Goal: Transaction & Acquisition: Purchase product/service

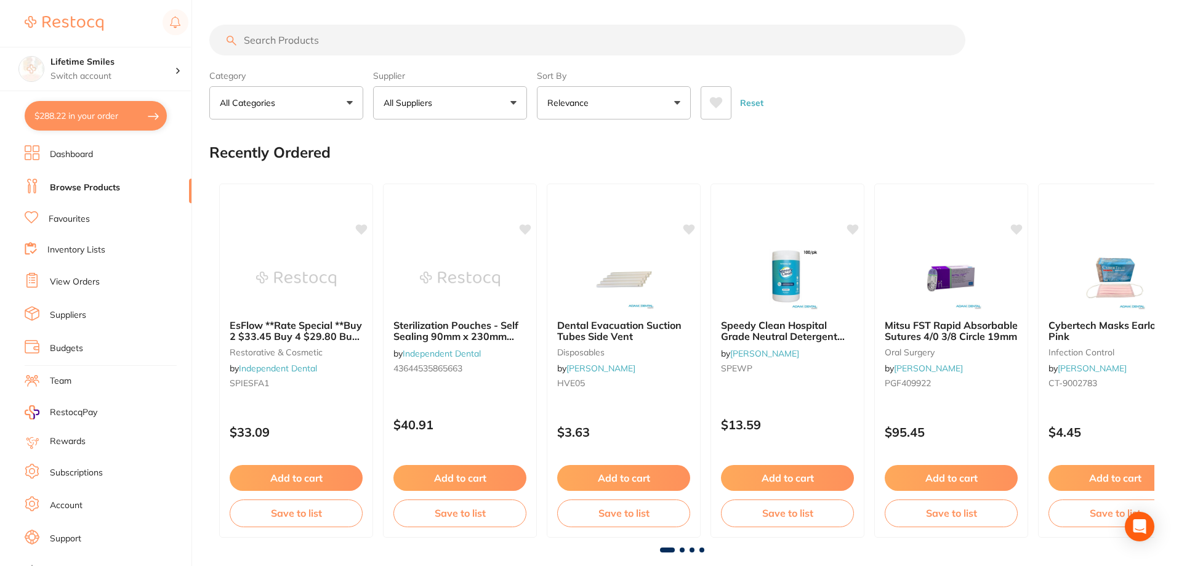
click at [338, 42] on input "search" at bounding box center [587, 40] width 756 height 31
click at [124, 116] on button "$288.22 in your order" at bounding box center [96, 116] width 142 height 30
checkbox input "true"
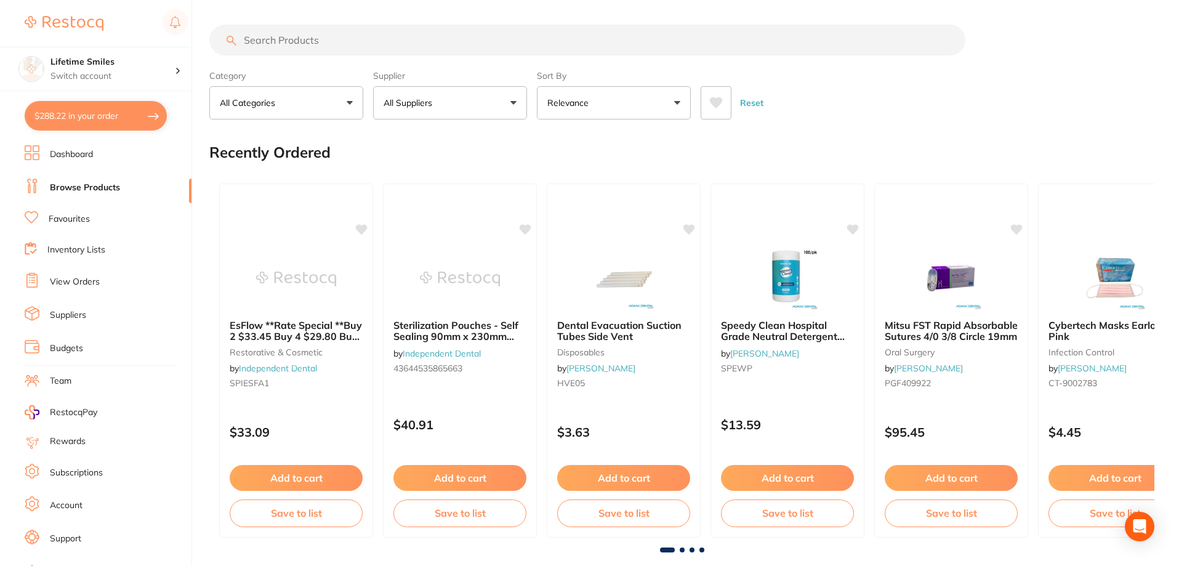
checkbox input "true"
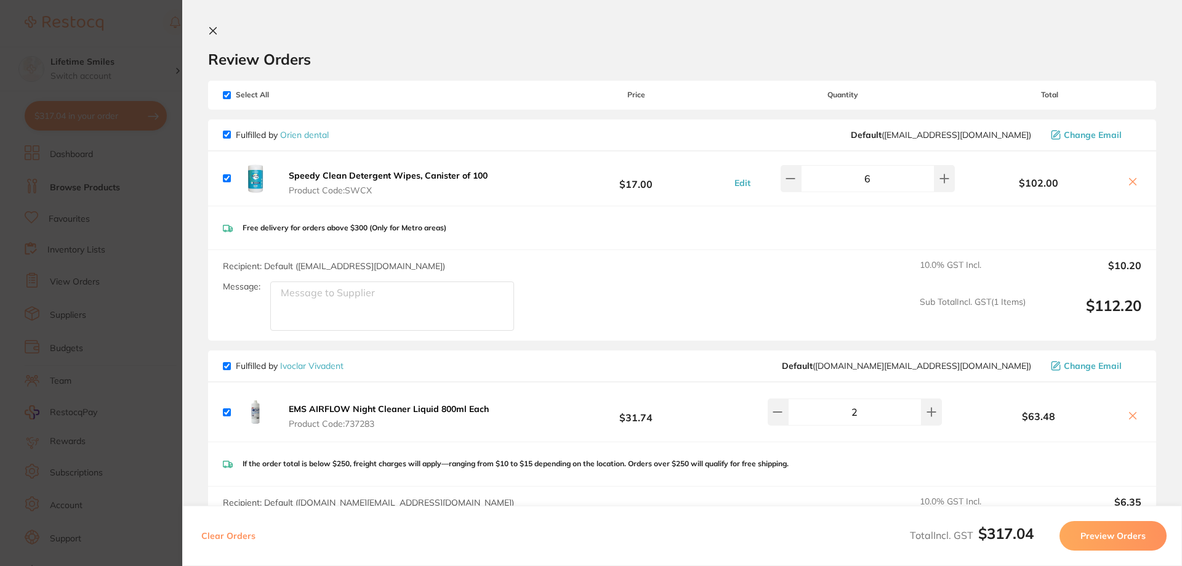
click at [212, 30] on icon at bounding box center [213, 31] width 10 height 10
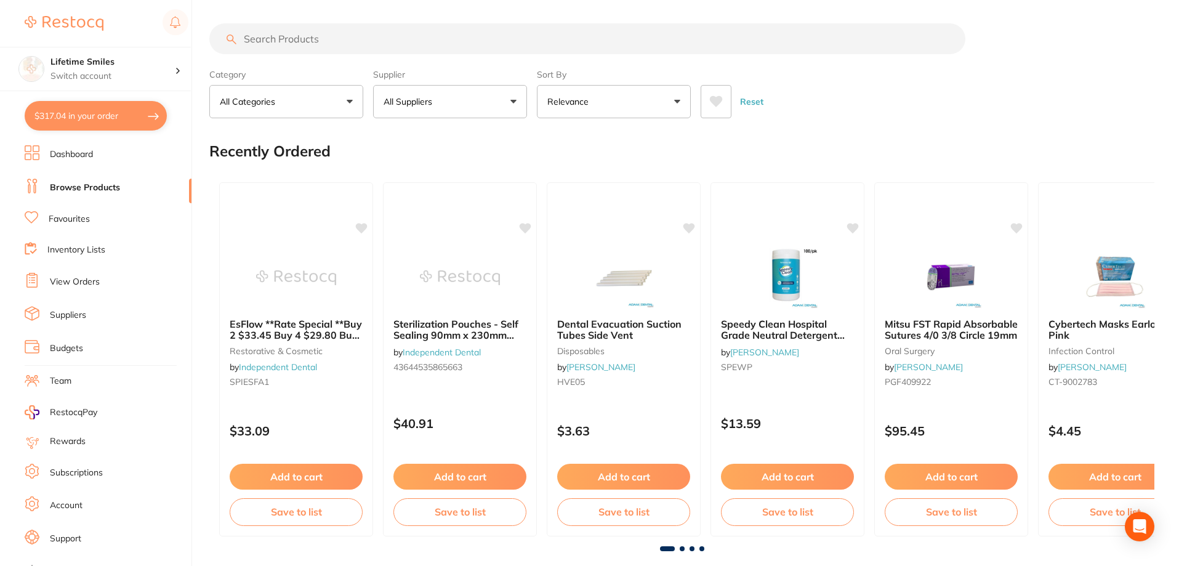
click at [309, 34] on input "search" at bounding box center [587, 38] width 756 height 31
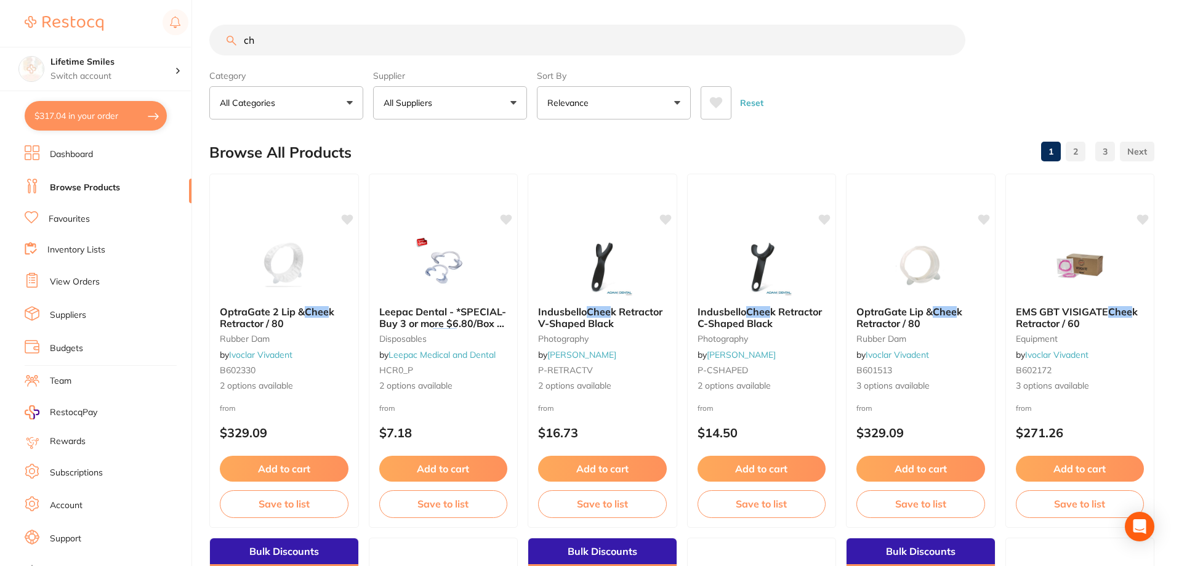
type input "c"
type input "f"
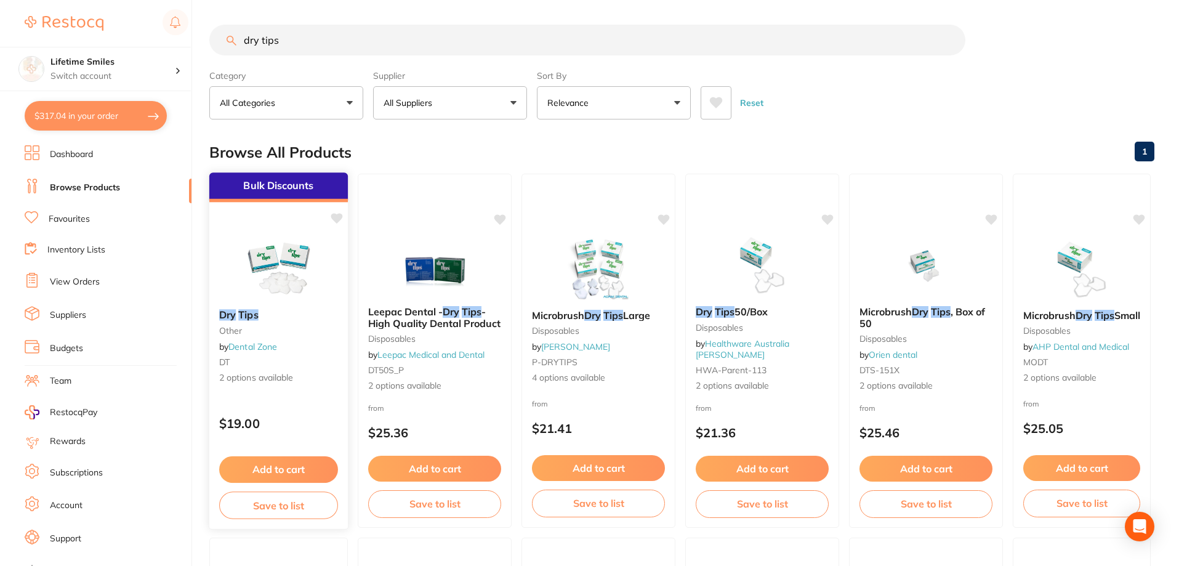
type input "dry tips"
click at [264, 344] on link "Dental Zone" at bounding box center [252, 346] width 49 height 11
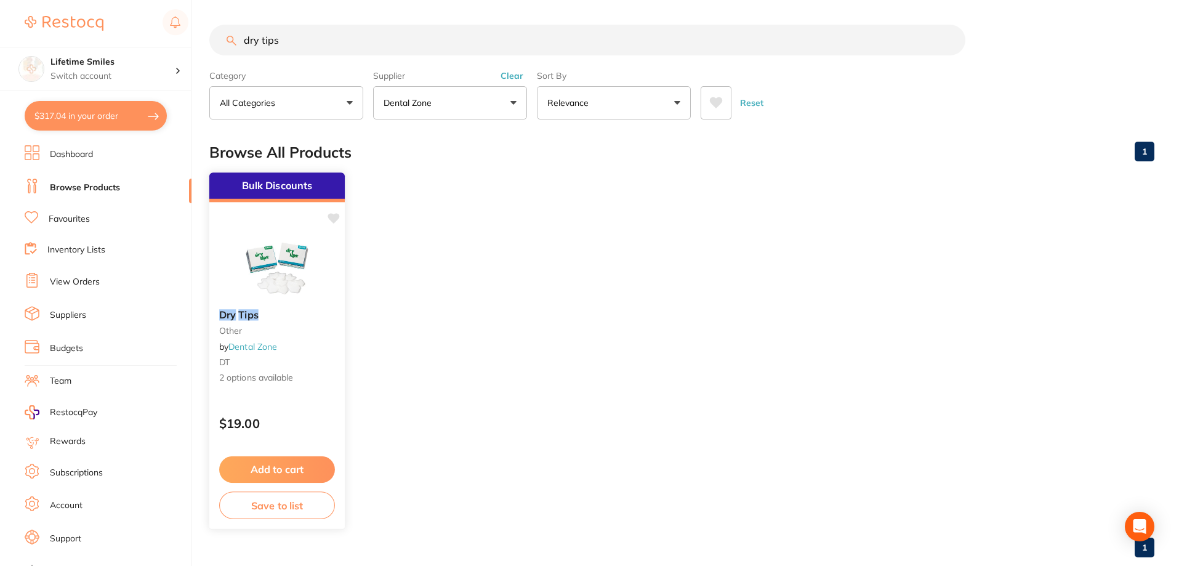
click at [286, 472] on button "Add to cart" at bounding box center [277, 469] width 116 height 26
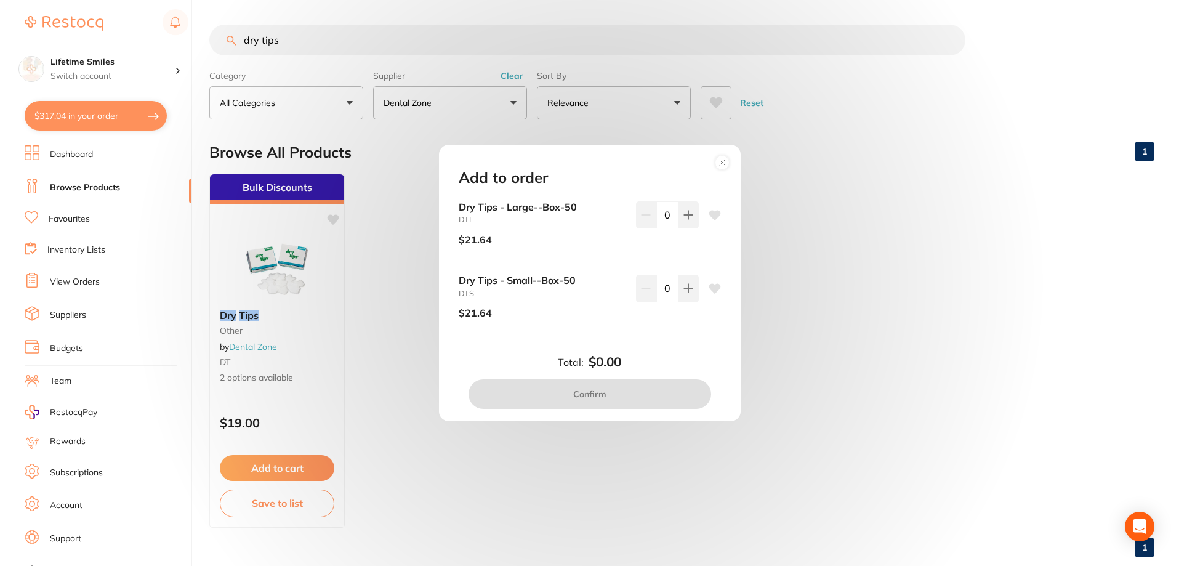
click at [719, 162] on circle at bounding box center [722, 163] width 14 height 14
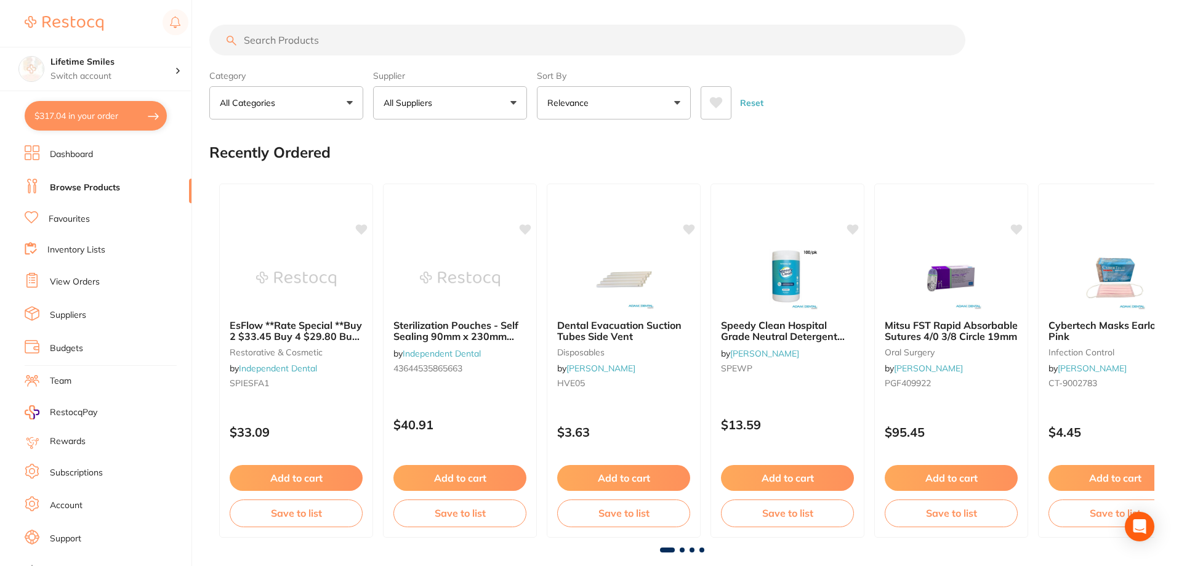
click at [301, 38] on input "search" at bounding box center [587, 40] width 756 height 31
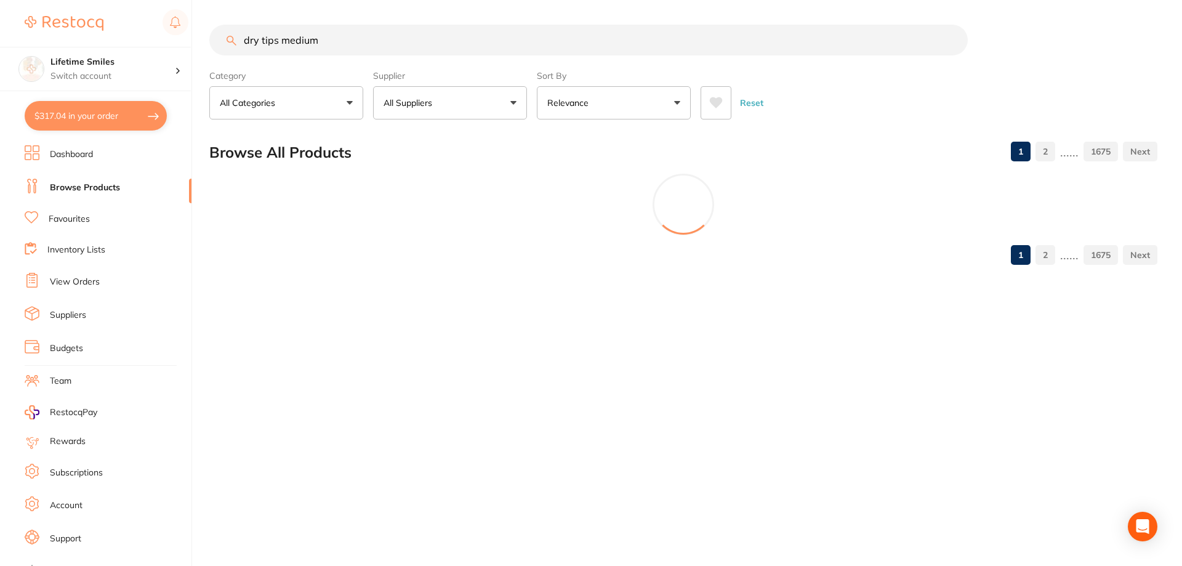
type input "dry tips medium"
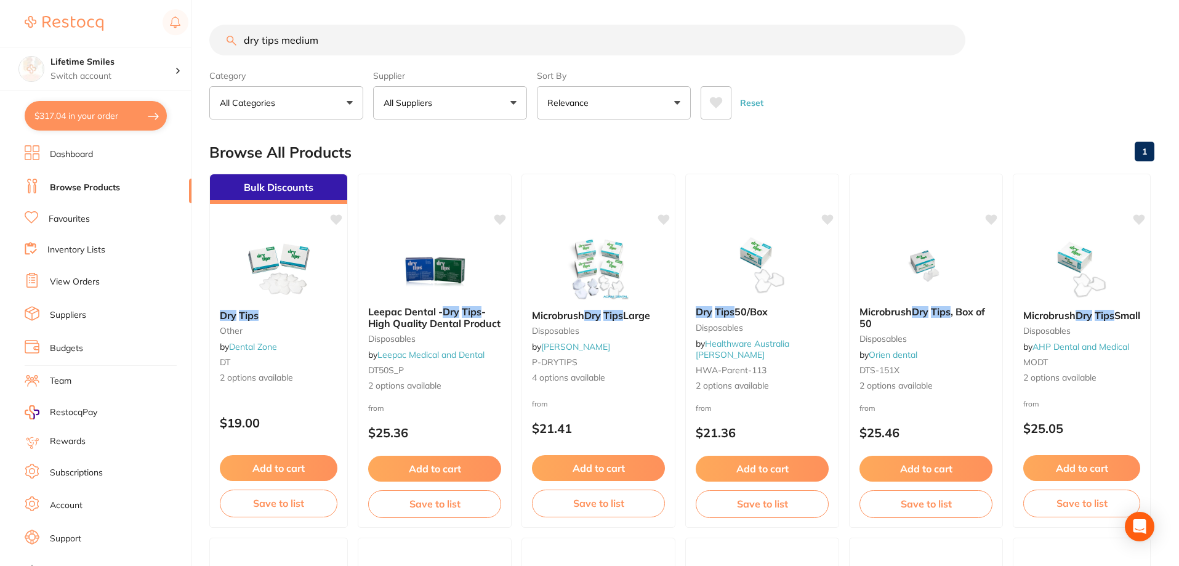
click at [435, 99] on p "All Suppliers" at bounding box center [411, 103] width 54 height 12
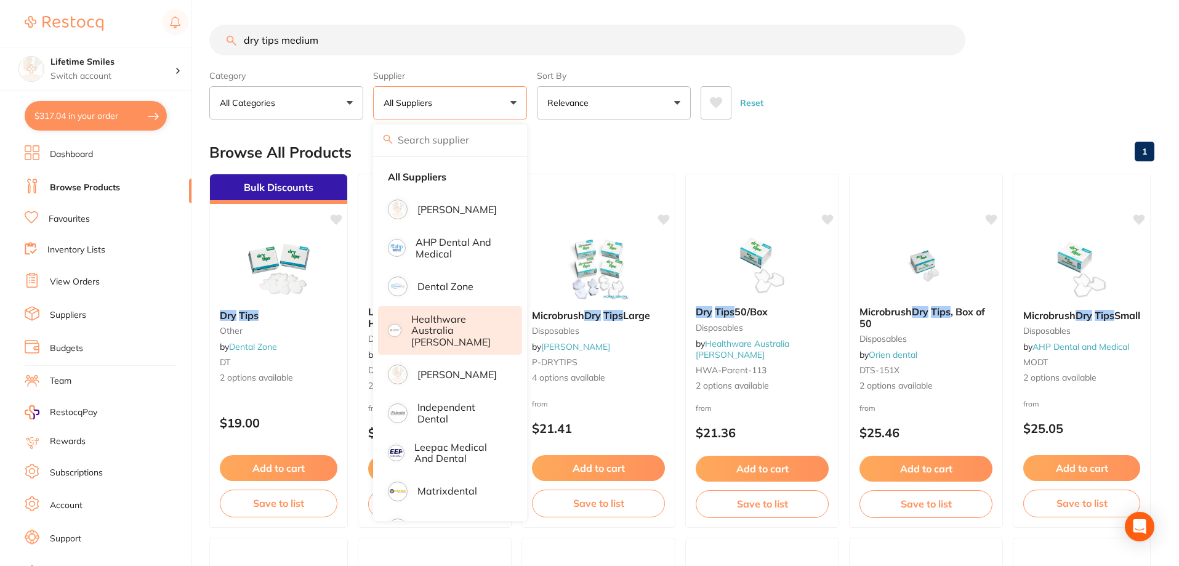
scroll to position [67, 0]
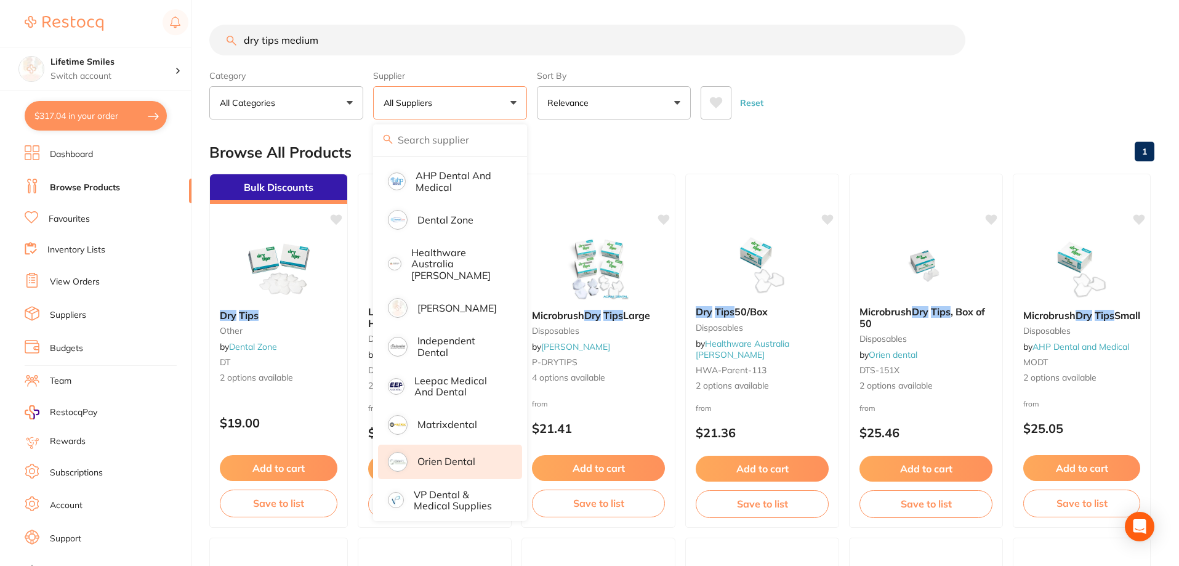
click at [459, 445] on li "Orien dental" at bounding box center [450, 462] width 144 height 34
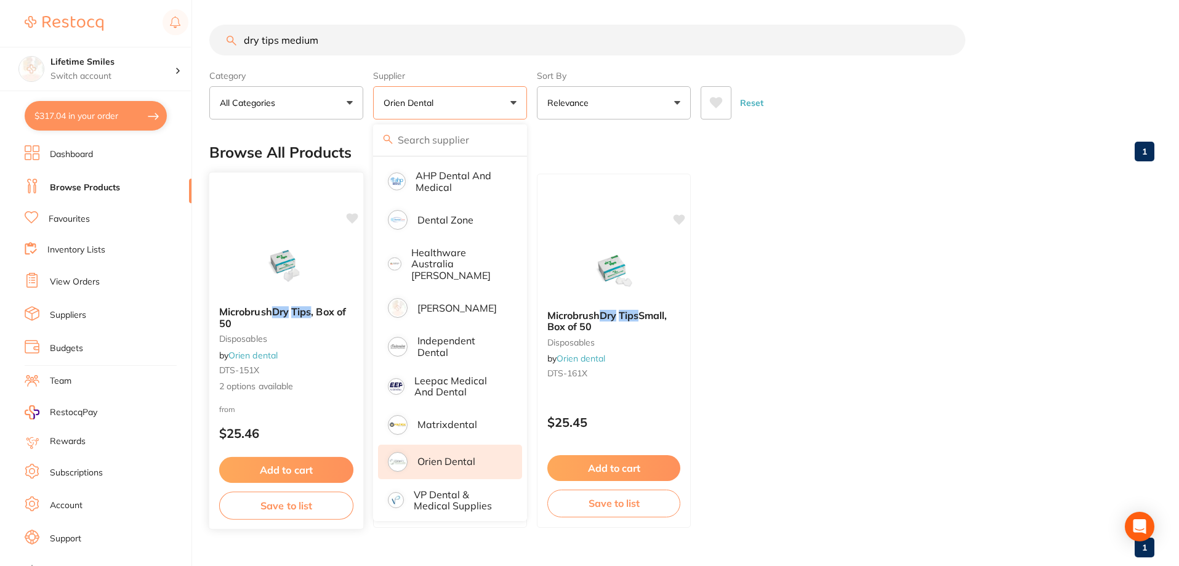
click at [321, 468] on button "Add to cart" at bounding box center [286, 470] width 134 height 26
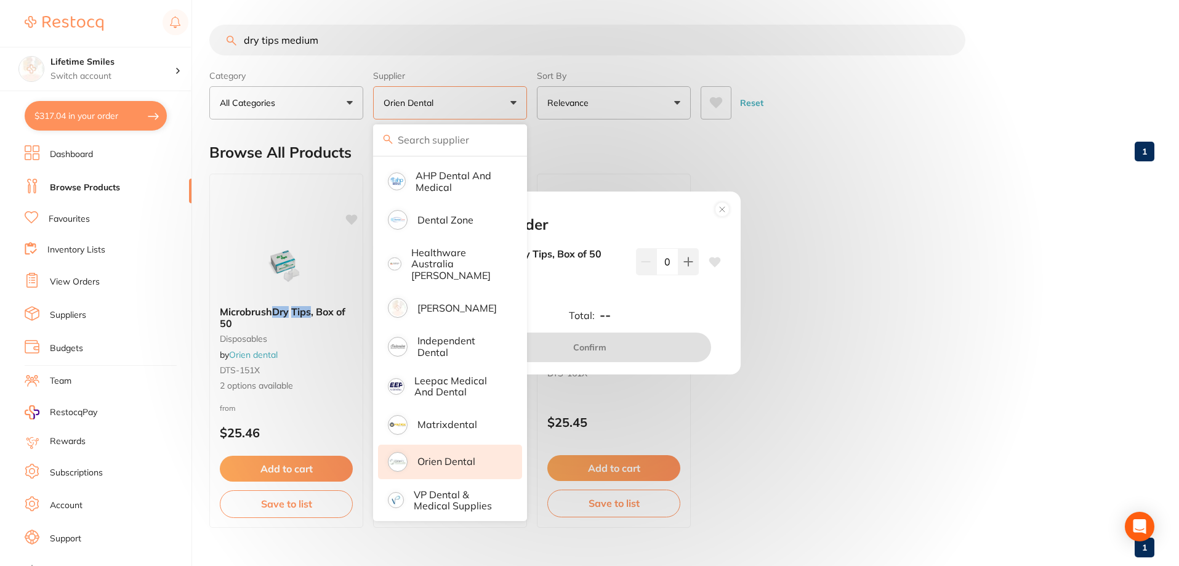
click at [595, 127] on div "Add to order Microbrush Dry Tips, Box of 50 DTS-151X -- 0 Total: -- Confirm" at bounding box center [589, 283] width 1179 height 566
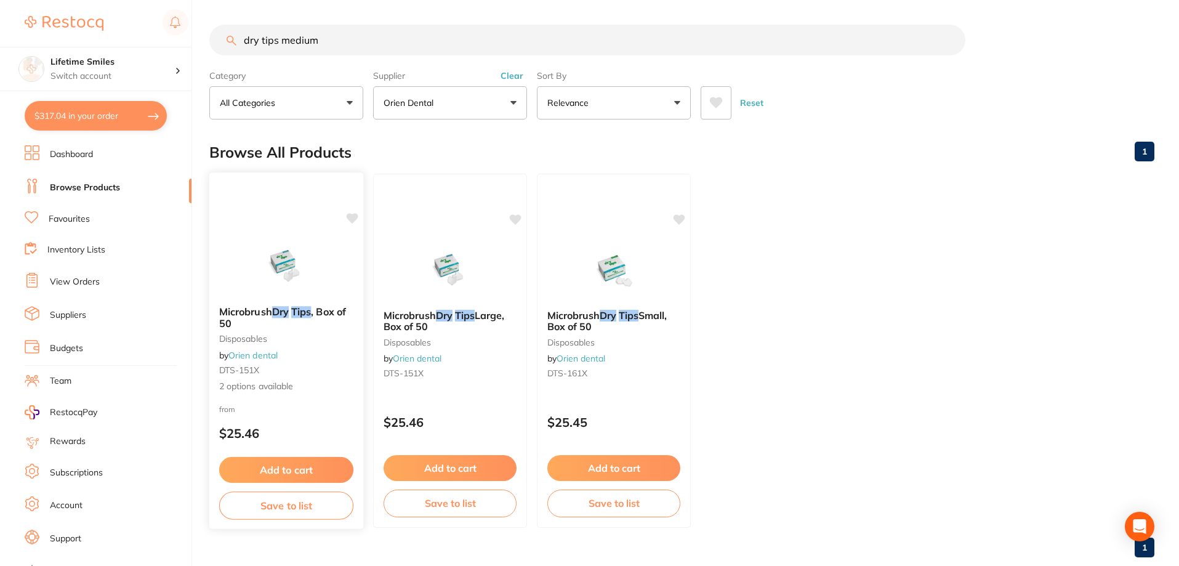
click at [315, 469] on button "Add to cart" at bounding box center [286, 470] width 134 height 26
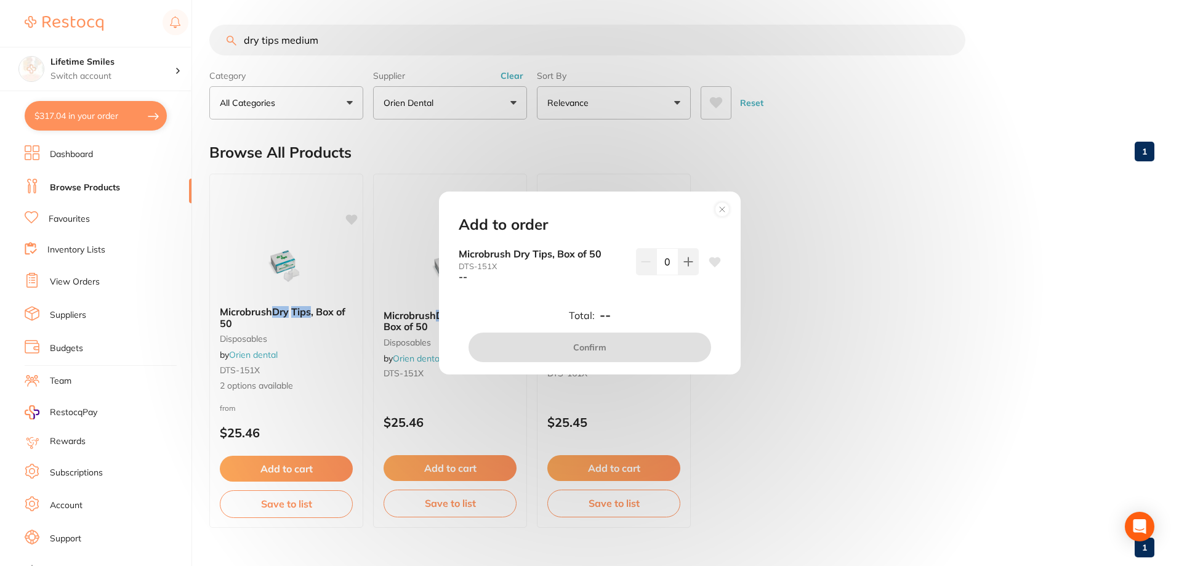
click at [729, 211] on circle at bounding box center [722, 209] width 14 height 14
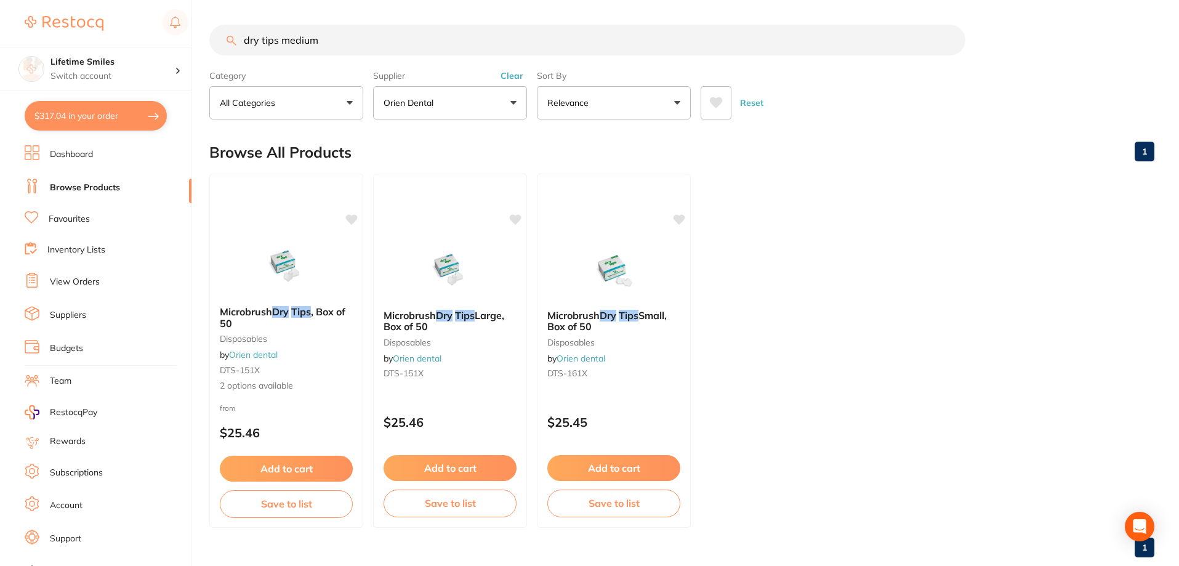
click at [437, 106] on p "Orien dental" at bounding box center [411, 103] width 55 height 12
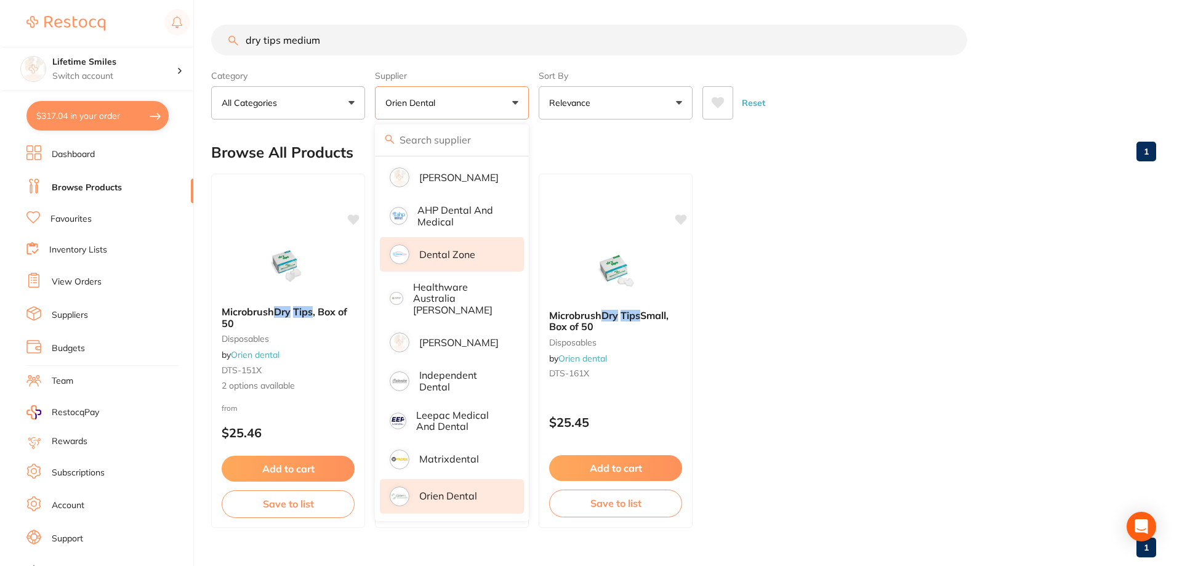
scroll to position [0, 0]
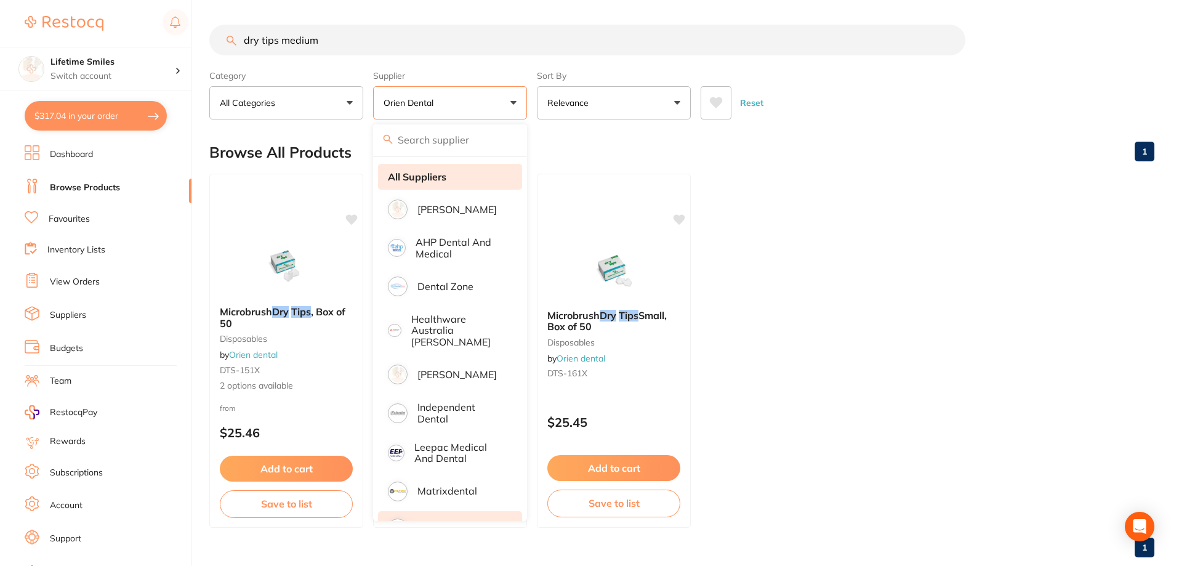
click at [437, 179] on strong "All Suppliers" at bounding box center [417, 176] width 59 height 11
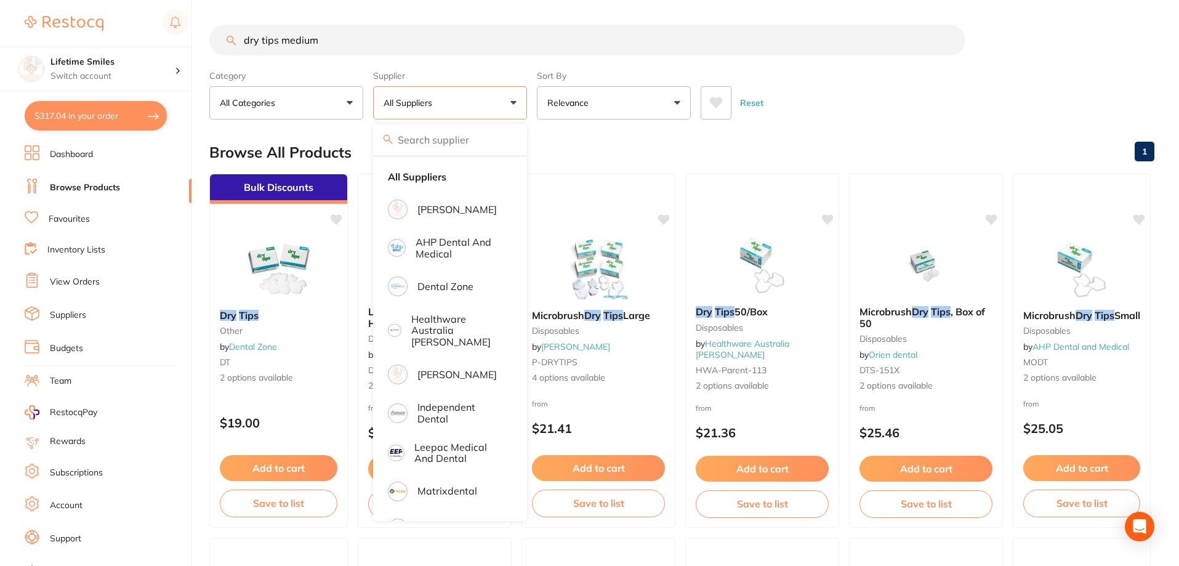
click at [958, 107] on div "Reset" at bounding box center [923, 97] width 444 height 43
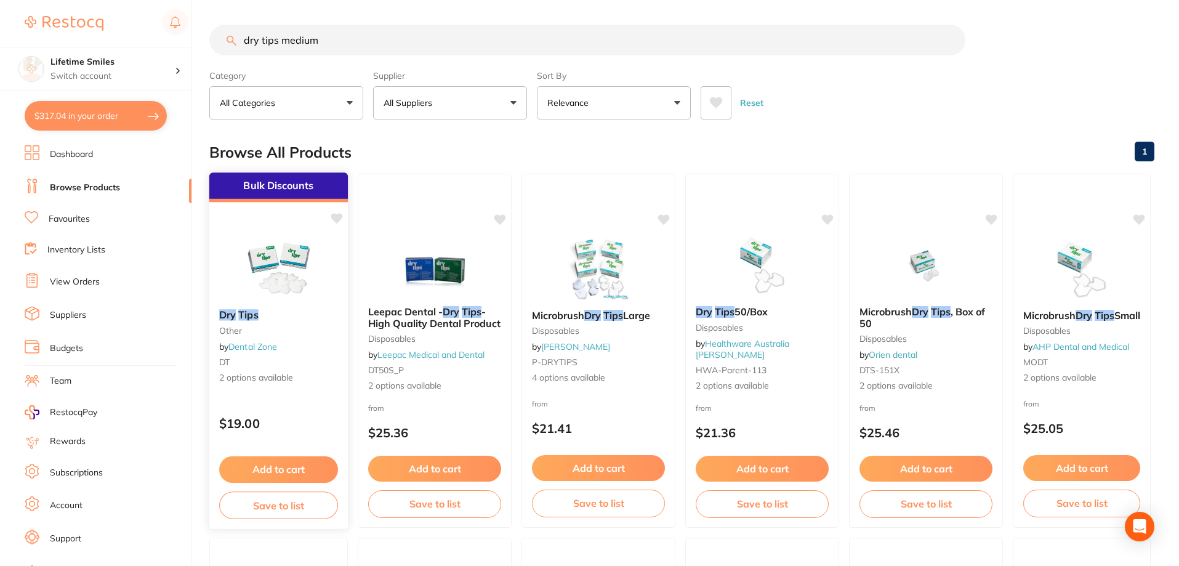
click at [299, 468] on button "Add to cart" at bounding box center [278, 469] width 119 height 26
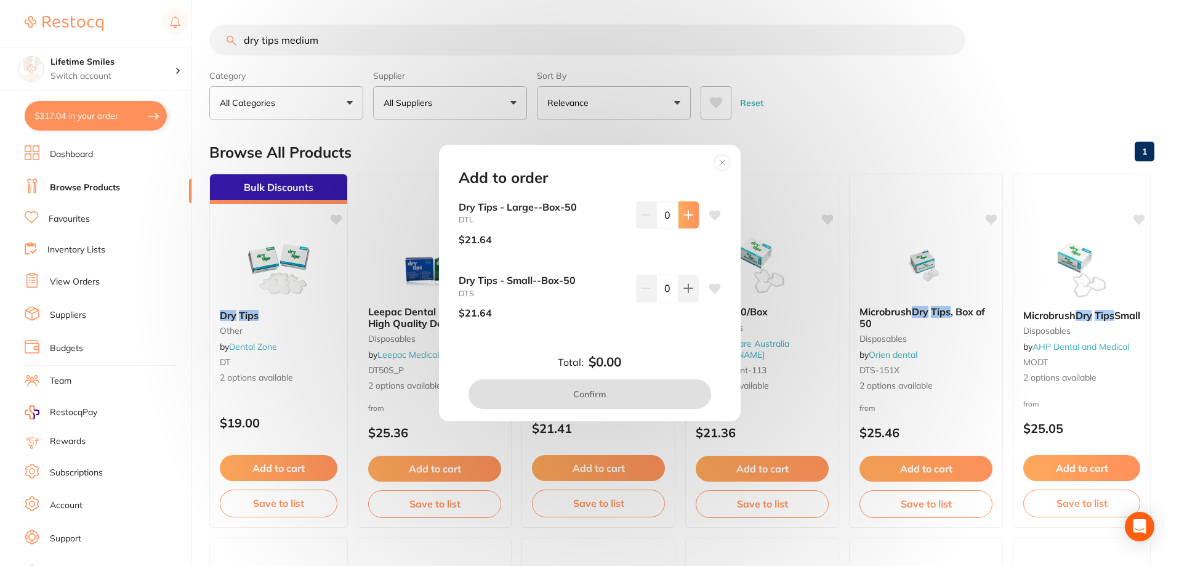
click at [687, 211] on icon at bounding box center [689, 215] width 10 height 10
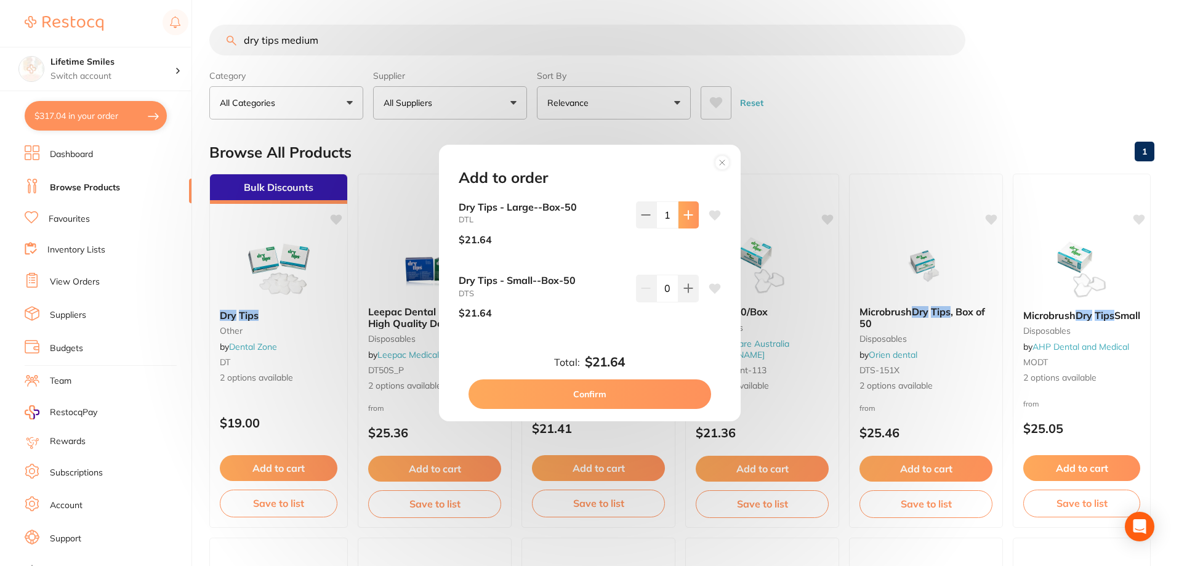
click at [687, 211] on icon at bounding box center [689, 215] width 10 height 10
type input "2"
click at [584, 393] on button "Confirm" at bounding box center [590, 394] width 243 height 30
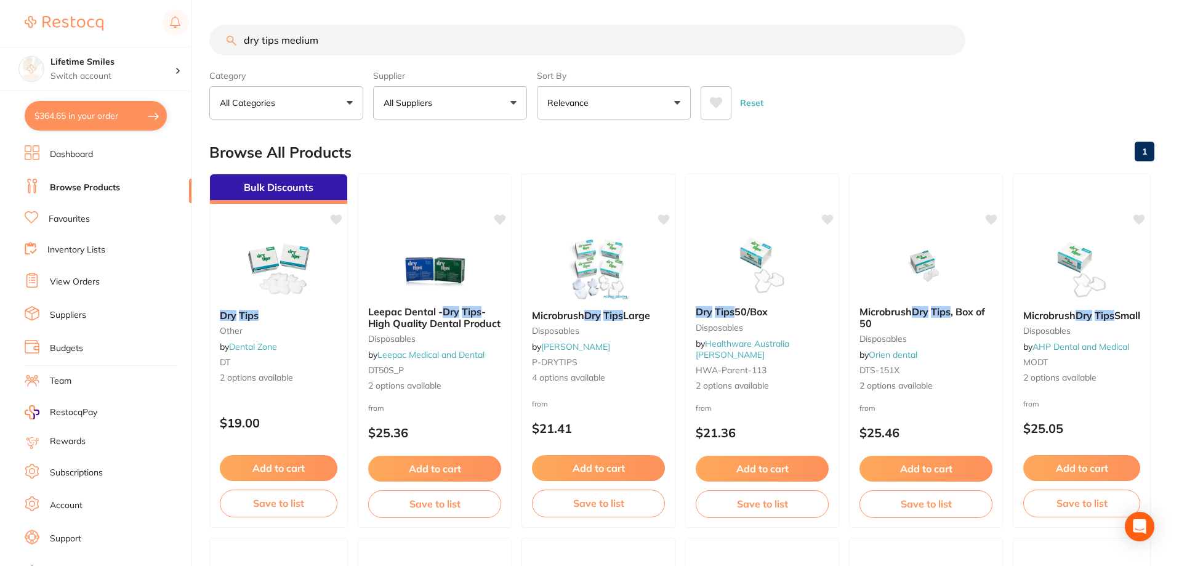
drag, startPoint x: 336, startPoint y: 44, endPoint x: 111, endPoint y: 39, distance: 224.8
click at [111, 39] on div "$364.65 Lifetime Smiles Switch account Lifetime Smiles $364.65 in your order Da…" at bounding box center [589, 283] width 1179 height 566
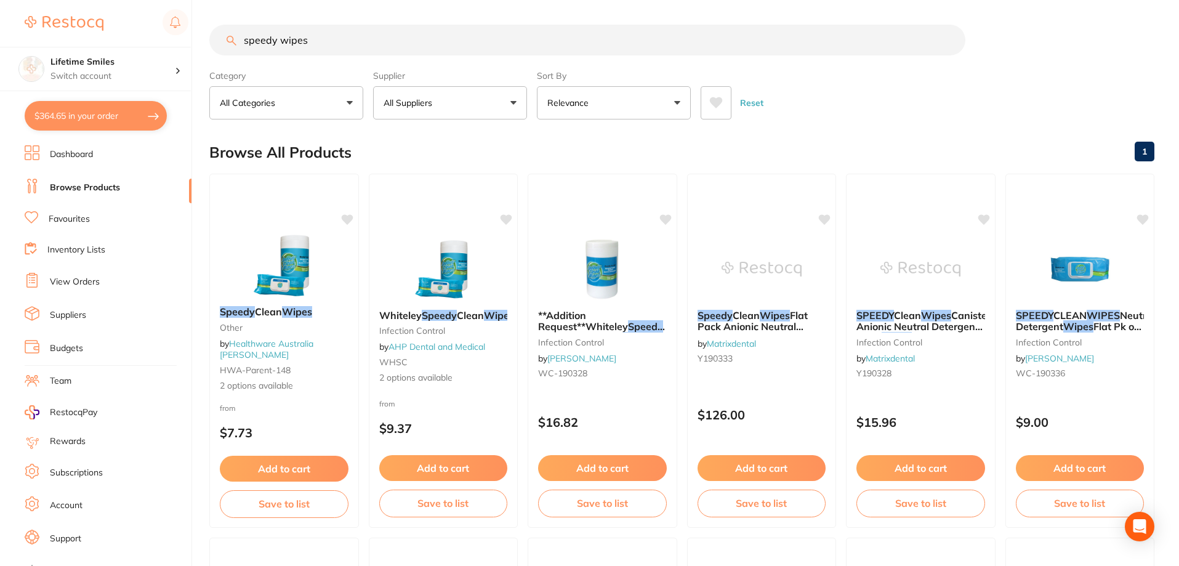
type input "speedy wipes"
click at [407, 105] on p "All Suppliers" at bounding box center [411, 103] width 54 height 12
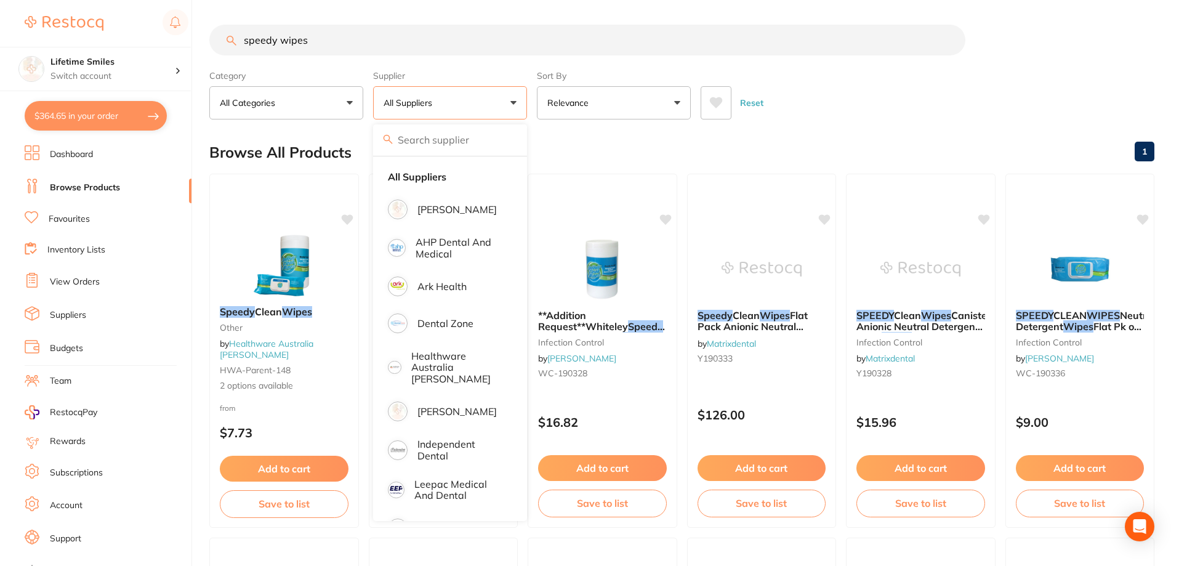
click at [103, 113] on button "$364.65 in your order" at bounding box center [96, 116] width 142 height 30
checkbox input "true"
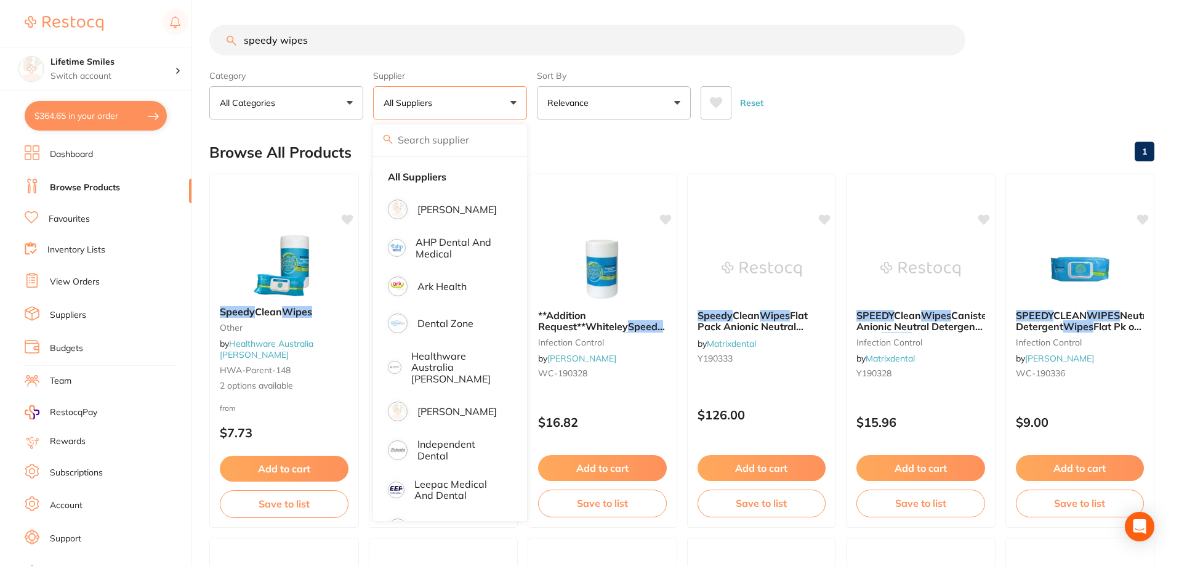
checkbox input "true"
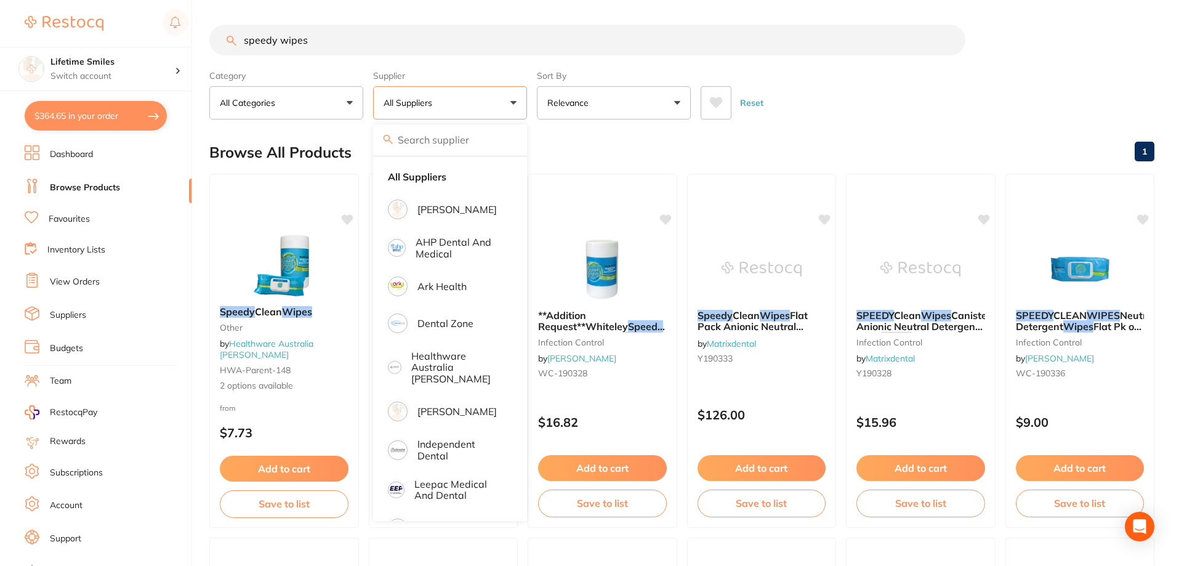
checkbox input "true"
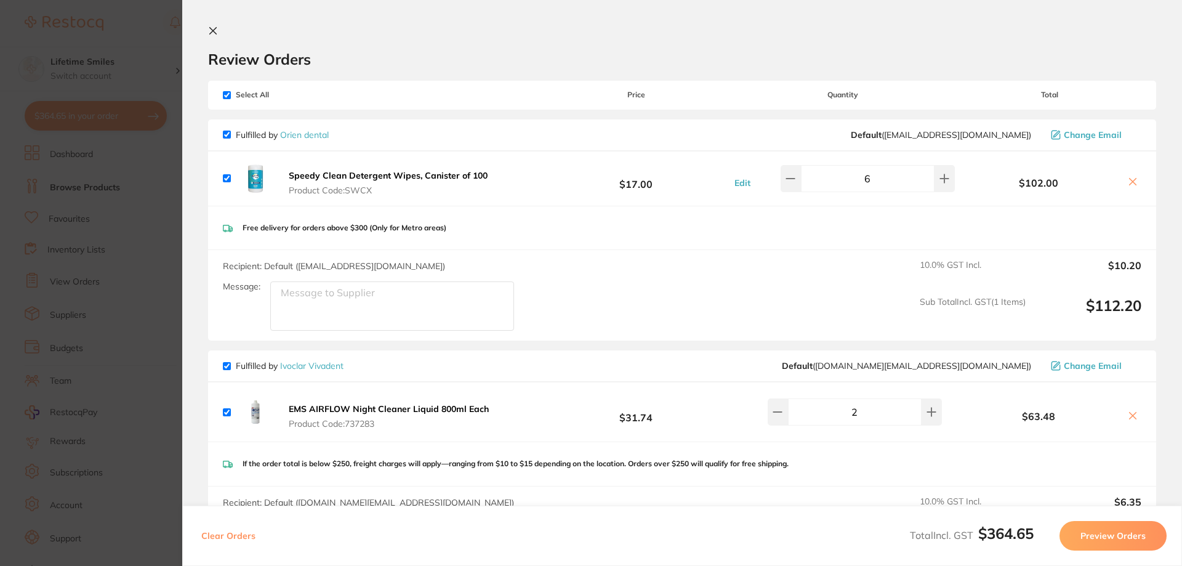
click at [217, 30] on icon at bounding box center [213, 31] width 10 height 10
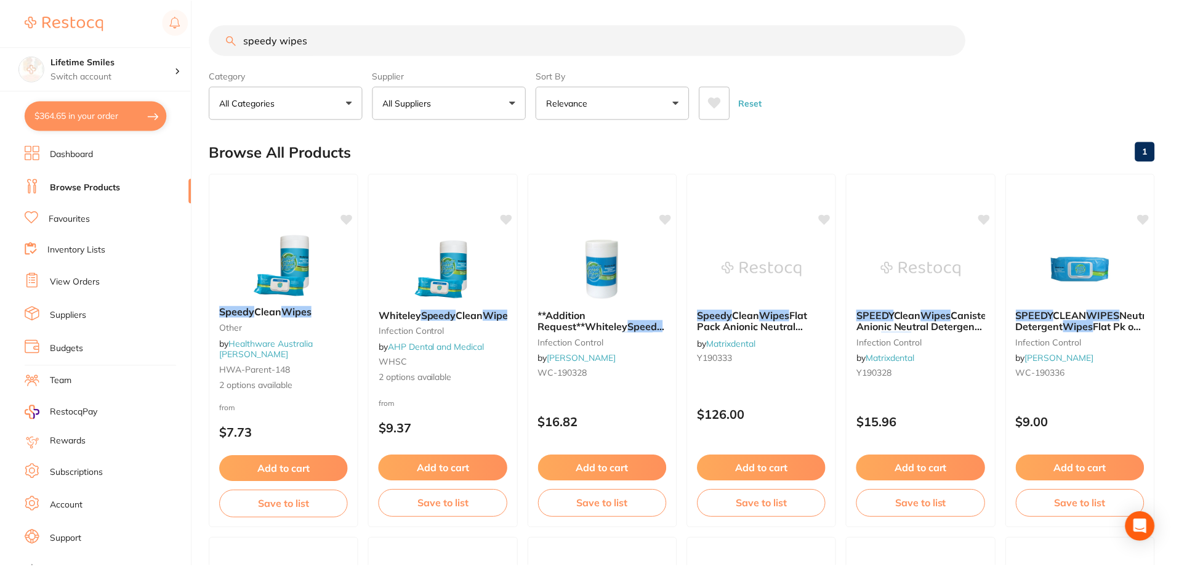
scroll to position [1, 0]
click at [469, 98] on button "All Suppliers" at bounding box center [450, 101] width 154 height 33
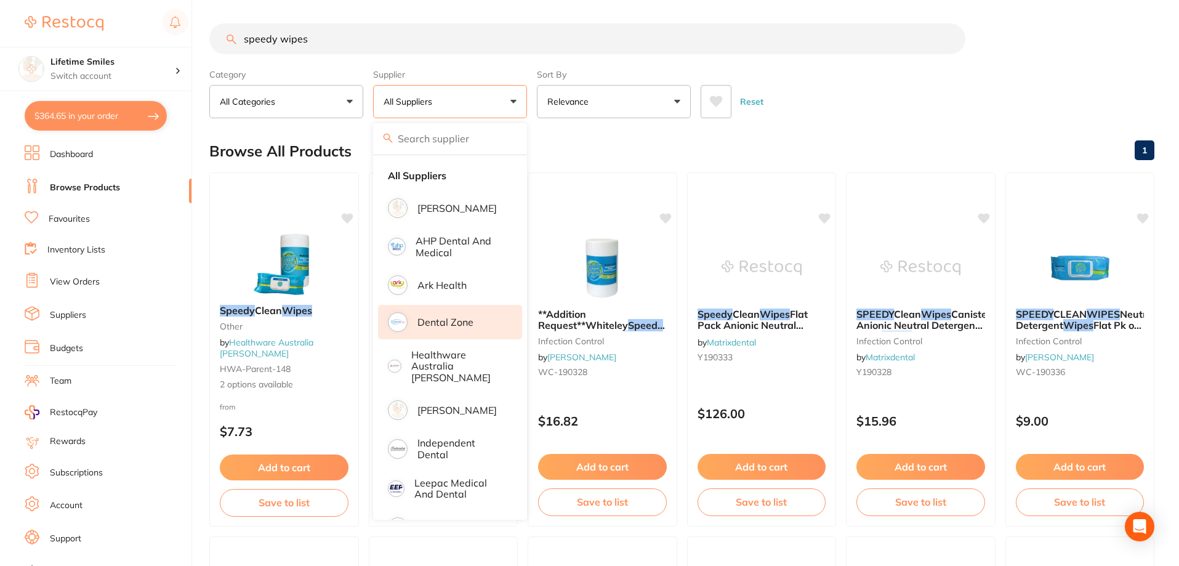
click at [455, 325] on p "Dental Zone" at bounding box center [446, 322] width 56 height 11
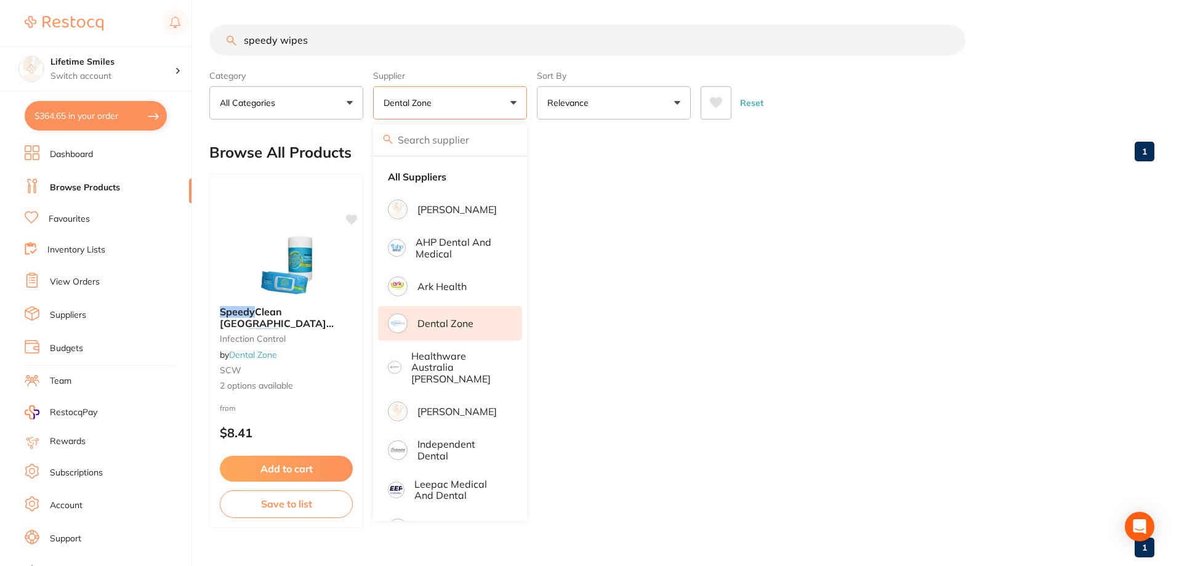
drag, startPoint x: 1053, startPoint y: 169, endPoint x: 983, endPoint y: 167, distance: 70.2
click at [1053, 169] on div "Browse All Products 1" at bounding box center [681, 152] width 945 height 41
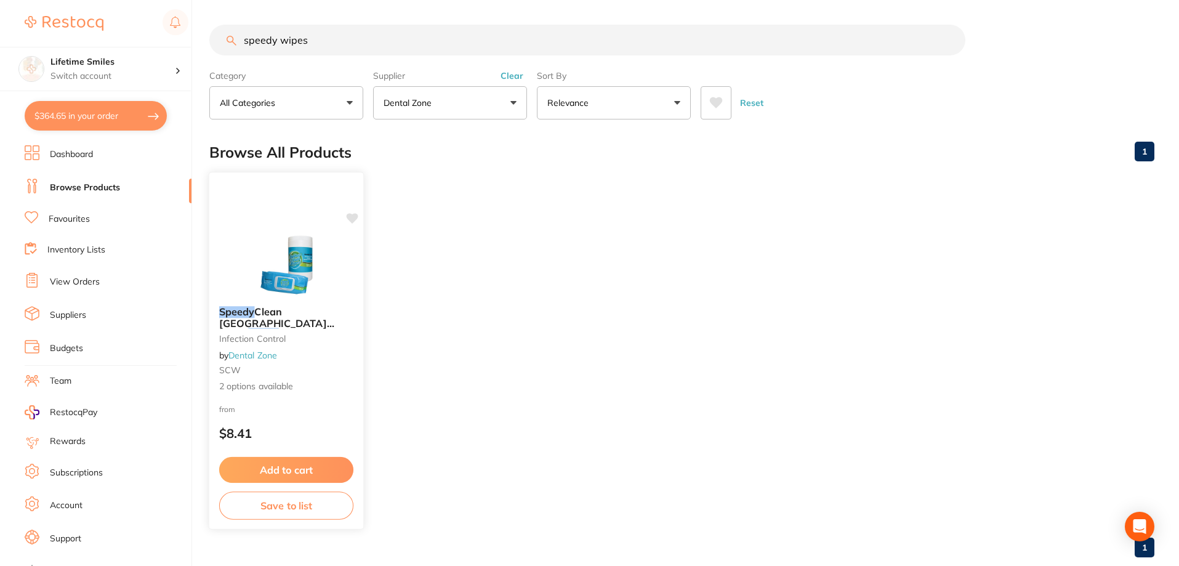
click at [298, 459] on button "Add to cart" at bounding box center [286, 470] width 134 height 26
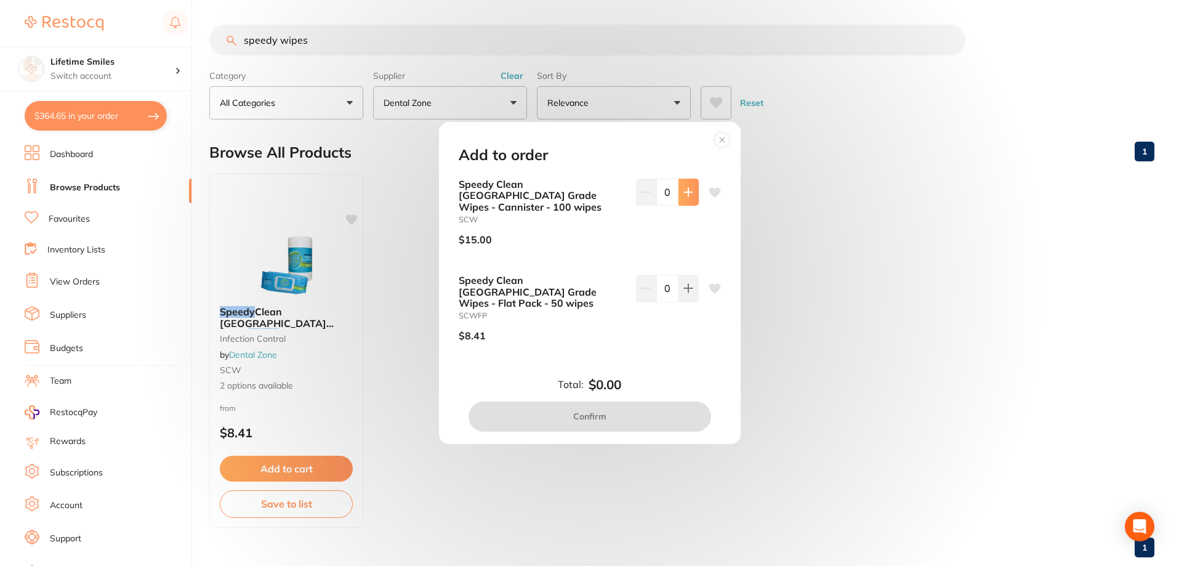
click at [686, 200] on button at bounding box center [689, 192] width 20 height 27
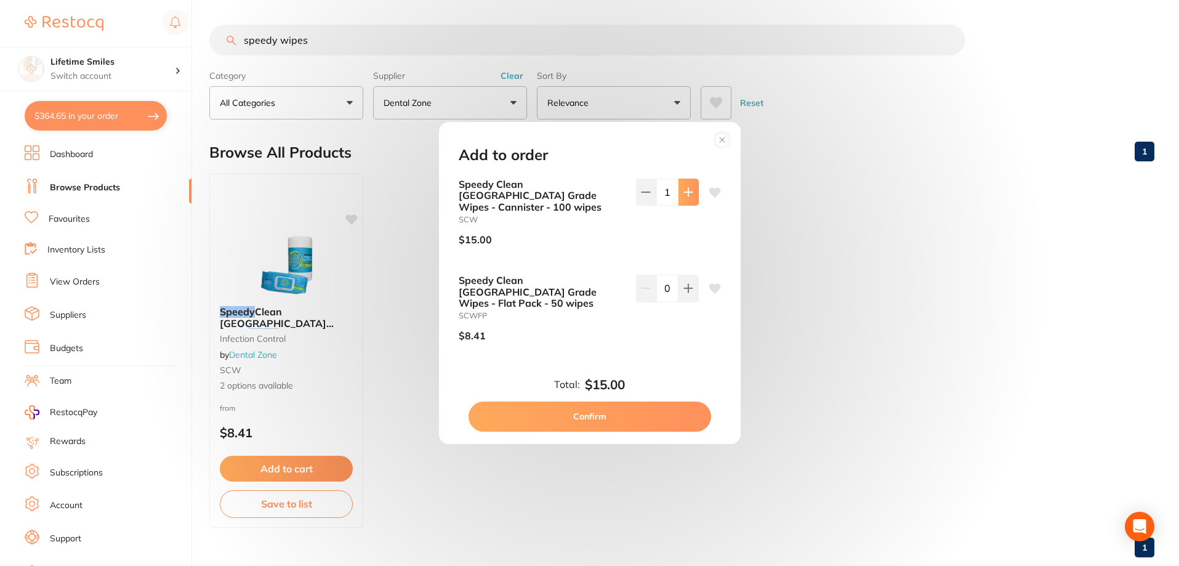
click at [686, 200] on button at bounding box center [689, 192] width 20 height 27
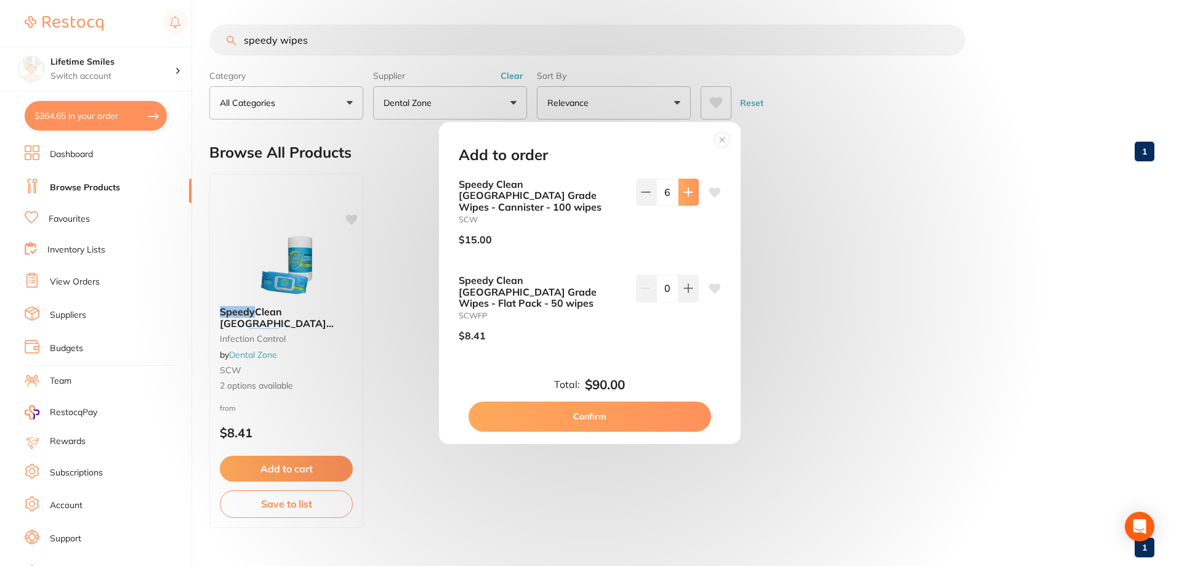
click at [686, 200] on button at bounding box center [689, 192] width 20 height 27
type input "8"
click at [613, 415] on button "Confirm" at bounding box center [590, 417] width 243 height 30
checkbox input "false"
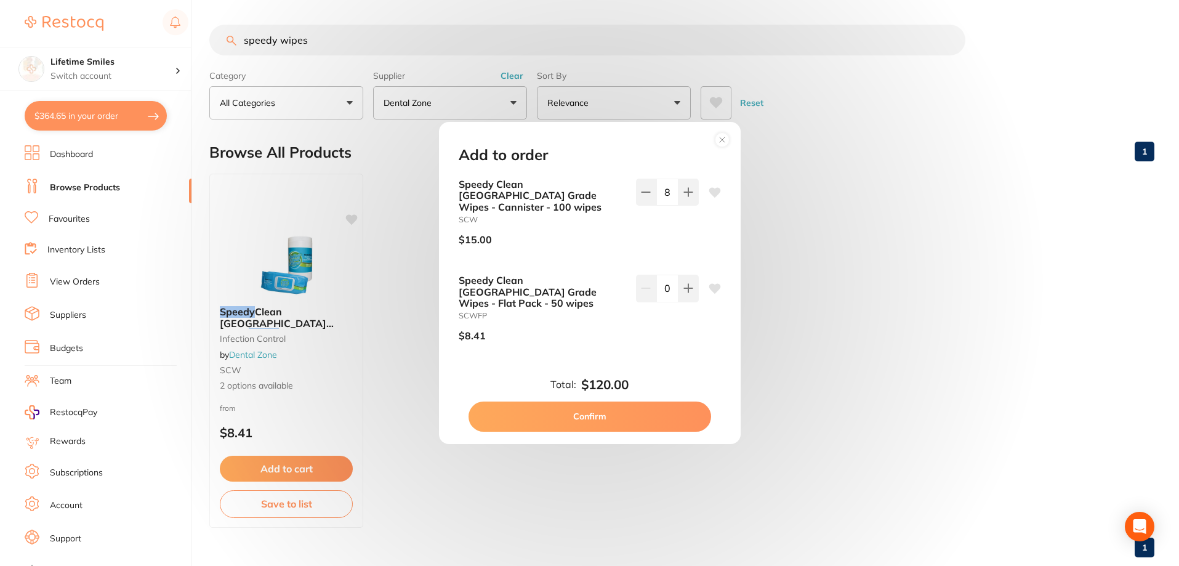
checkbox input "false"
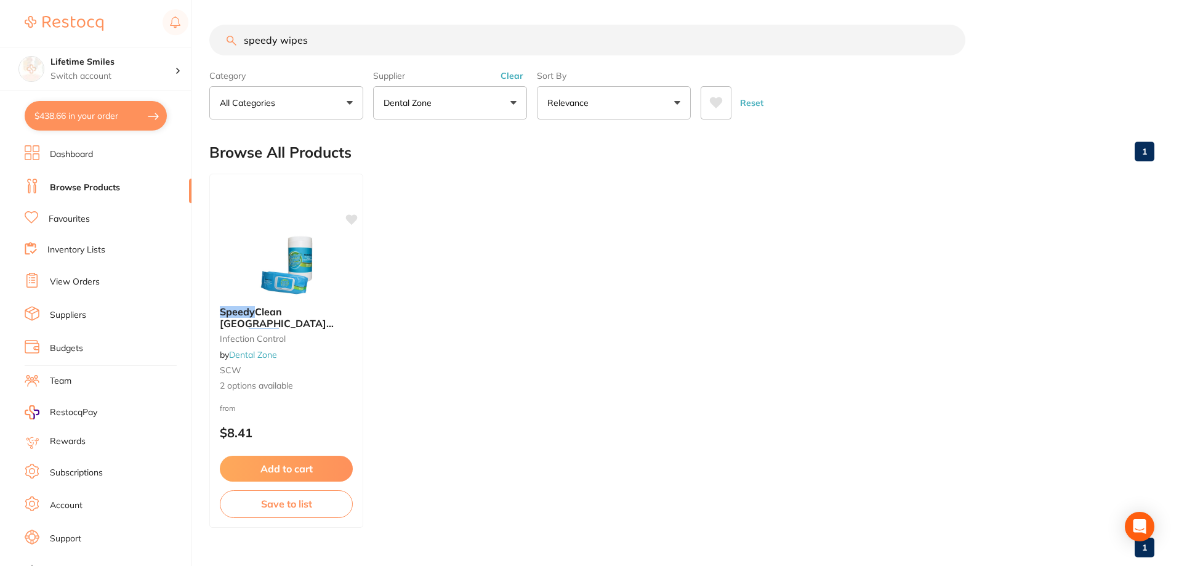
click at [95, 116] on button "$438.66 in your order" at bounding box center [96, 116] width 142 height 30
checkbox input "true"
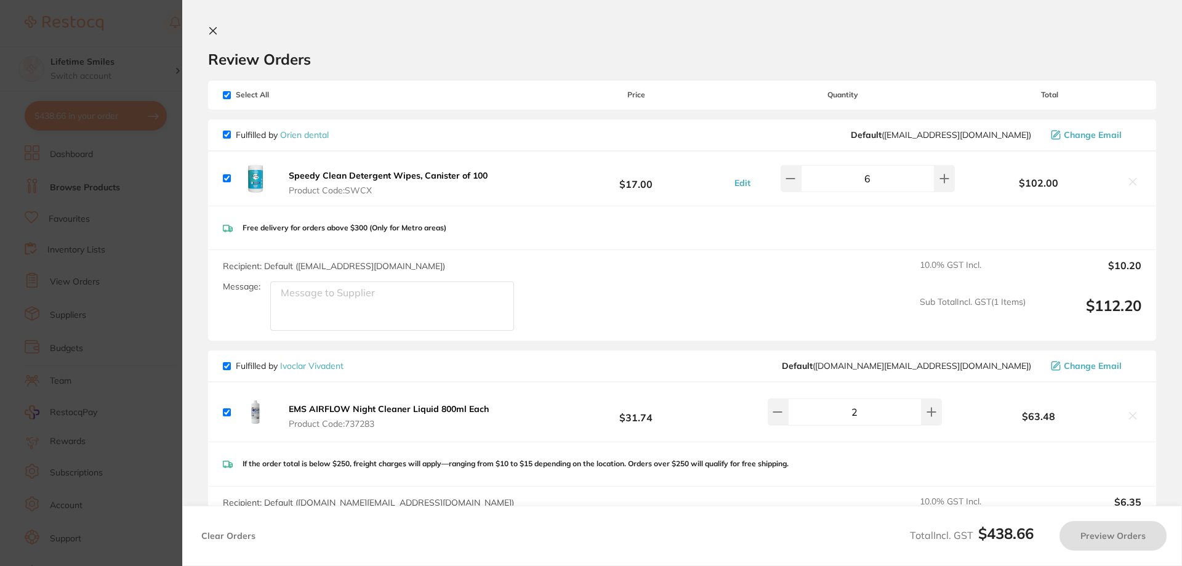
checkbox input "false"
checkbox input "true"
click at [1133, 181] on icon at bounding box center [1133, 182] width 10 height 10
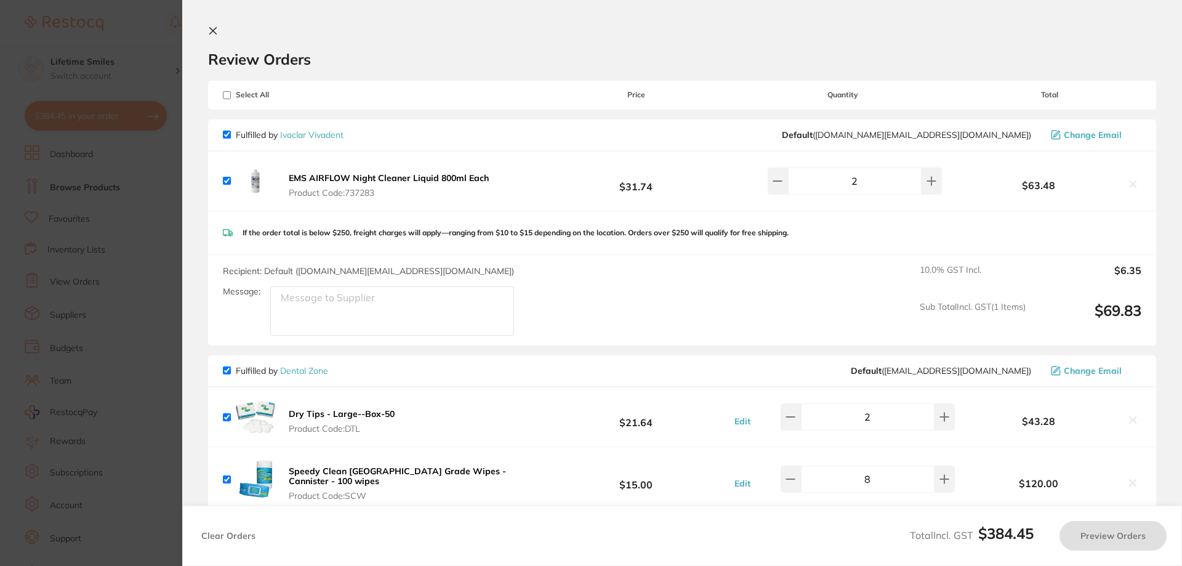
checkbox input "true"
click at [210, 30] on icon at bounding box center [213, 31] width 10 height 10
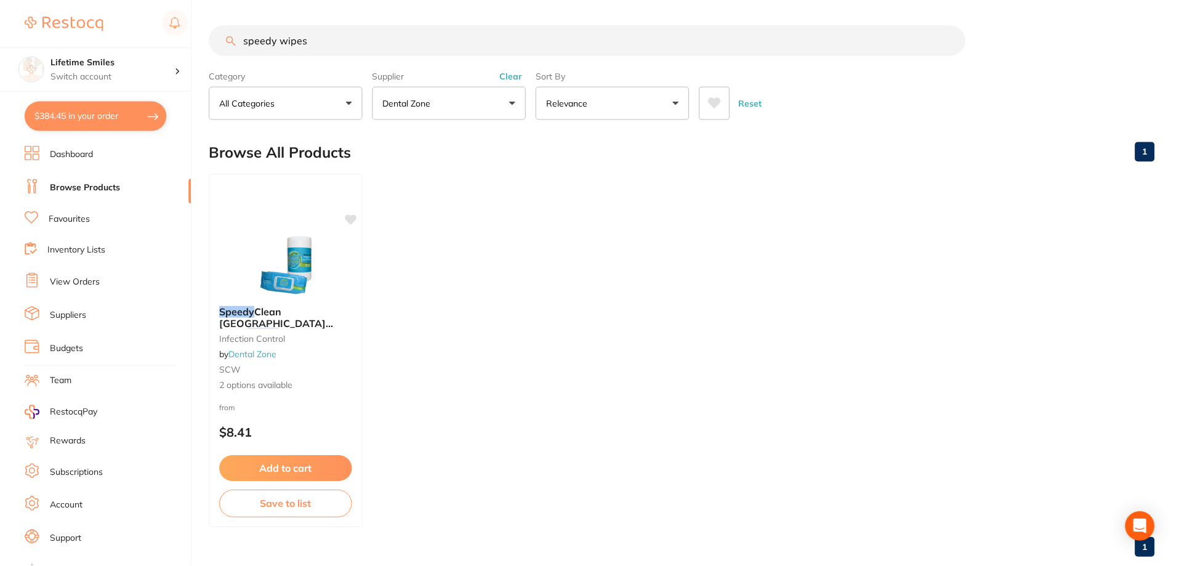
scroll to position [1, 0]
drag, startPoint x: 319, startPoint y: 39, endPoint x: 141, endPoint y: 37, distance: 178.0
click at [141, 37] on div "$384.45 Lifetime Smiles Switch account Lifetime Smiles $384.45 in your order Da…" at bounding box center [589, 282] width 1179 height 566
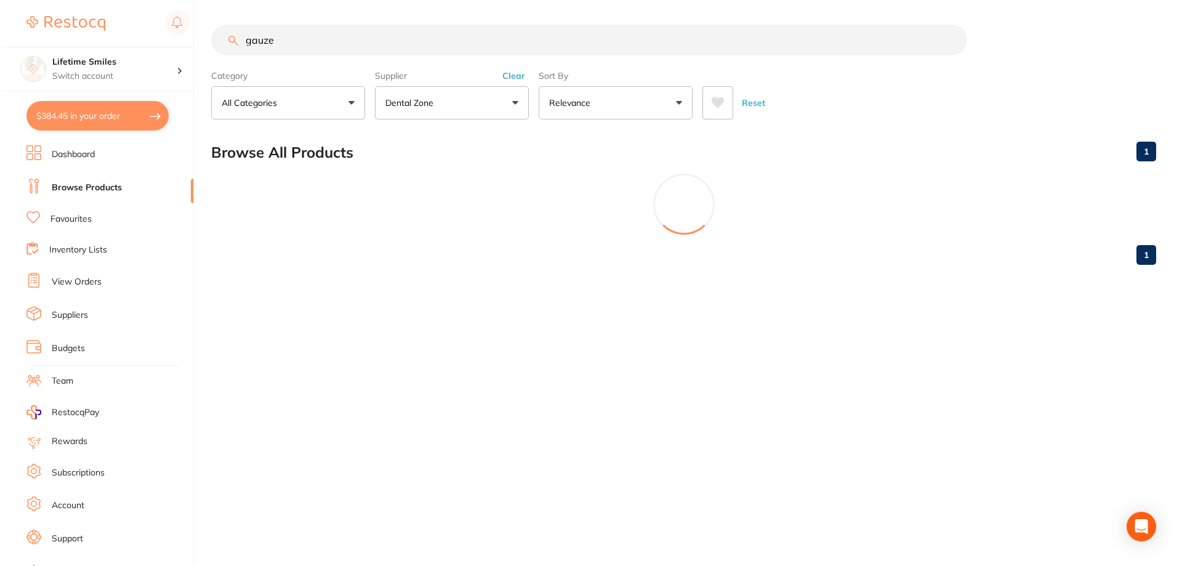
scroll to position [0, 0]
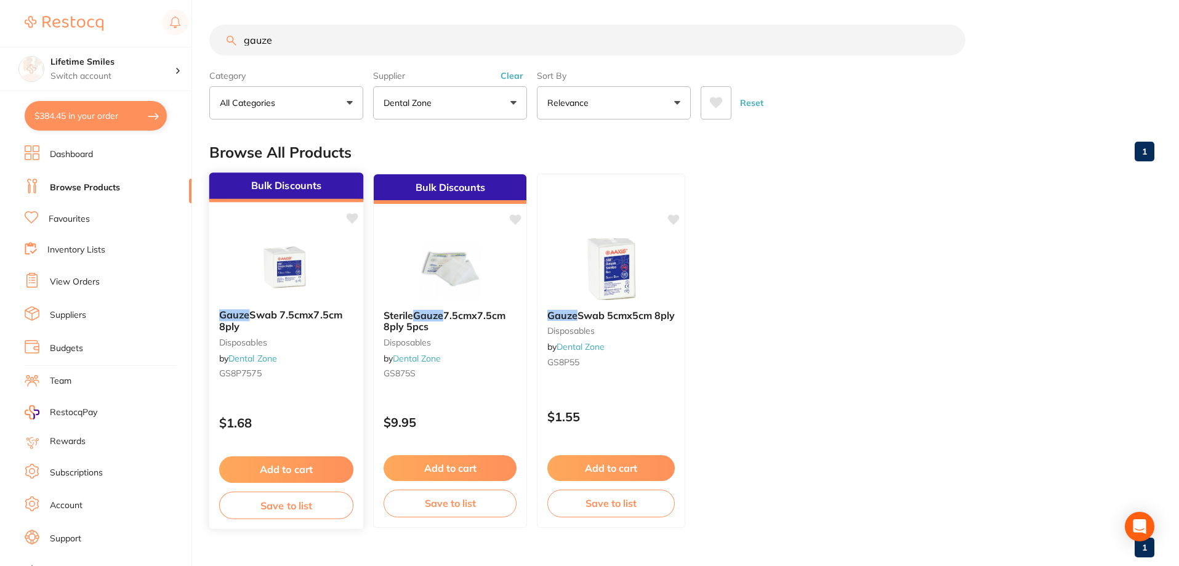
type input "gauze"
click at [261, 315] on span "Swab 7.5cmx7.5cm 8ply" at bounding box center [280, 321] width 123 height 24
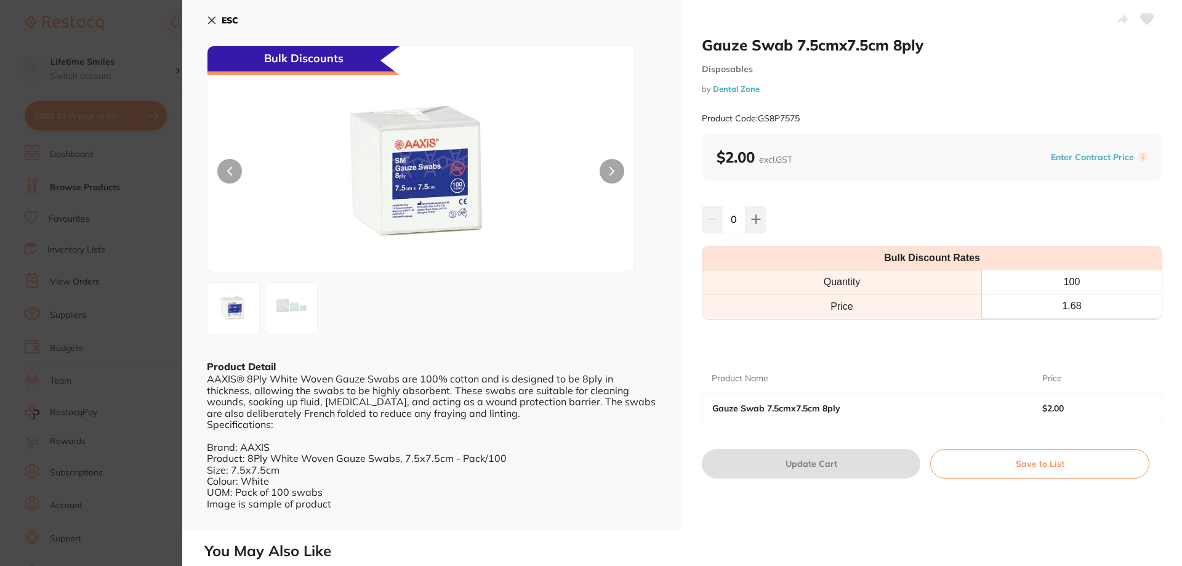
drag, startPoint x: 329, startPoint y: 419, endPoint x: 275, endPoint y: 231, distance: 195.5
click at [275, 231] on div "Bulk Discounts" at bounding box center [421, 159] width 428 height 227
click at [757, 224] on icon at bounding box center [756, 219] width 10 height 10
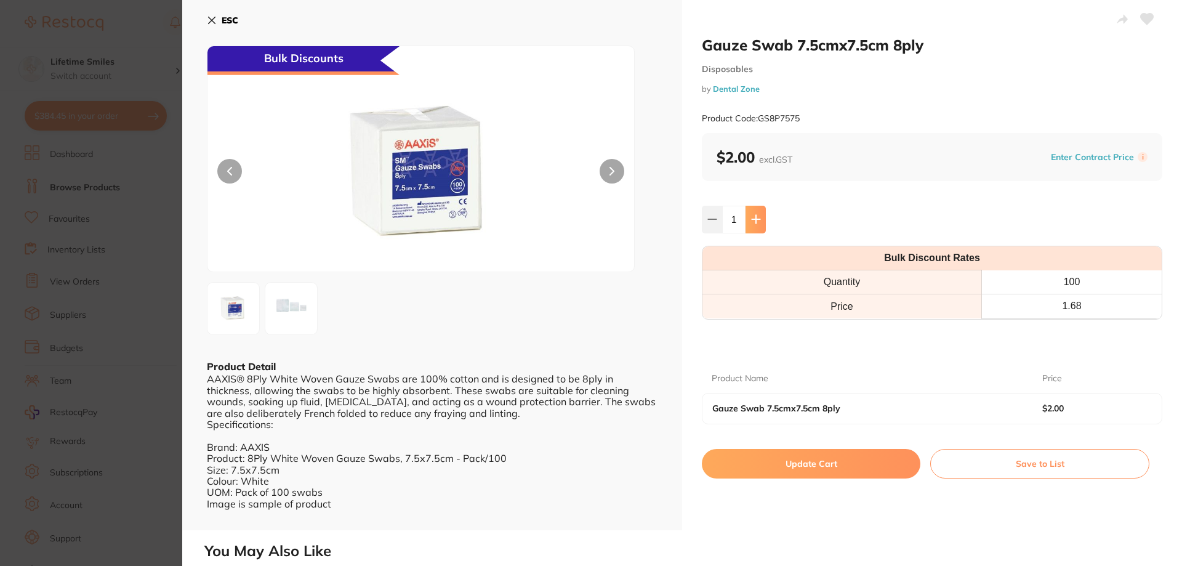
click at [757, 224] on icon at bounding box center [756, 219] width 10 height 10
click at [756, 224] on icon at bounding box center [756, 219] width 10 height 10
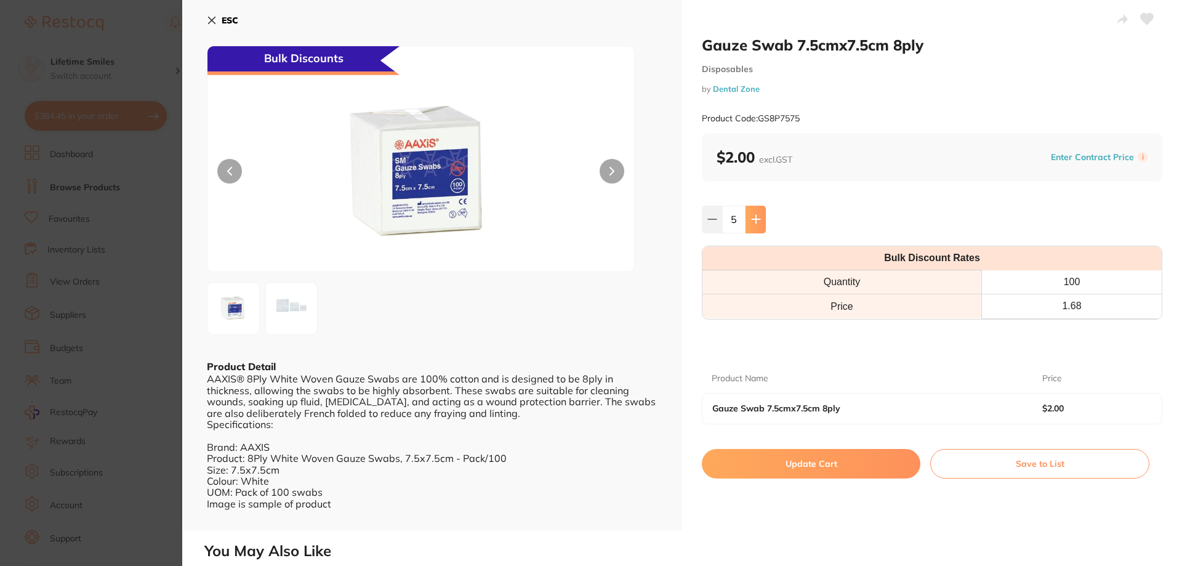
type input "6"
click at [829, 467] on button "Update Cart" at bounding box center [811, 464] width 219 height 30
checkbox input "false"
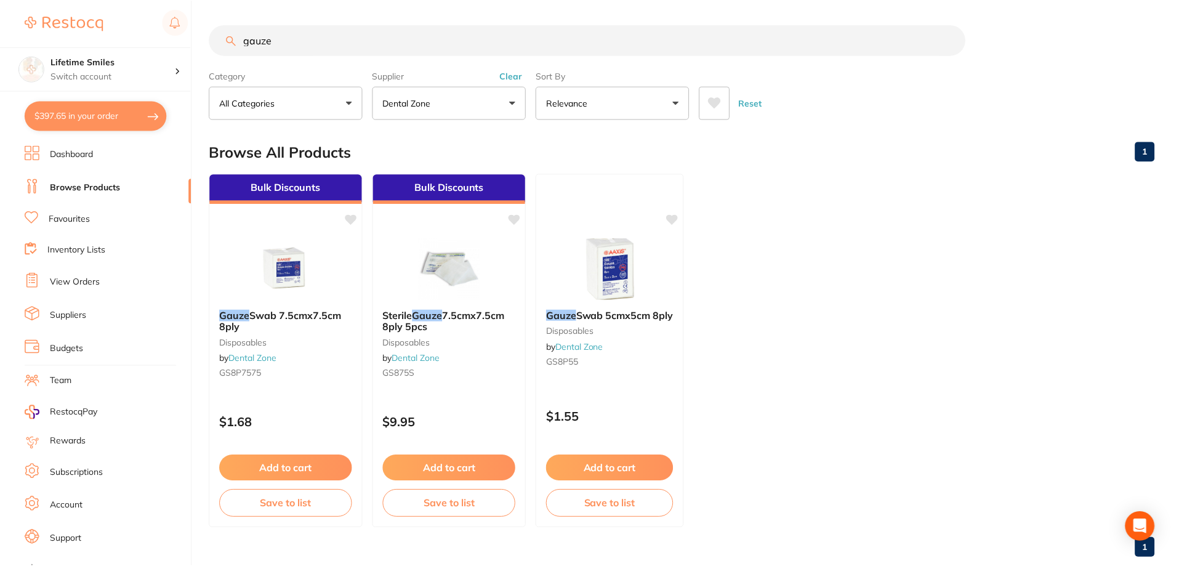
scroll to position [1, 0]
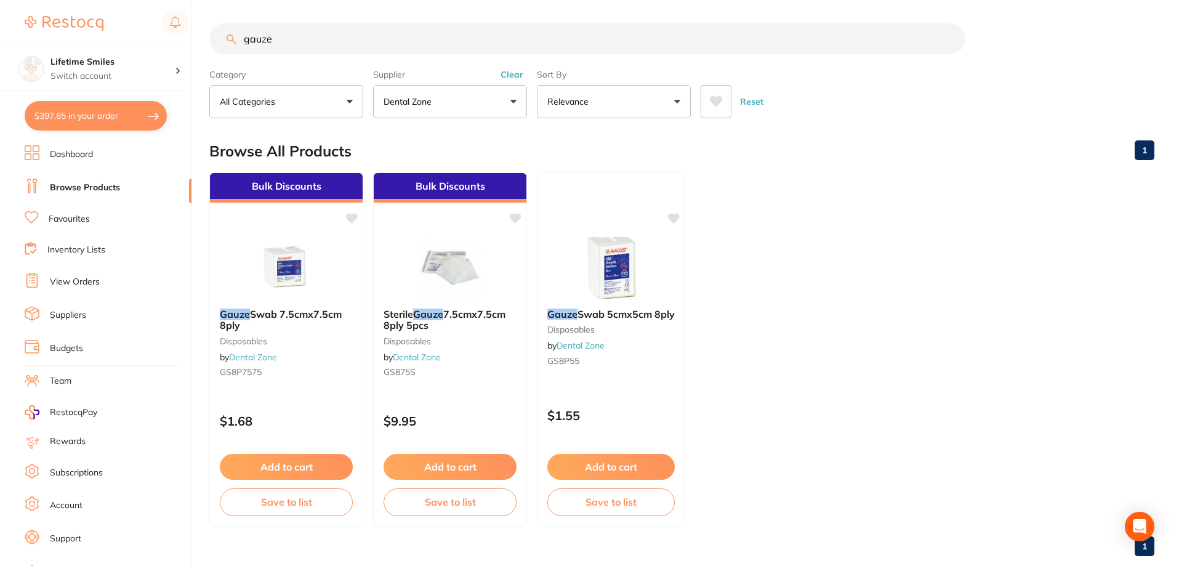
click at [82, 119] on button "$397.65 in your order" at bounding box center [96, 116] width 142 height 30
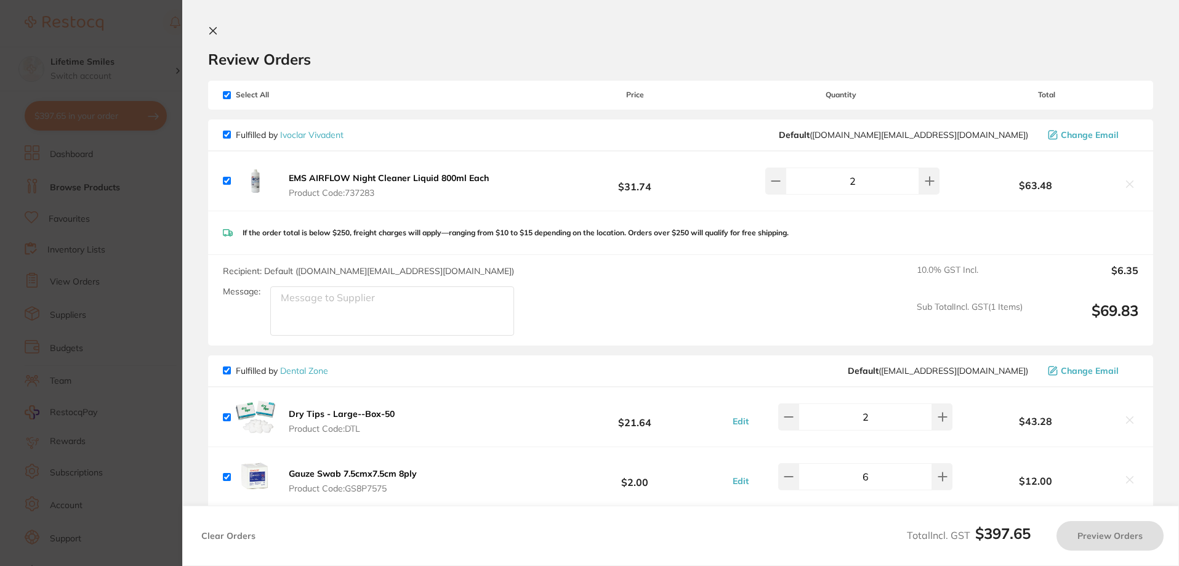
checkbox input "true"
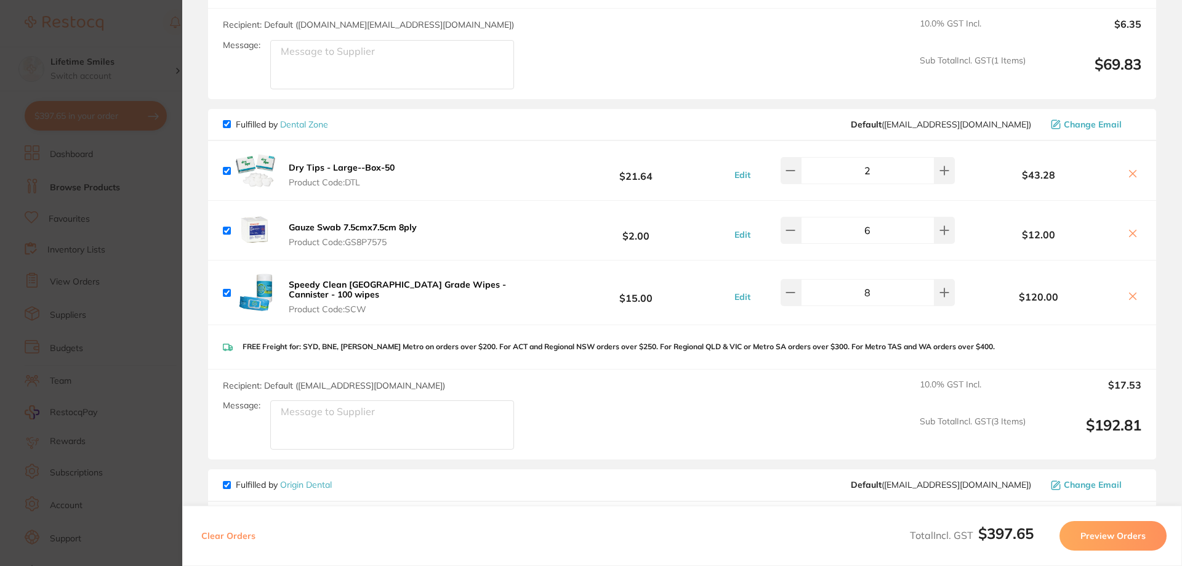
scroll to position [0, 0]
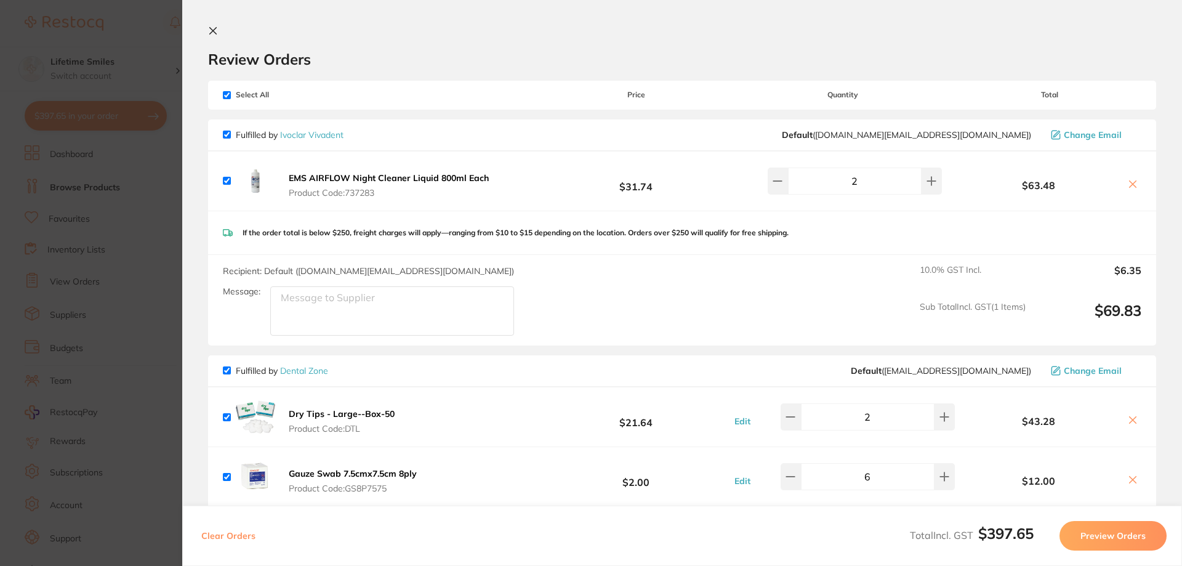
click at [212, 30] on icon at bounding box center [213, 31] width 7 height 7
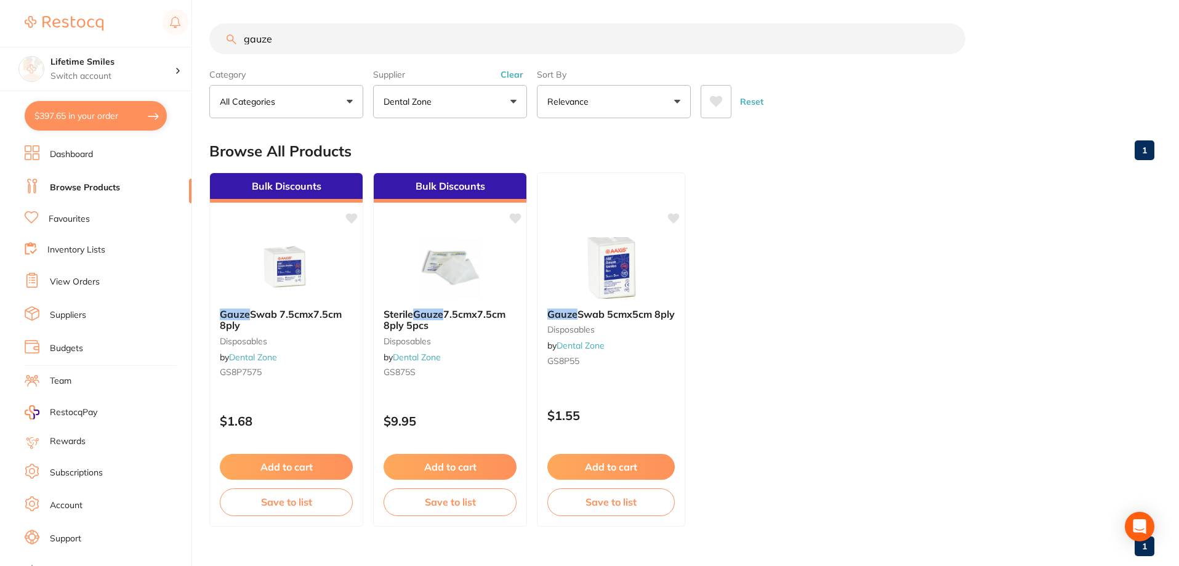
click at [293, 37] on input "gauze" at bounding box center [587, 38] width 756 height 31
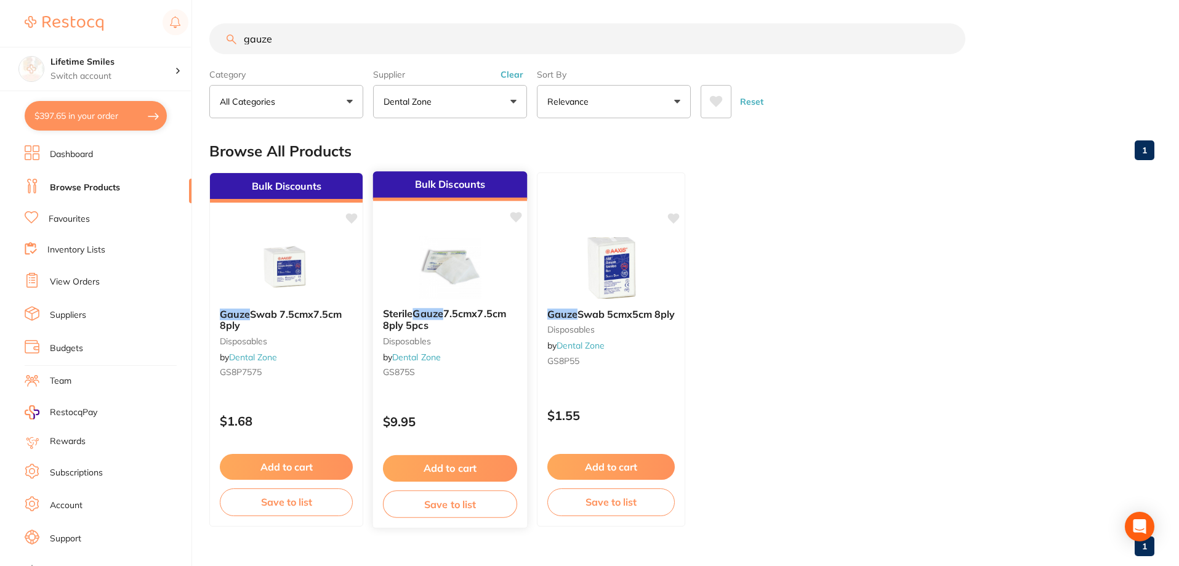
click at [410, 317] on span "Sterile" at bounding box center [398, 313] width 30 height 12
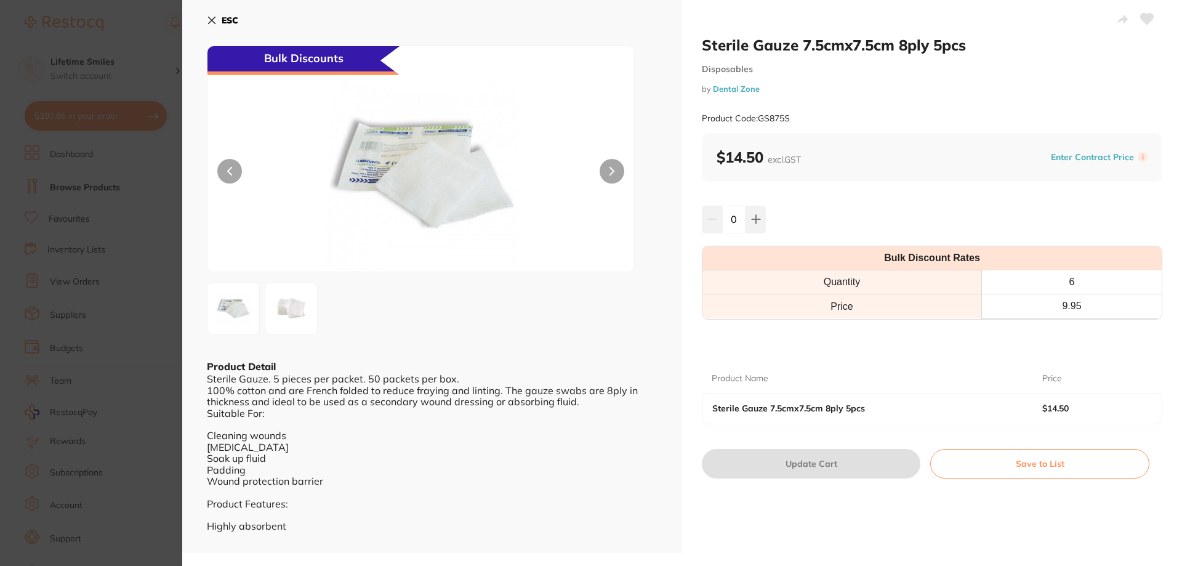
click at [216, 18] on icon at bounding box center [212, 20] width 10 height 10
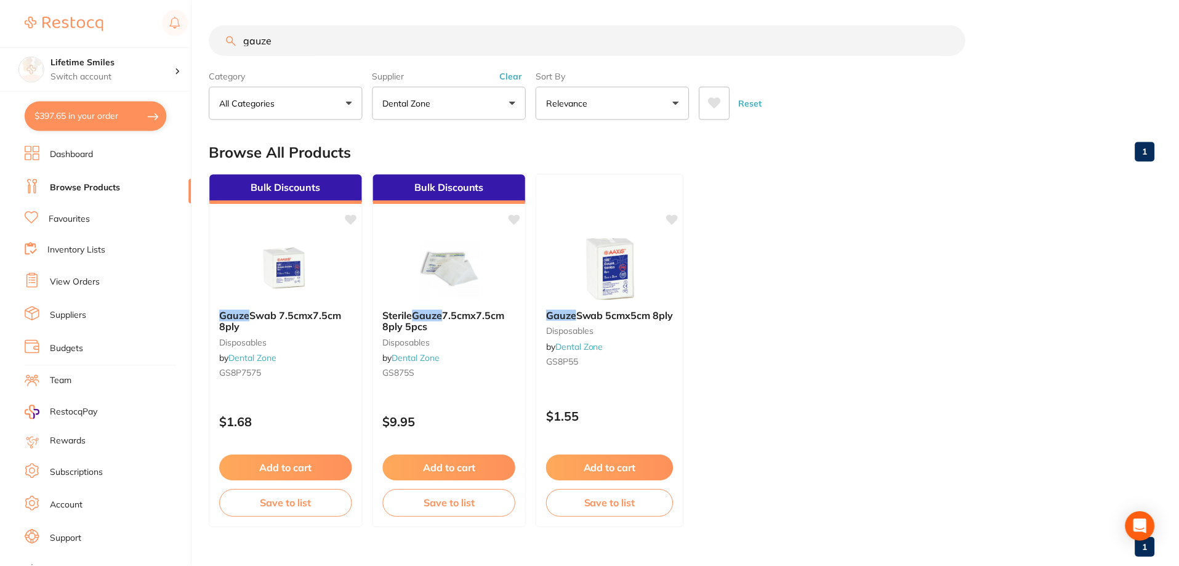
scroll to position [1, 0]
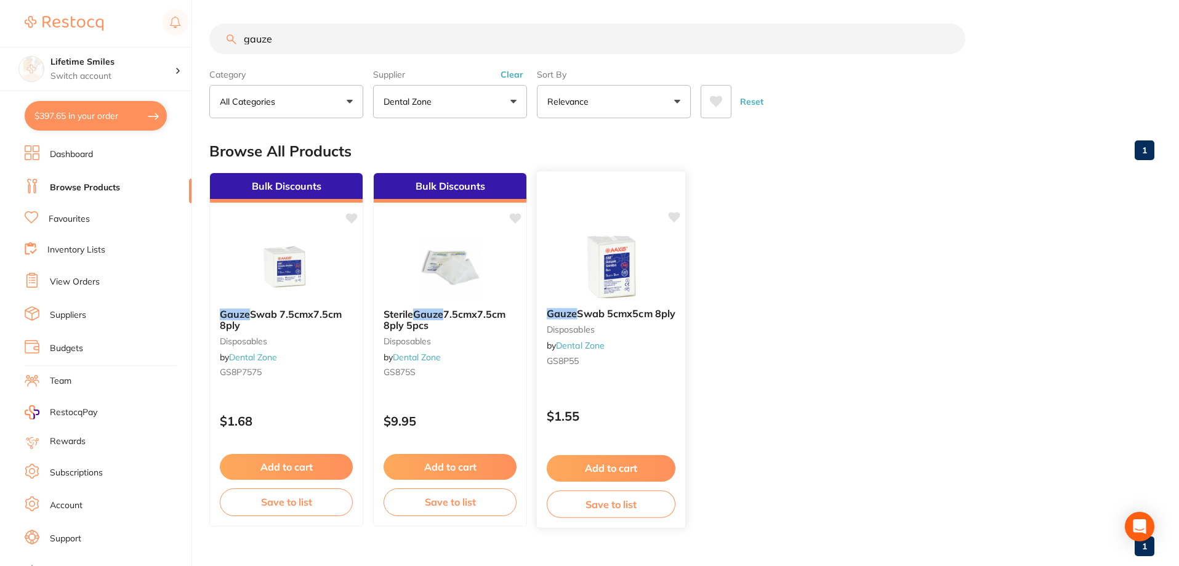
click at [594, 312] on span "Swab 5cmx5cm 8ply" at bounding box center [626, 313] width 99 height 12
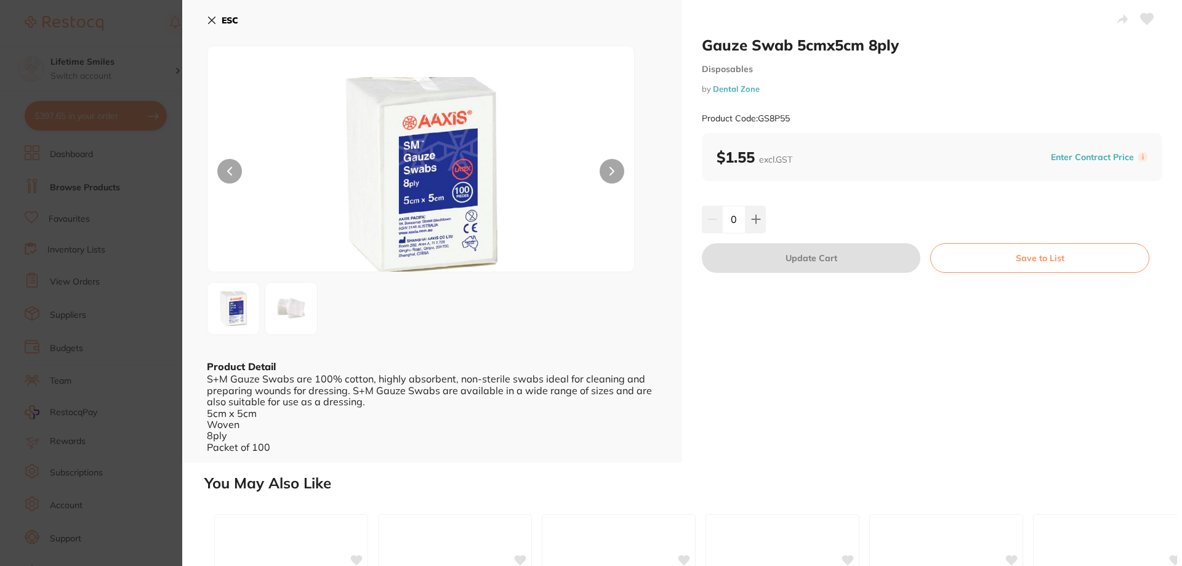
click at [298, 317] on img at bounding box center [291, 308] width 44 height 44
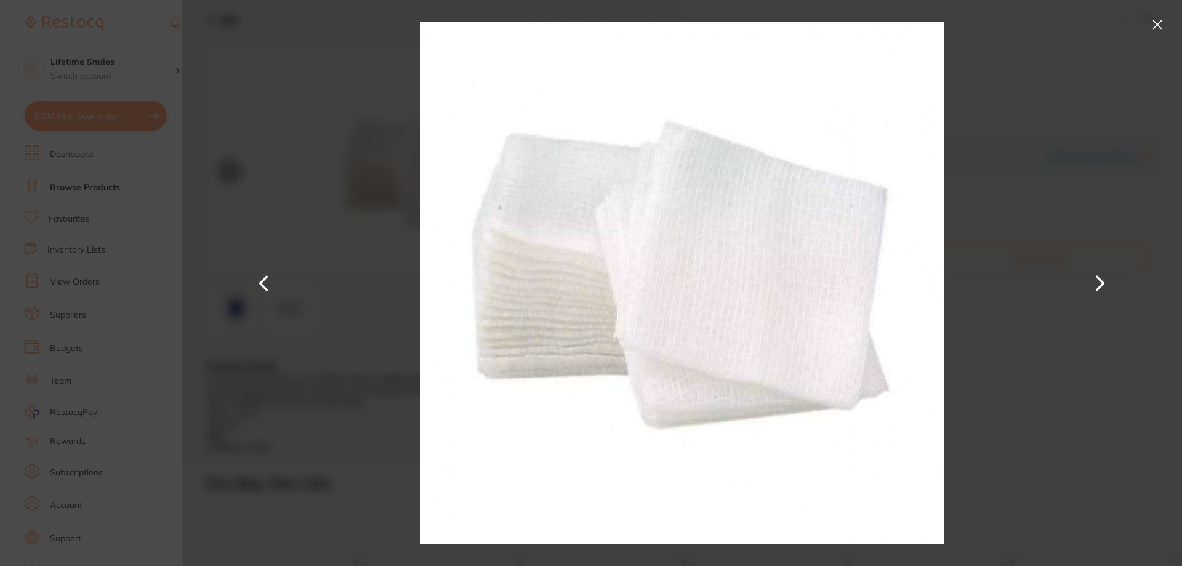
click at [1160, 25] on button at bounding box center [1158, 25] width 20 height 20
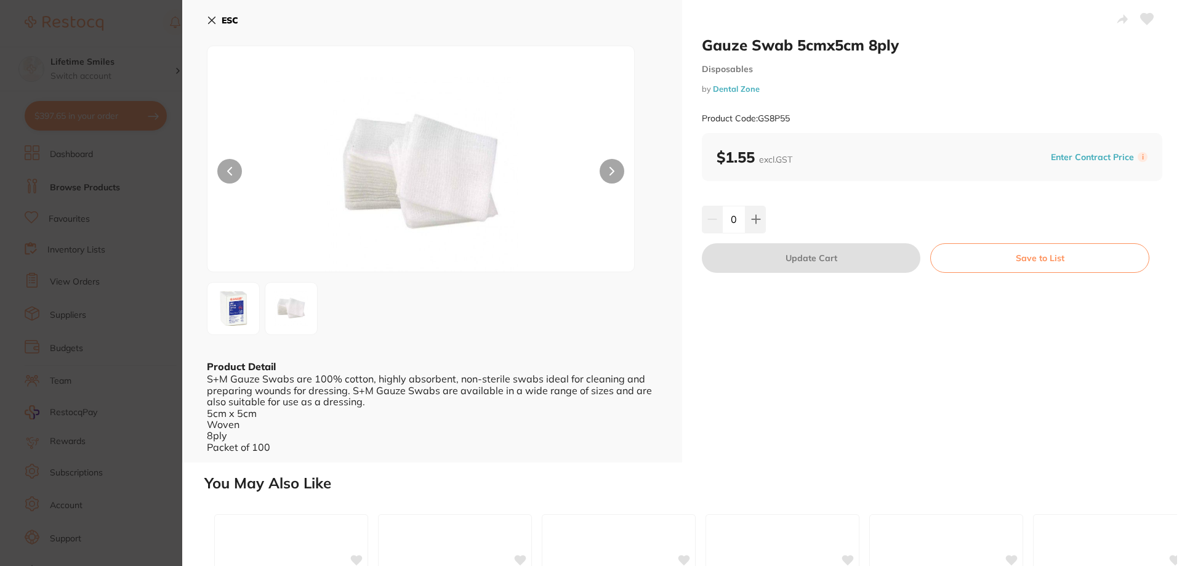
click at [224, 18] on b "ESC" at bounding box center [230, 20] width 17 height 11
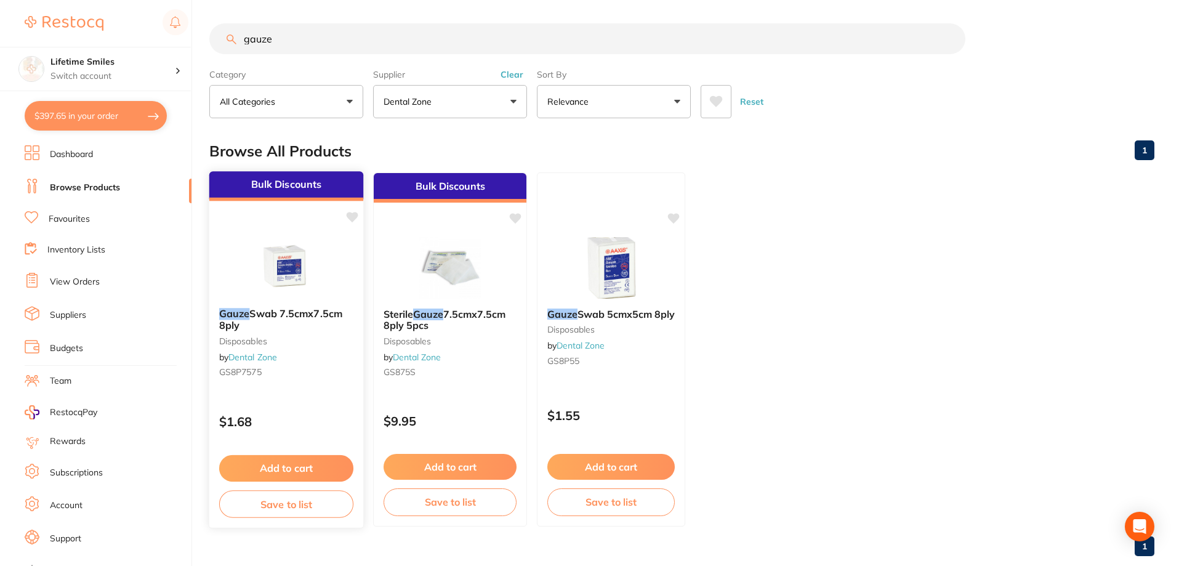
click at [272, 311] on span "Swab 7.5cmx7.5cm 8ply" at bounding box center [280, 319] width 123 height 24
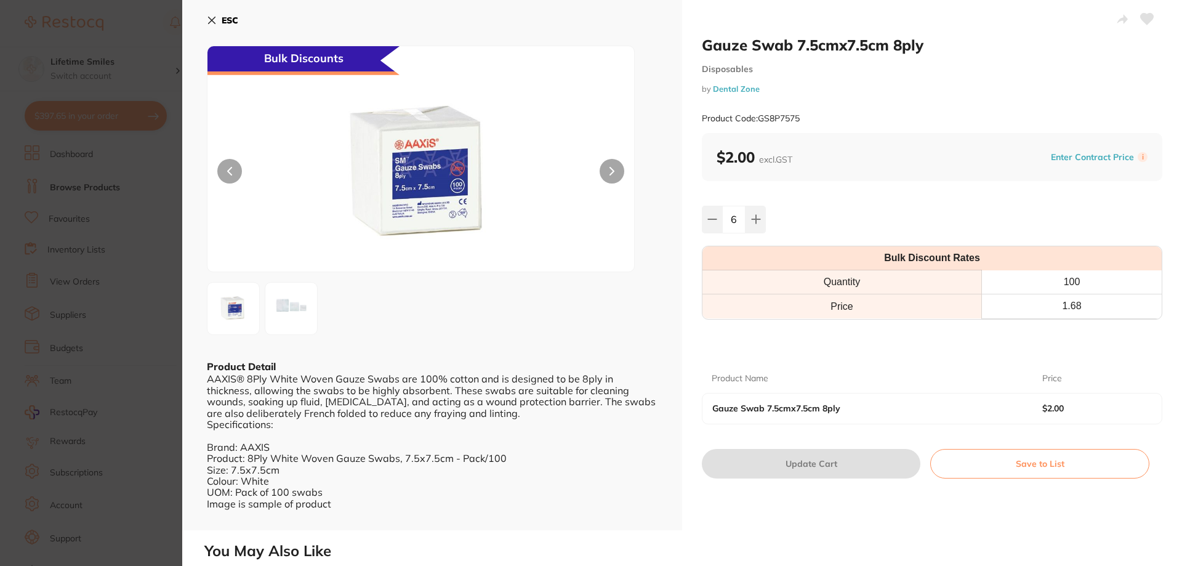
click at [291, 311] on img at bounding box center [291, 308] width 44 height 44
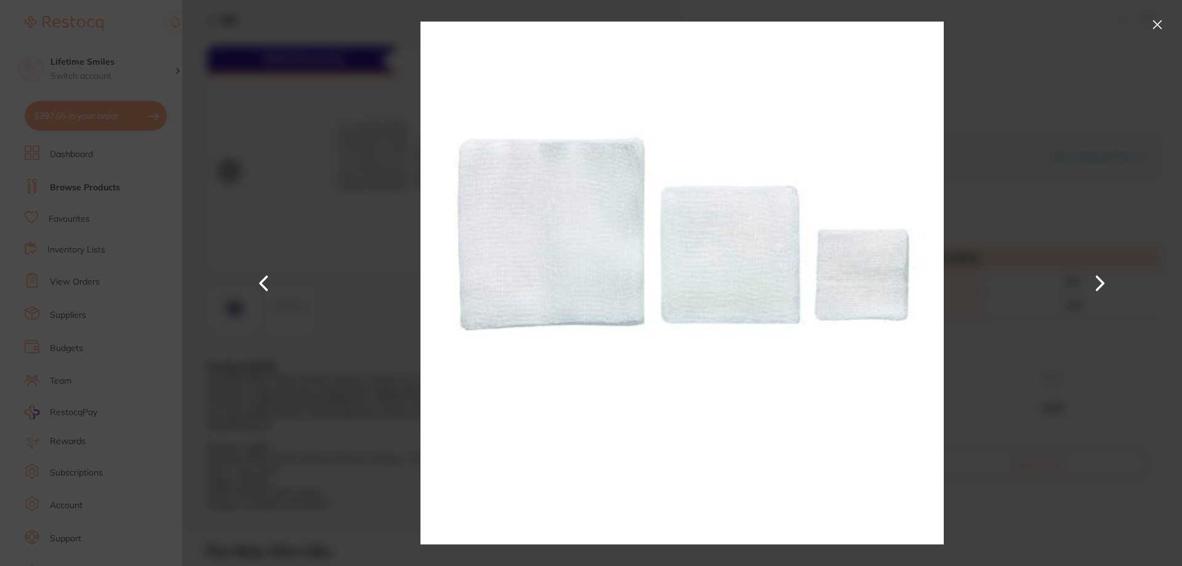
click at [1156, 22] on button at bounding box center [1158, 25] width 20 height 20
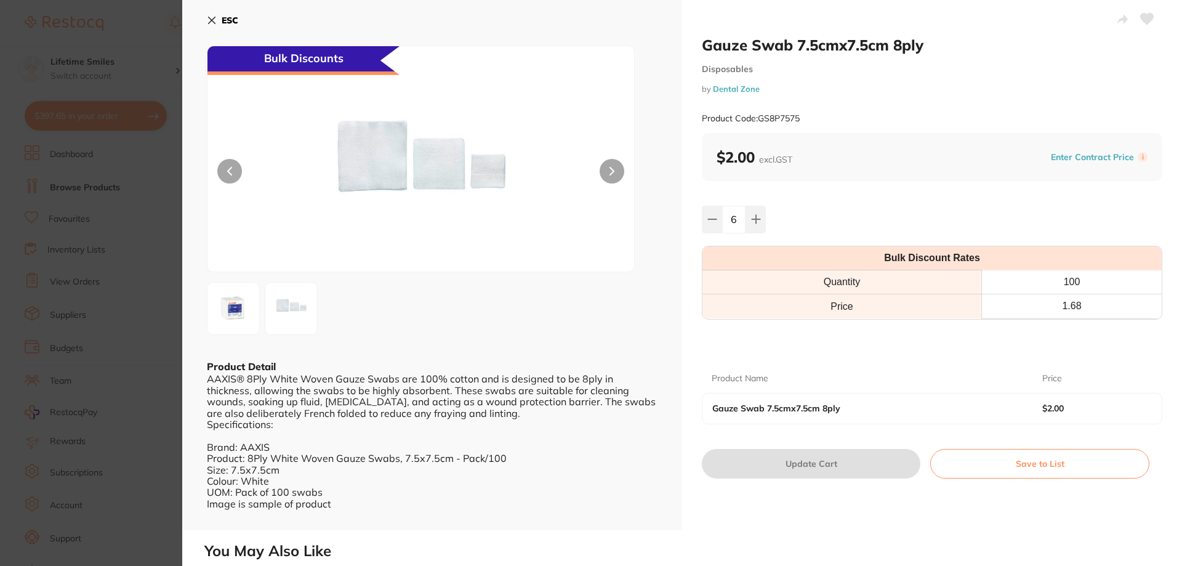
click at [211, 17] on icon at bounding box center [212, 20] width 10 height 10
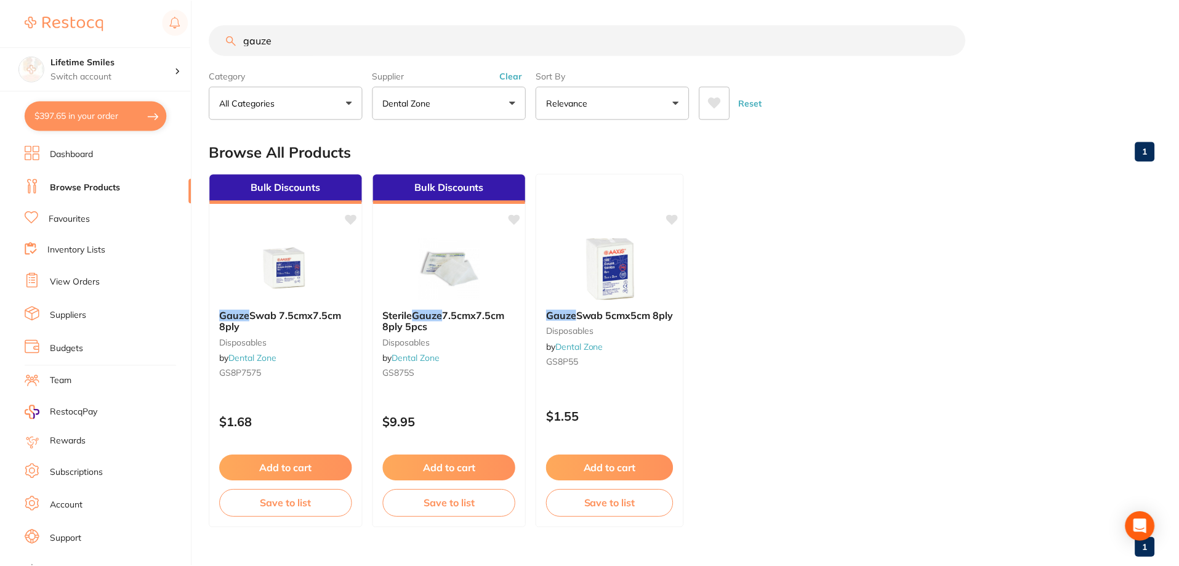
scroll to position [1, 0]
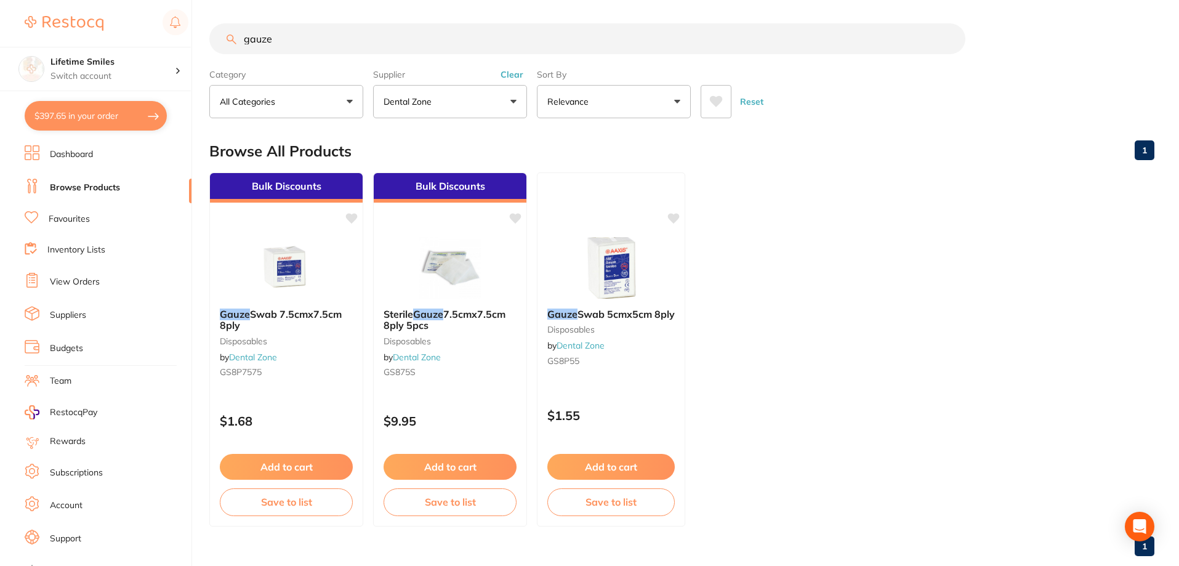
click at [344, 41] on input "gauze" at bounding box center [587, 38] width 756 height 31
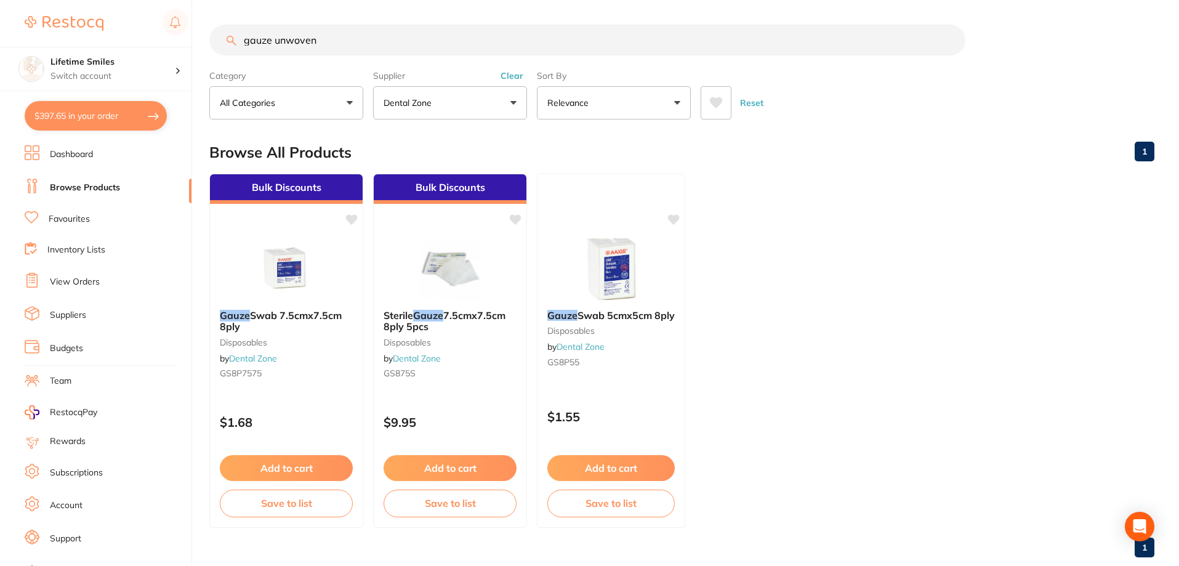
type input "gauze unwoven"
click at [441, 103] on span at bounding box center [439, 102] width 5 height 5
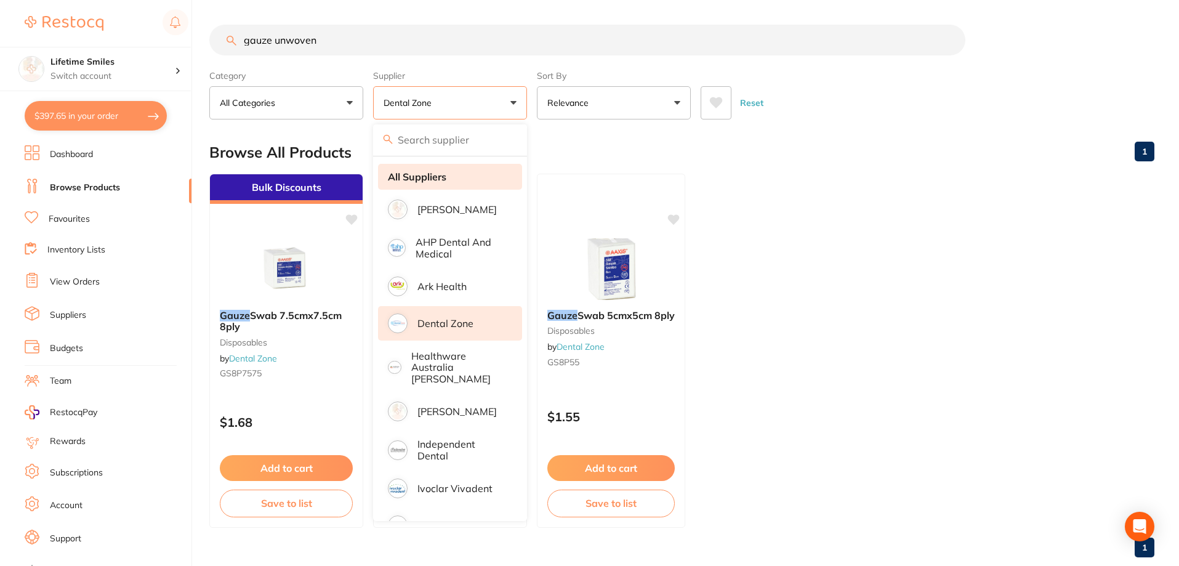
click at [423, 180] on strong "All Suppliers" at bounding box center [417, 176] width 59 height 11
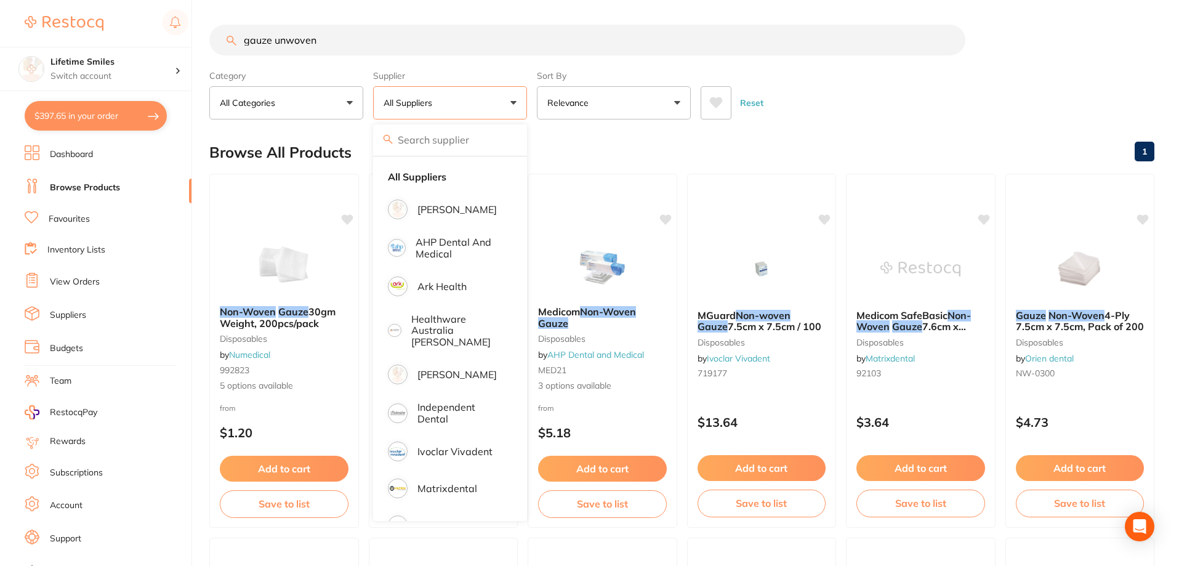
click at [907, 113] on div "Reset" at bounding box center [923, 97] width 444 height 43
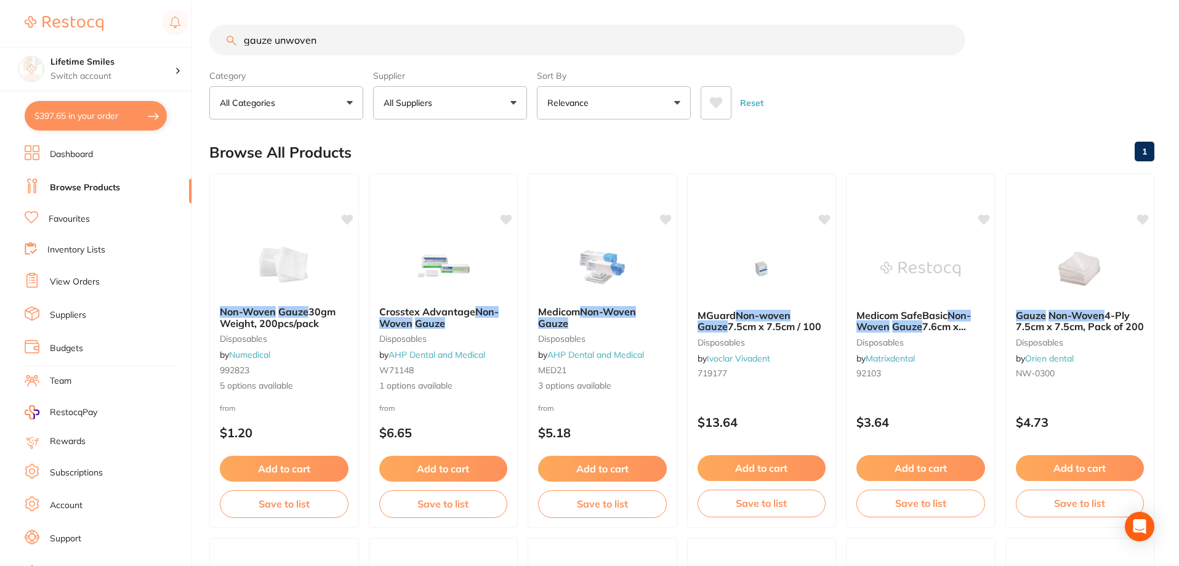
drag, startPoint x: 113, startPoint y: 117, endPoint x: 144, endPoint y: 125, distance: 32.4
click at [113, 116] on button "$397.65 in your order" at bounding box center [96, 116] width 142 height 30
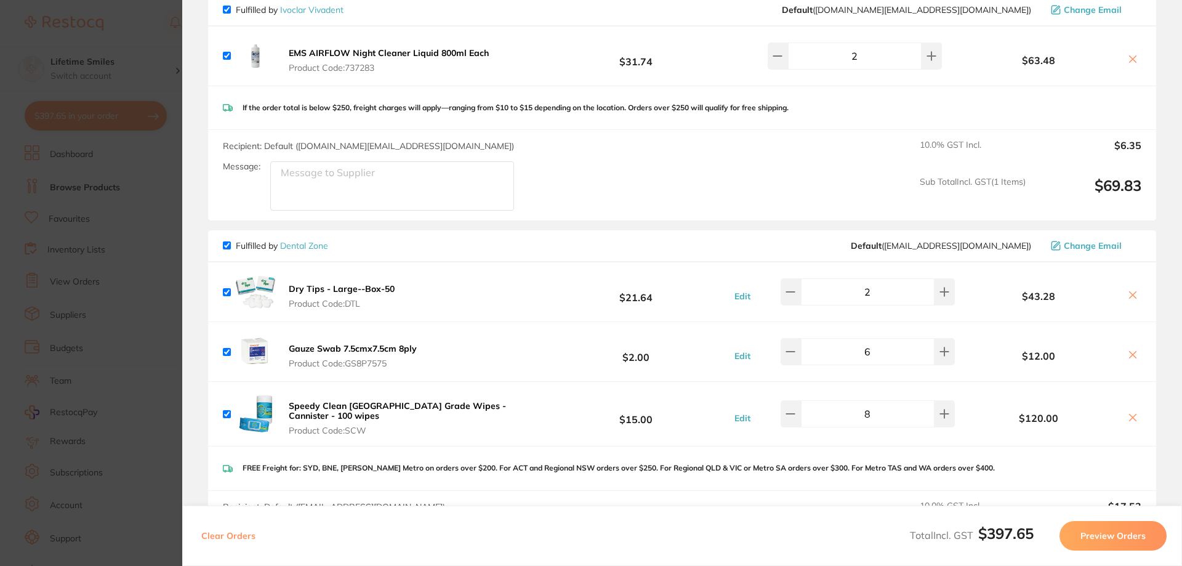
scroll to position [185, 0]
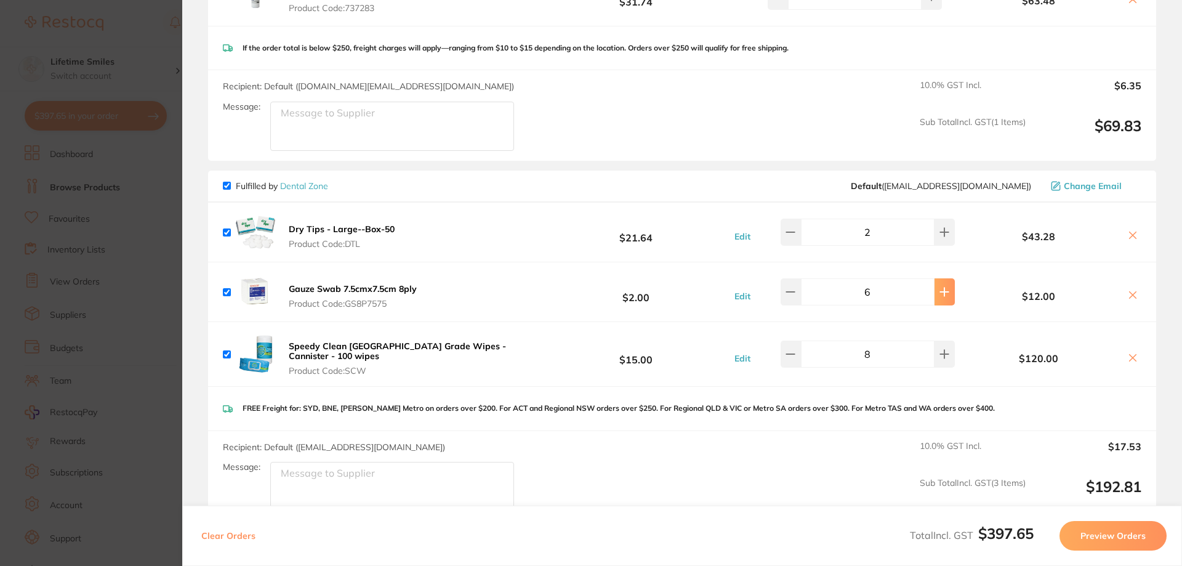
click at [942, 294] on icon at bounding box center [945, 292] width 10 height 10
click at [801, 297] on button at bounding box center [791, 291] width 20 height 27
type input "6"
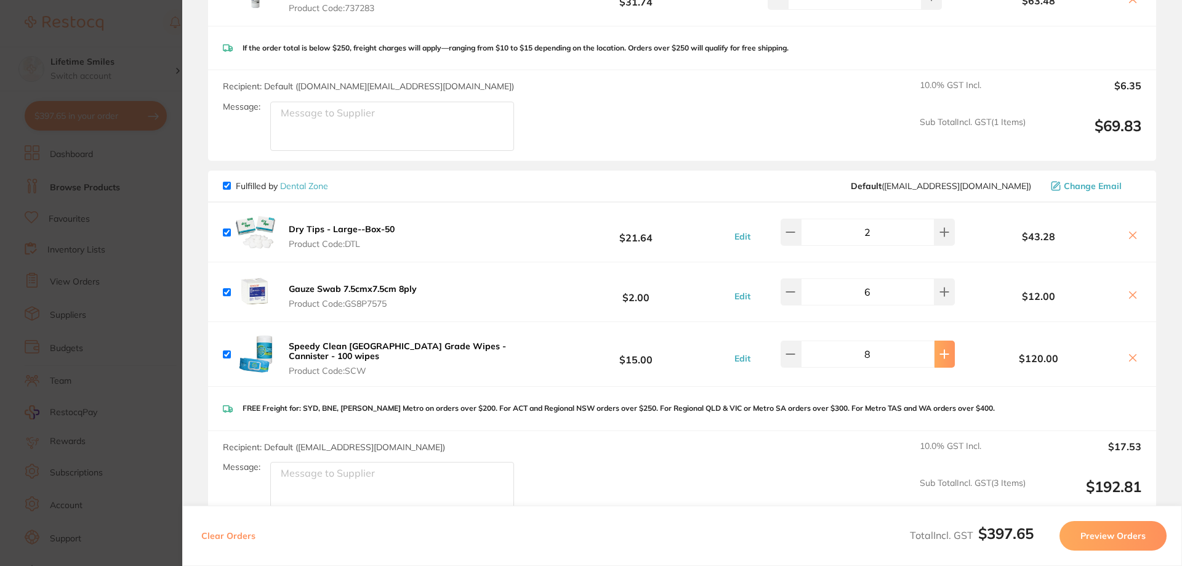
click at [940, 359] on icon at bounding box center [945, 354] width 10 height 10
type input "10"
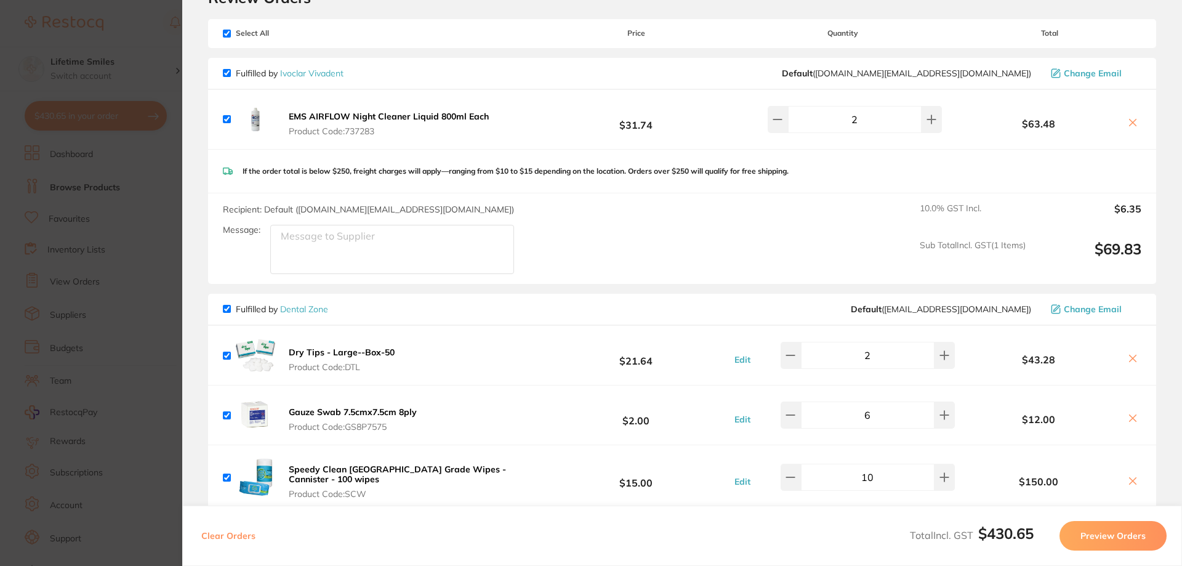
scroll to position [370, 0]
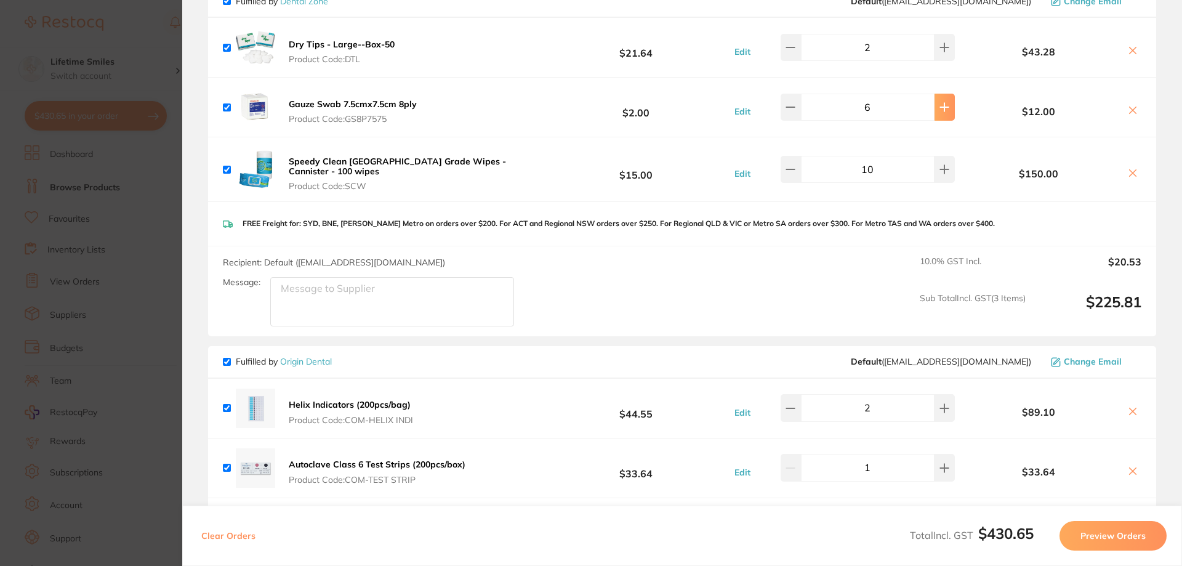
click at [940, 112] on button at bounding box center [945, 107] width 20 height 27
type input "8"
click at [796, 175] on button at bounding box center [791, 169] width 20 height 27
type input "9"
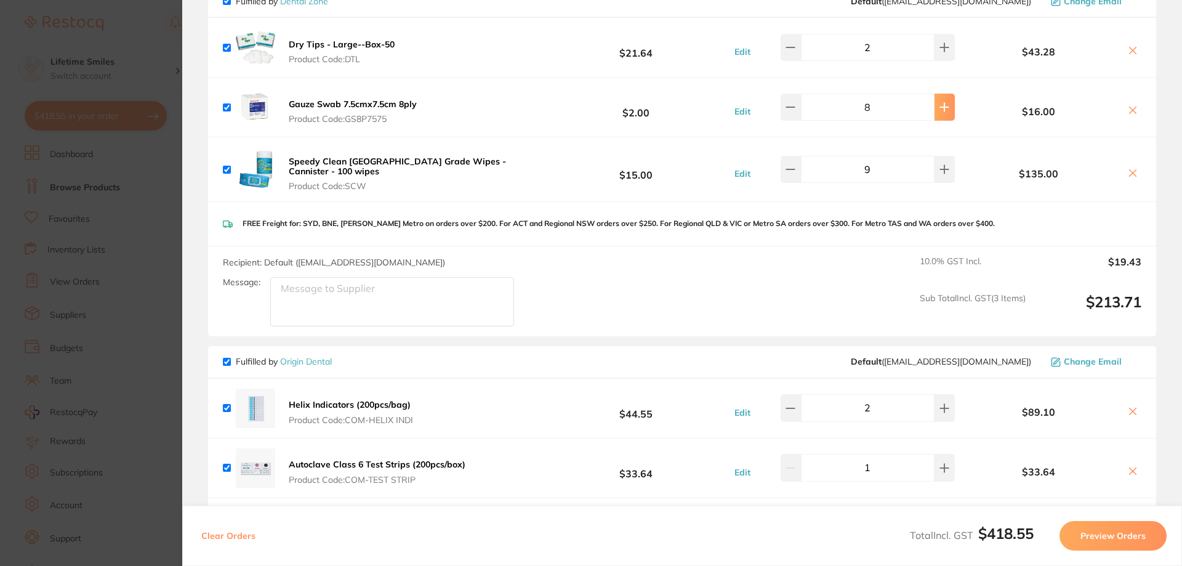
click at [937, 113] on button at bounding box center [945, 107] width 20 height 27
type input "10"
click at [794, 172] on icon at bounding box center [791, 169] width 10 height 10
type input "8"
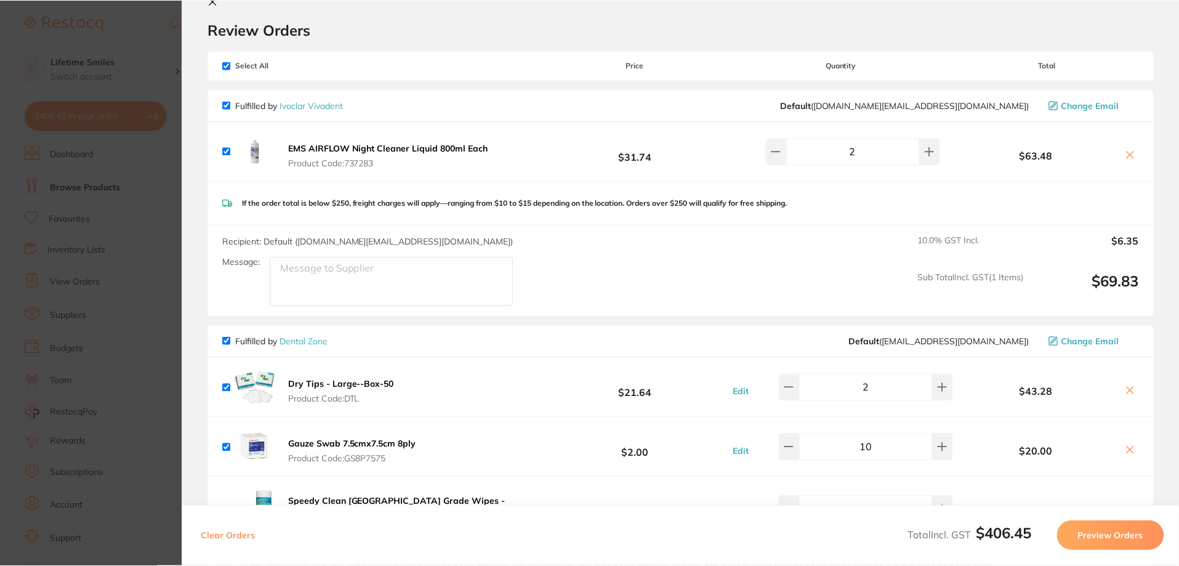
scroll to position [0, 0]
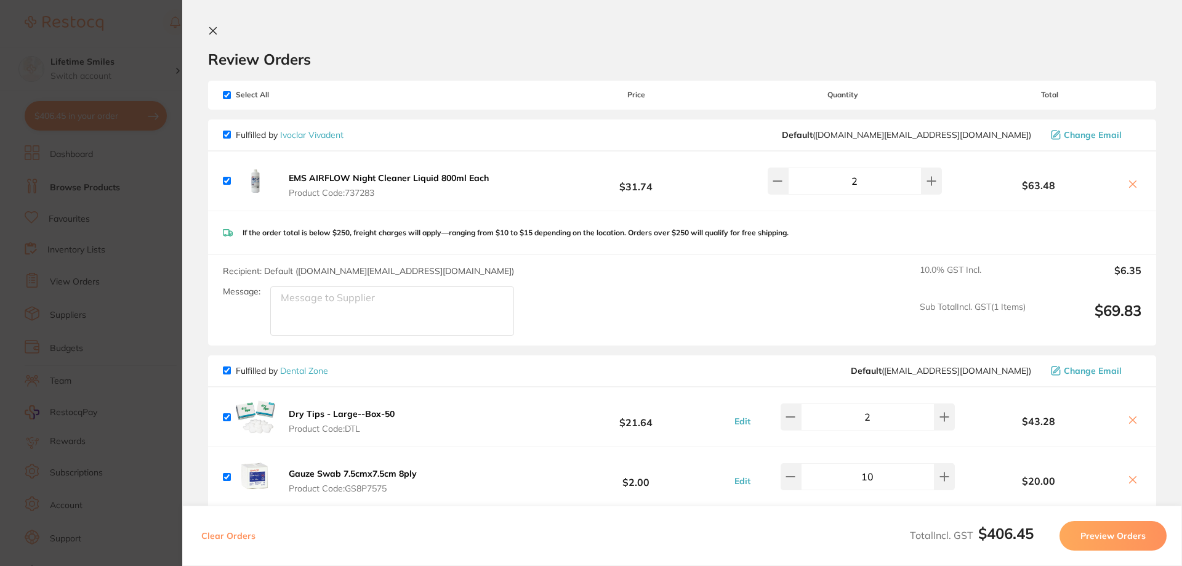
click at [211, 30] on icon at bounding box center [213, 31] width 10 height 10
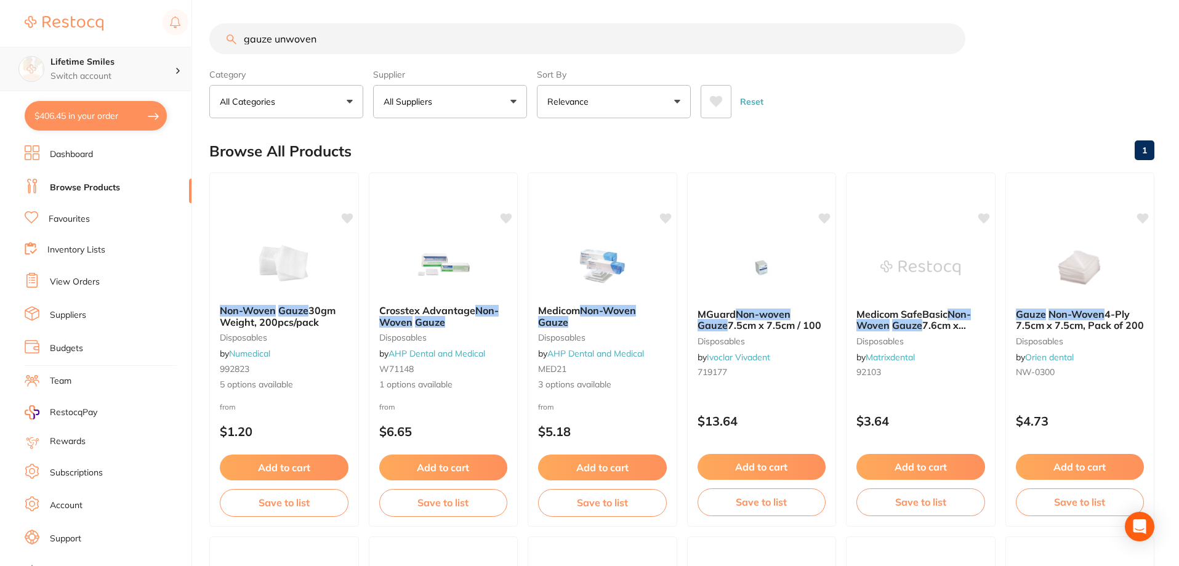
scroll to position [1, 0]
drag, startPoint x: 383, startPoint y: 35, endPoint x: 4, endPoint y: 70, distance: 380.9
click at [4, 70] on div "$406.45 Lifetime Smiles Switch account Lifetime Smiles $406.45 in your order Da…" at bounding box center [589, 282] width 1179 height 566
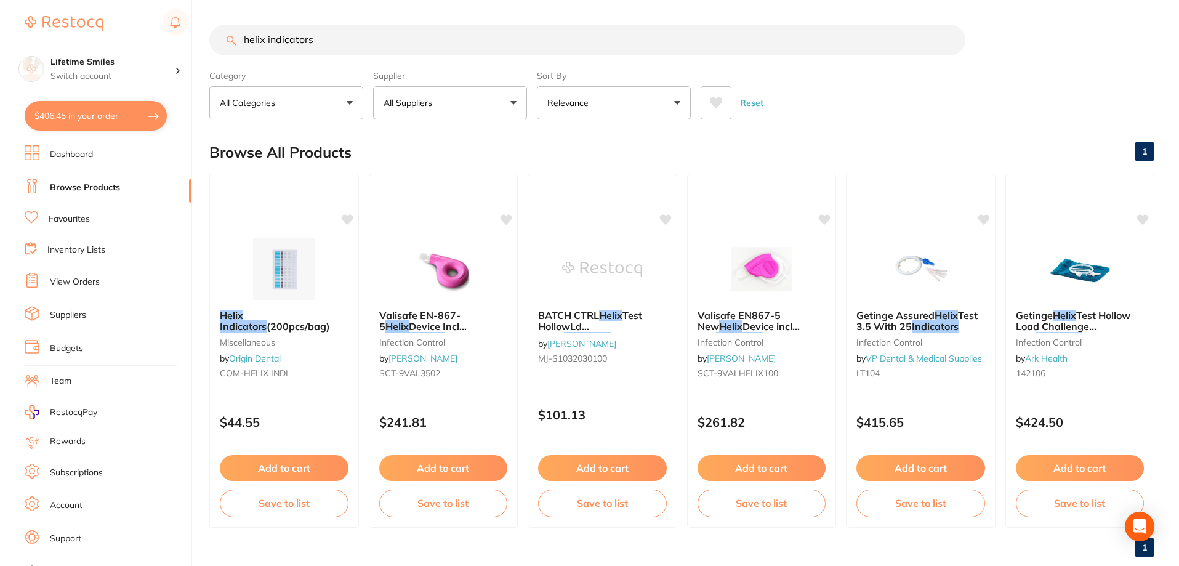
click at [437, 100] on p "All Suppliers" at bounding box center [411, 103] width 54 height 12
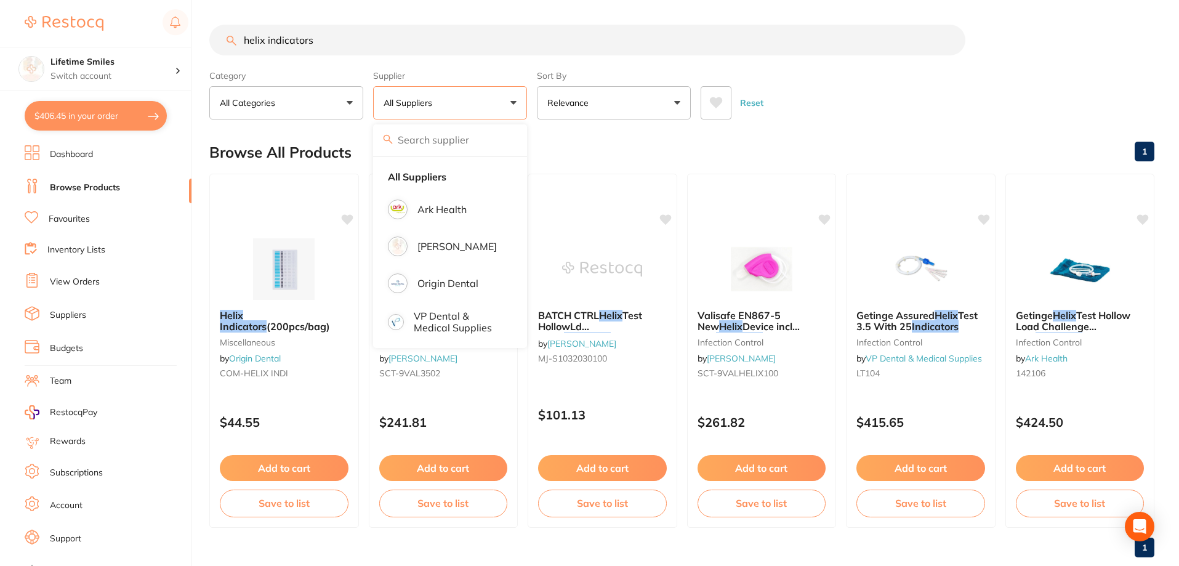
click at [557, 139] on div "Browse All Products 1" at bounding box center [681, 152] width 945 height 41
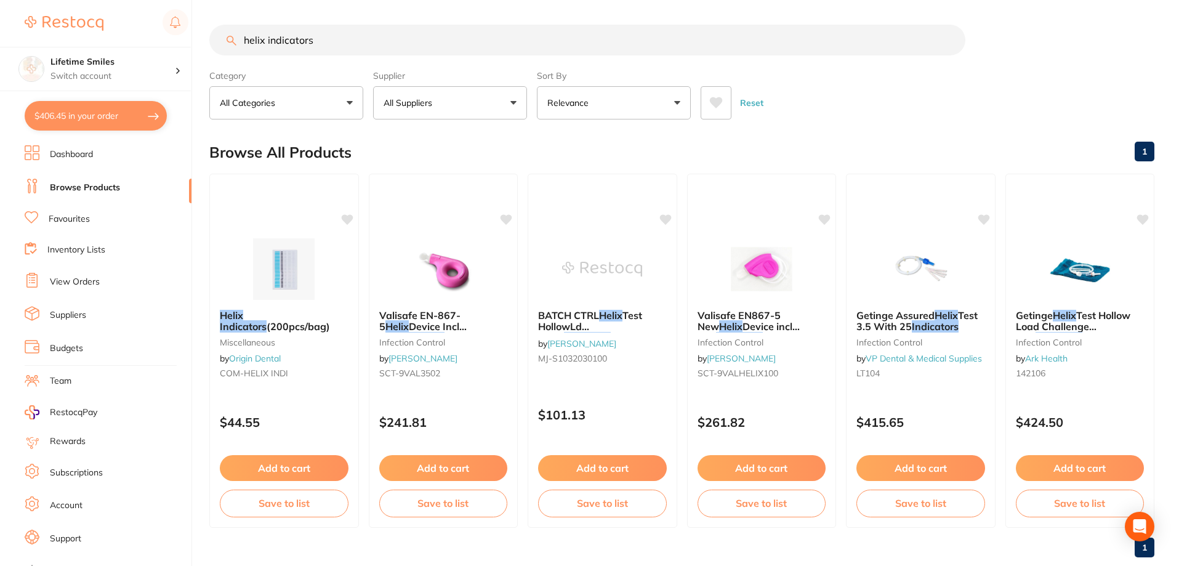
click at [127, 116] on button "$406.45 in your order" at bounding box center [96, 116] width 142 height 30
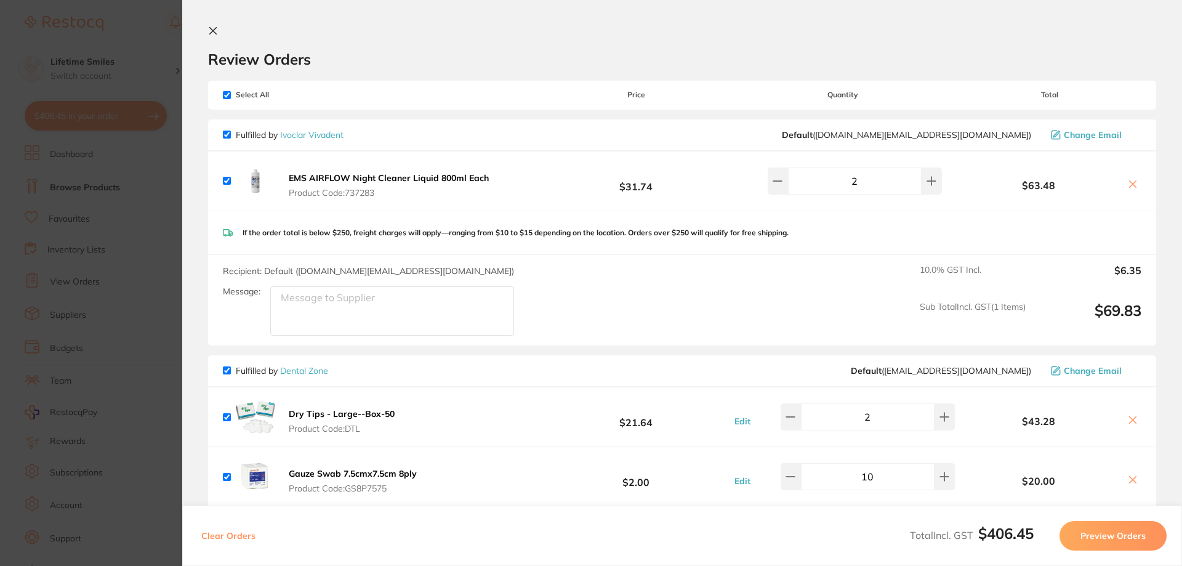
click at [211, 31] on icon at bounding box center [213, 31] width 10 height 10
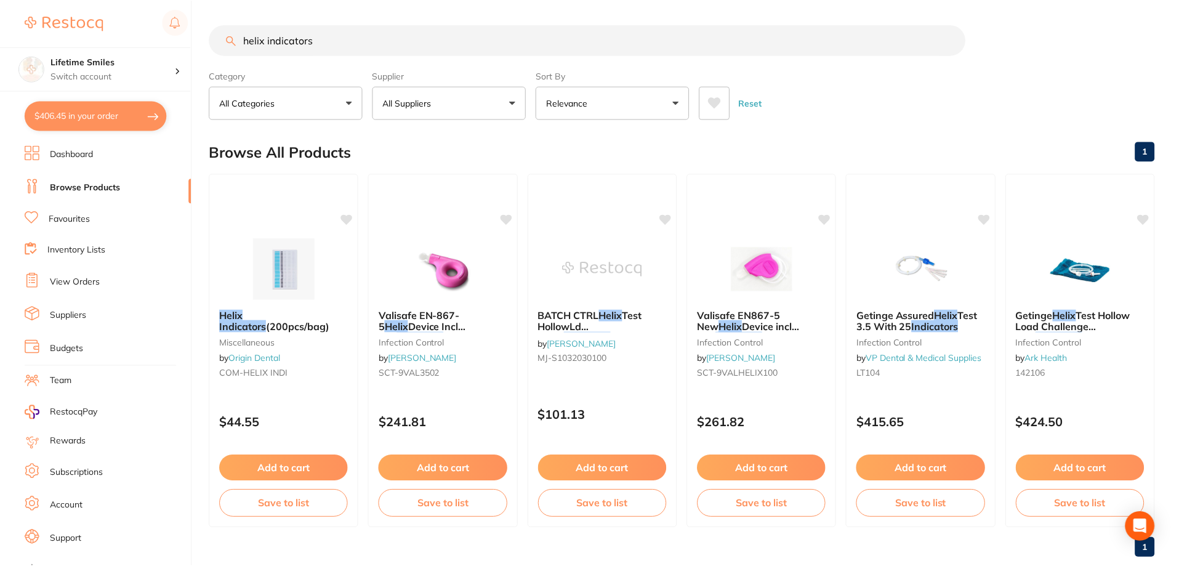
scroll to position [1, 0]
drag, startPoint x: 328, startPoint y: 38, endPoint x: 137, endPoint y: 37, distance: 190.9
click at [137, 37] on div "$406.45 Lifetime Smiles Switch account Lifetime Smiles $406.45 in your order Da…" at bounding box center [589, 282] width 1179 height 566
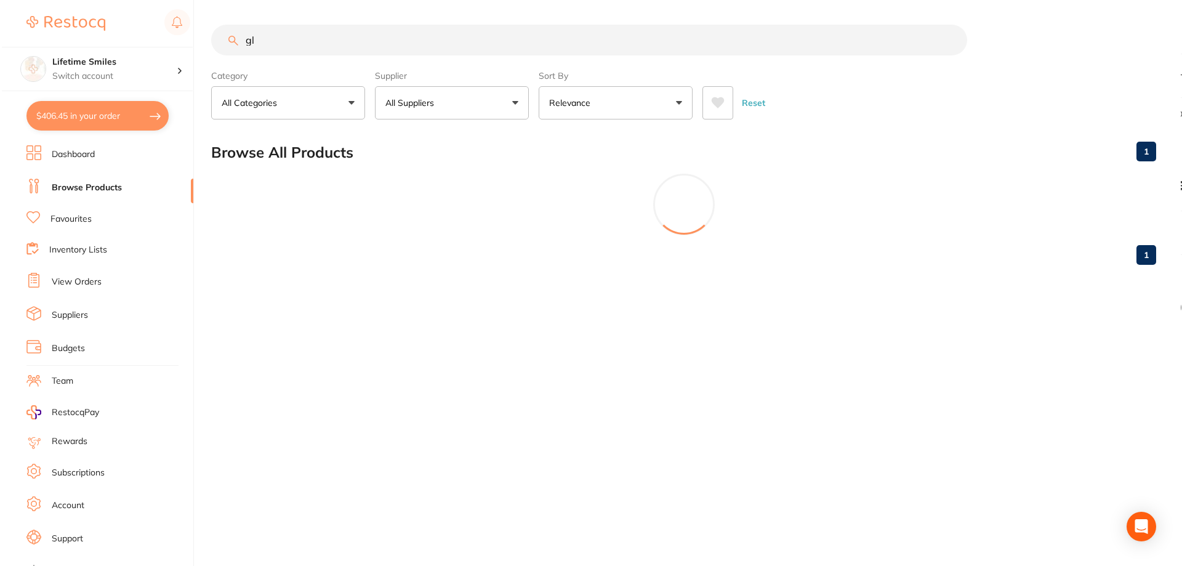
scroll to position [0, 0]
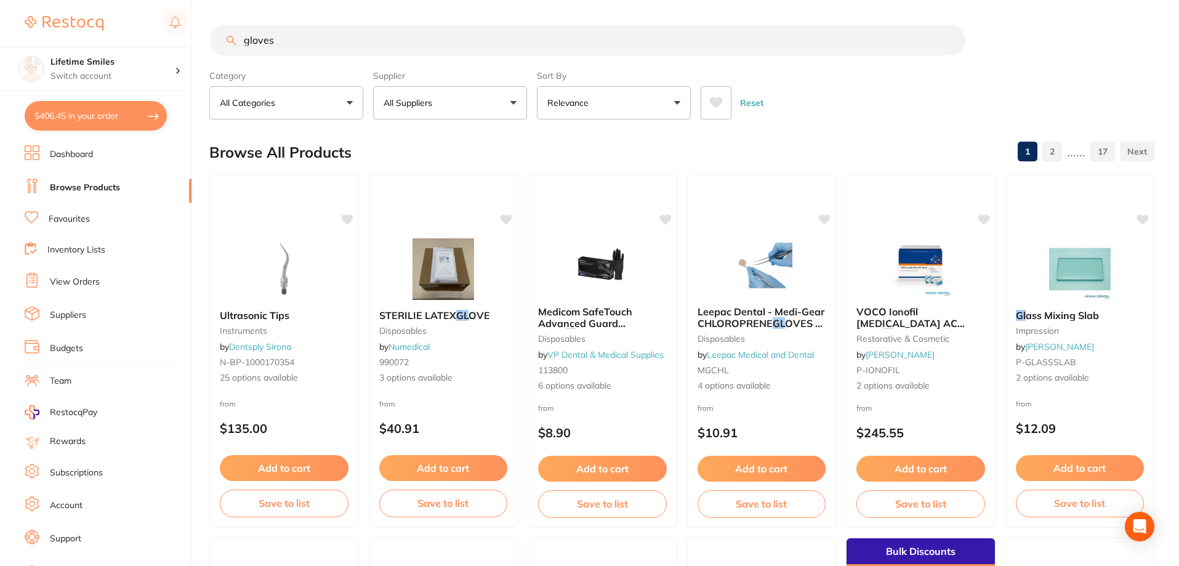
type input "gloves"
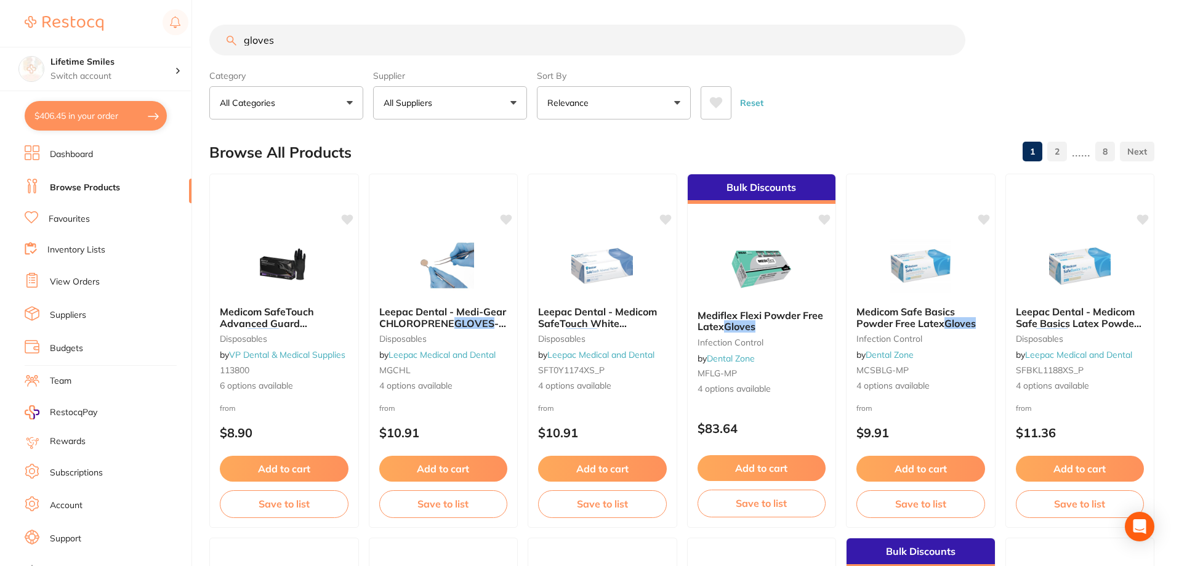
click at [79, 109] on button "$406.45 in your order" at bounding box center [96, 116] width 142 height 30
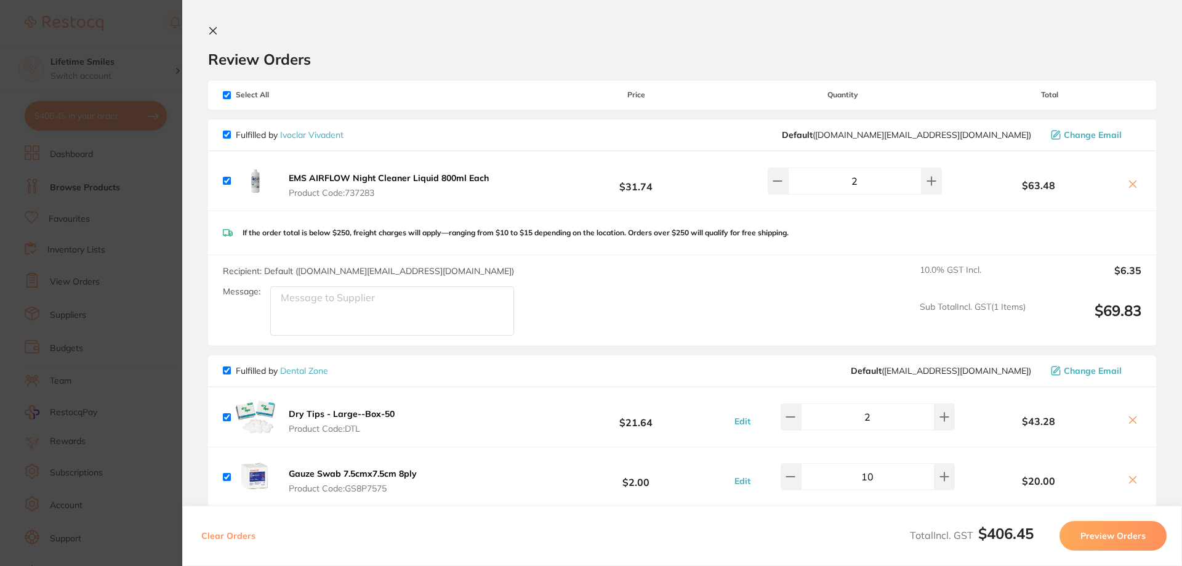
click at [216, 30] on icon at bounding box center [213, 31] width 10 height 10
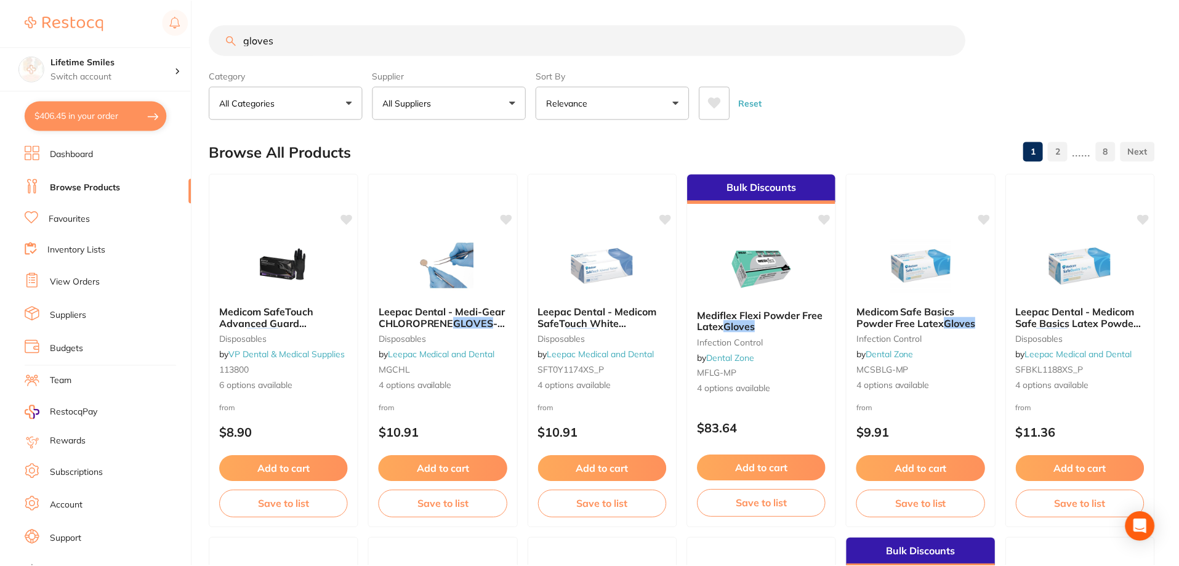
scroll to position [1, 0]
click at [485, 101] on button "All Suppliers" at bounding box center [450, 101] width 154 height 33
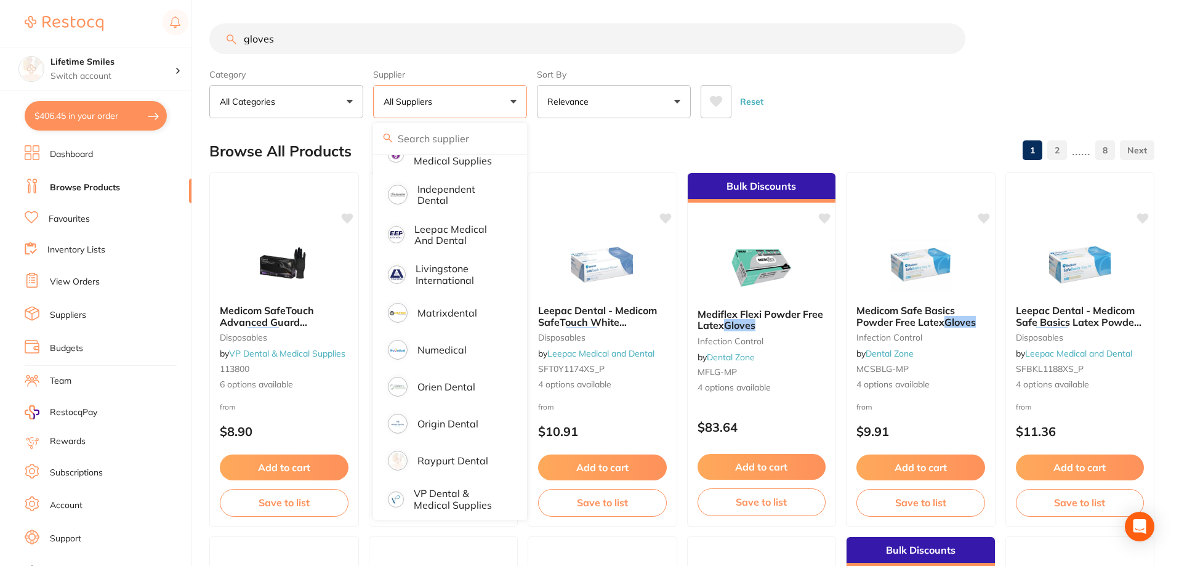
click at [611, 150] on div "Browse All Products 1 2 ...... 8" at bounding box center [681, 151] width 945 height 41
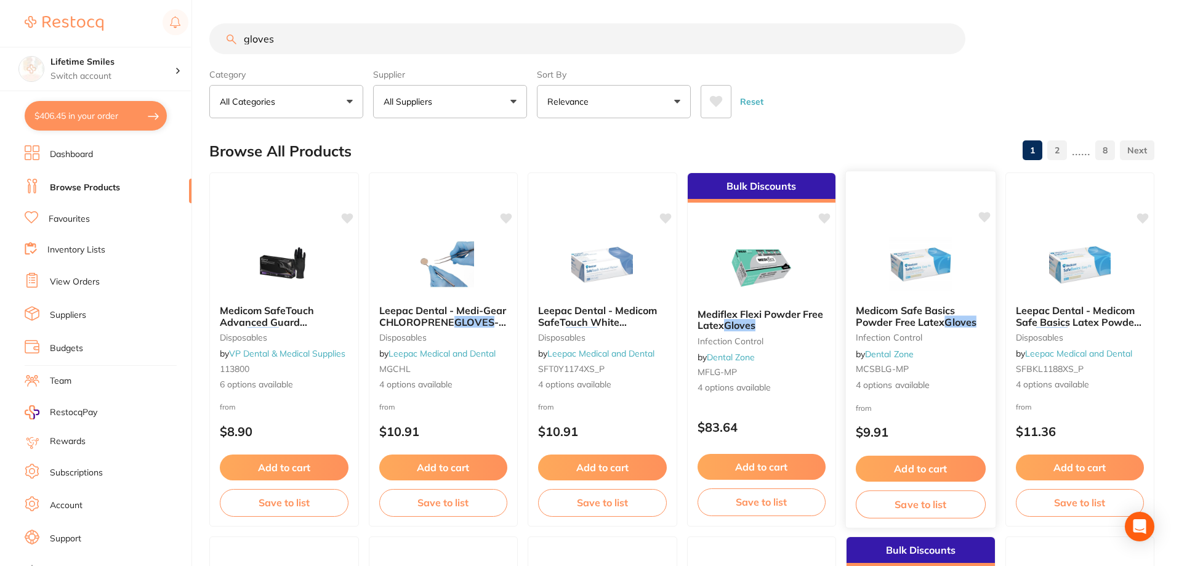
click at [908, 354] on link "Dental Zone" at bounding box center [889, 353] width 49 height 11
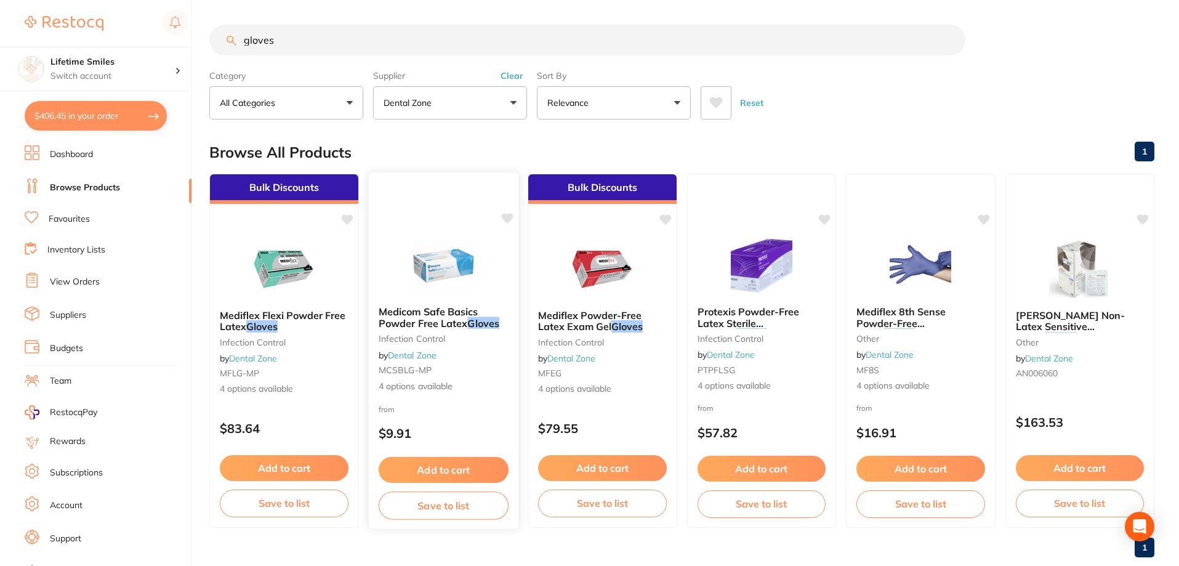
click at [455, 462] on button "Add to cart" at bounding box center [443, 470] width 130 height 26
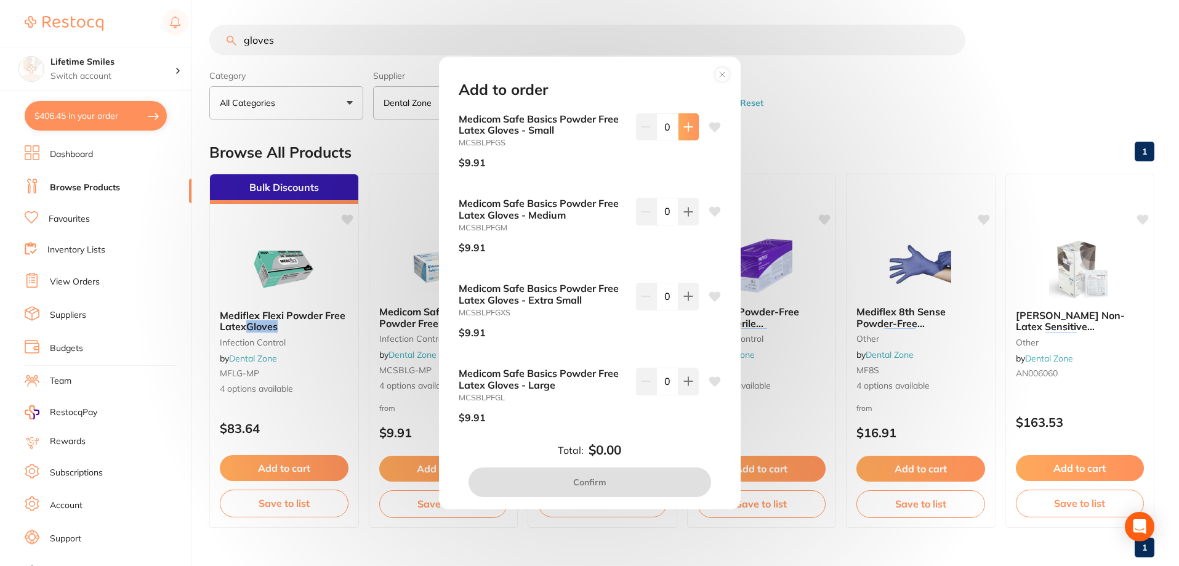
click at [682, 132] on button at bounding box center [689, 126] width 20 height 27
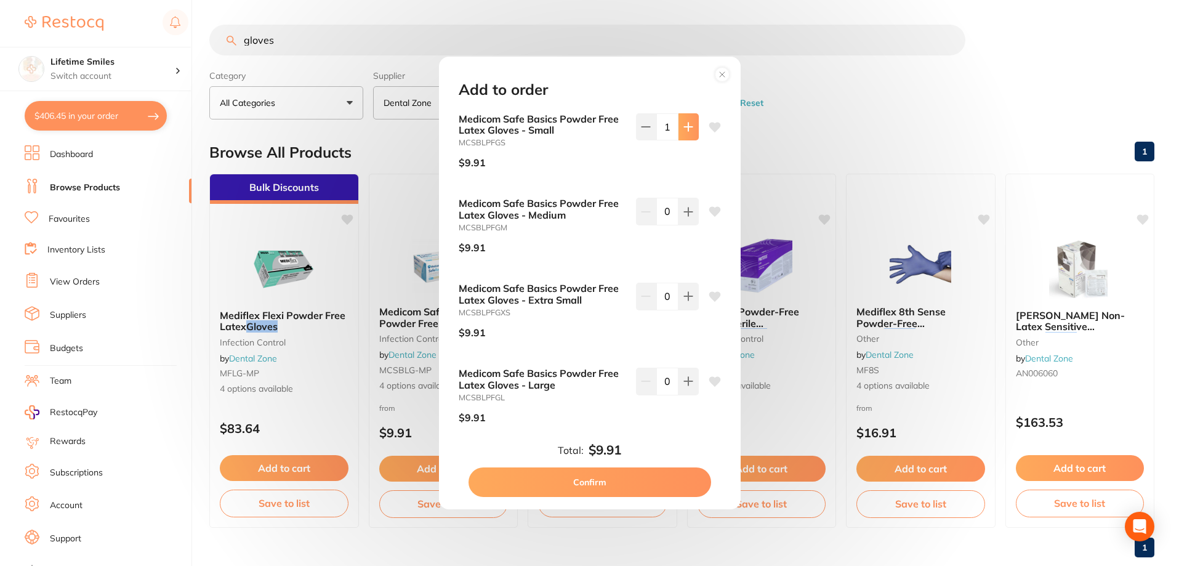
click at [685, 132] on button at bounding box center [689, 126] width 20 height 27
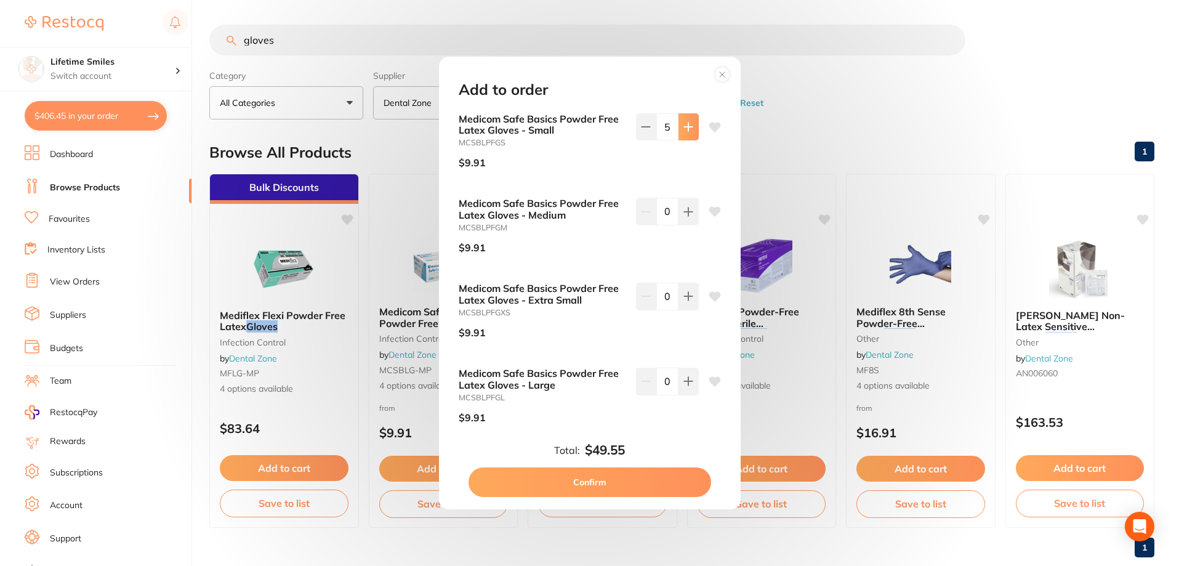
type input "6"
click at [691, 299] on button at bounding box center [689, 296] width 20 height 27
type input "3"
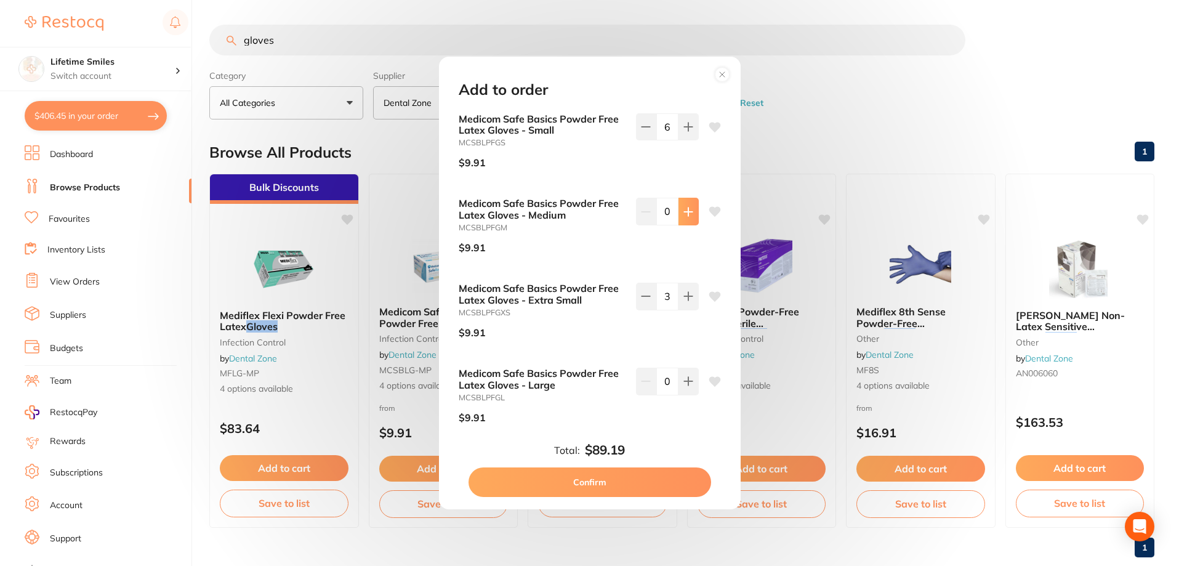
click at [688, 212] on icon at bounding box center [688, 212] width 8 height 8
type input "2"
click at [691, 134] on button at bounding box center [689, 126] width 20 height 27
type input "7"
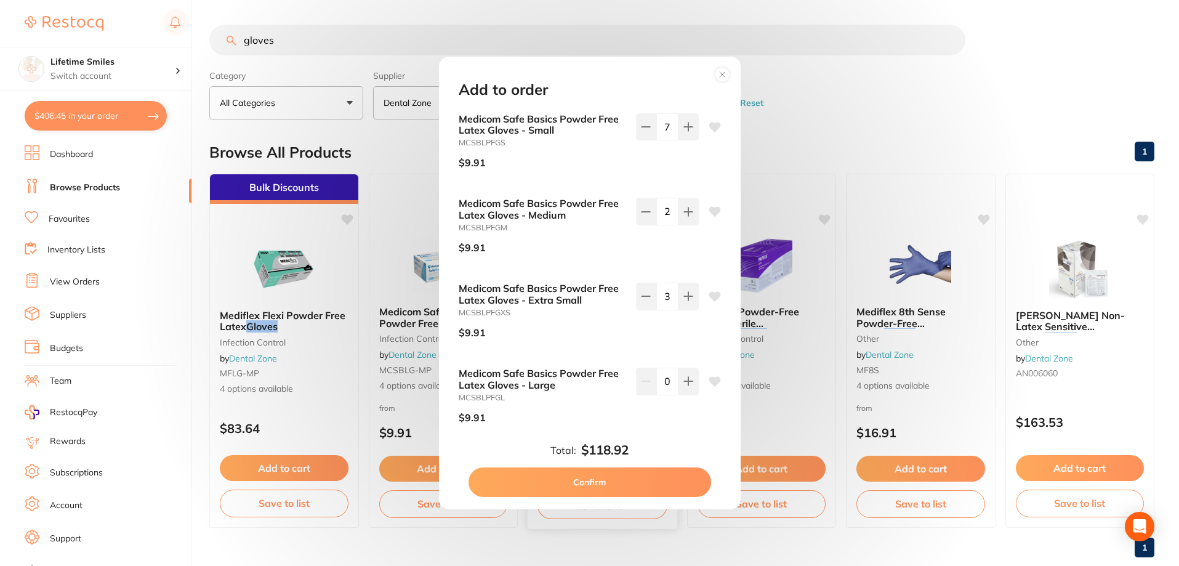
click at [607, 479] on button "Confirm" at bounding box center [590, 482] width 243 height 30
checkbox input "false"
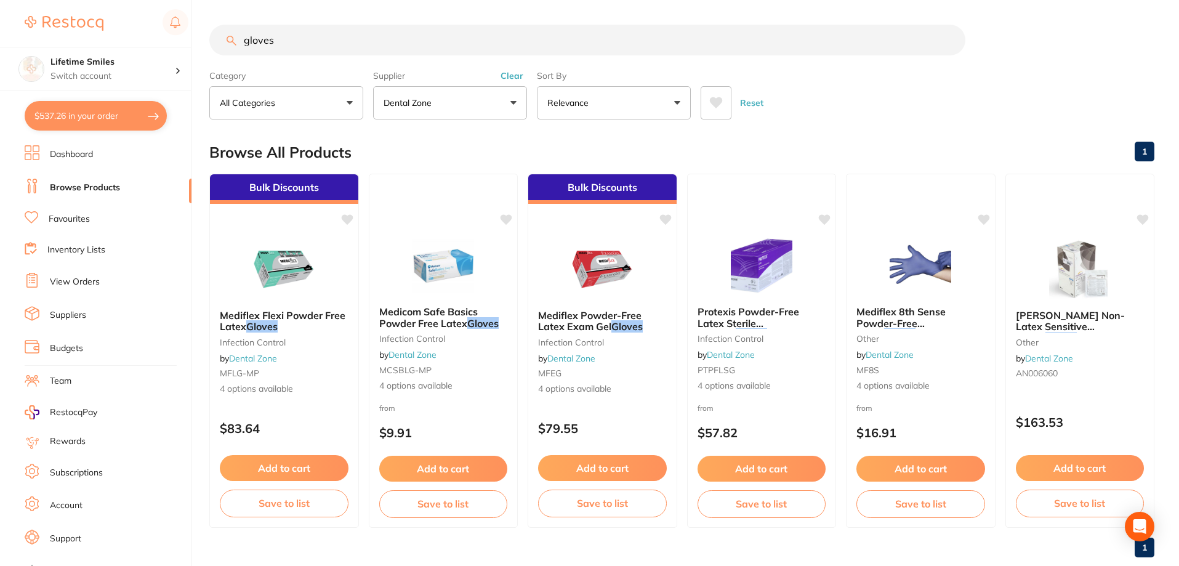
click at [427, 103] on p "Dental Zone" at bounding box center [410, 103] width 53 height 12
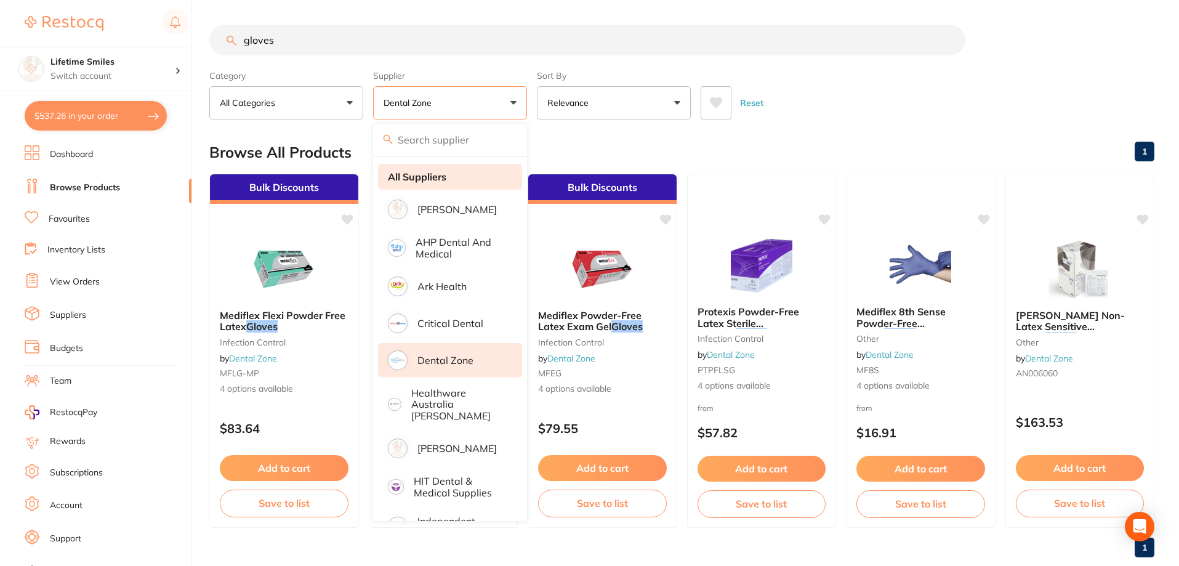
click at [439, 183] on li "All Suppliers" at bounding box center [450, 177] width 144 height 26
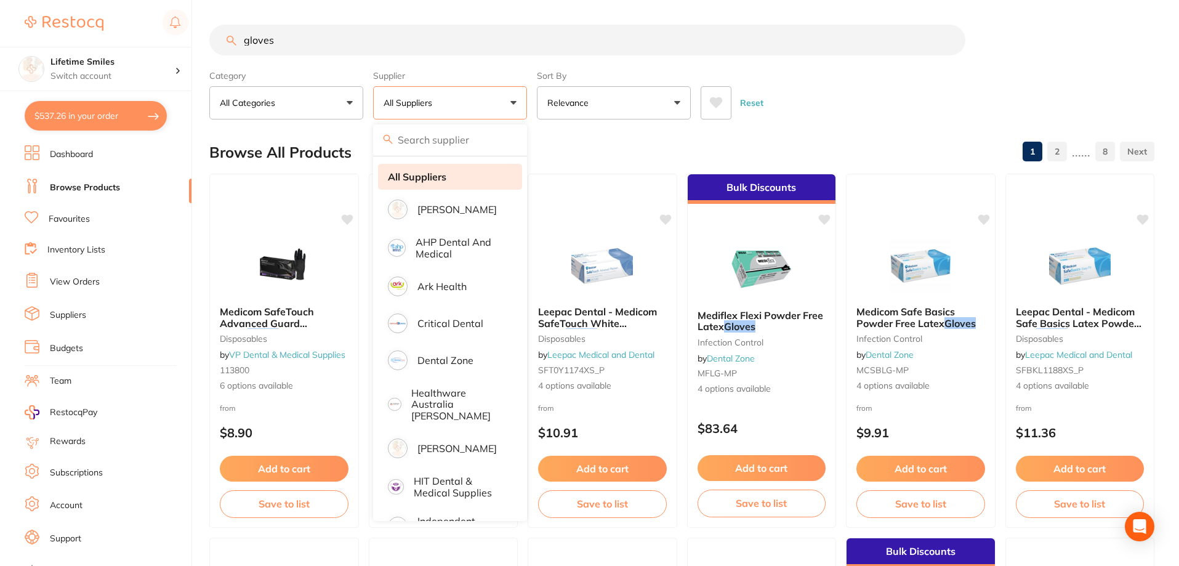
click at [418, 173] on strong "All Suppliers" at bounding box center [417, 176] width 59 height 11
drag, startPoint x: 888, startPoint y: 96, endPoint x: 898, endPoint y: 99, distance: 10.2
click at [887, 96] on div "Reset" at bounding box center [923, 97] width 444 height 43
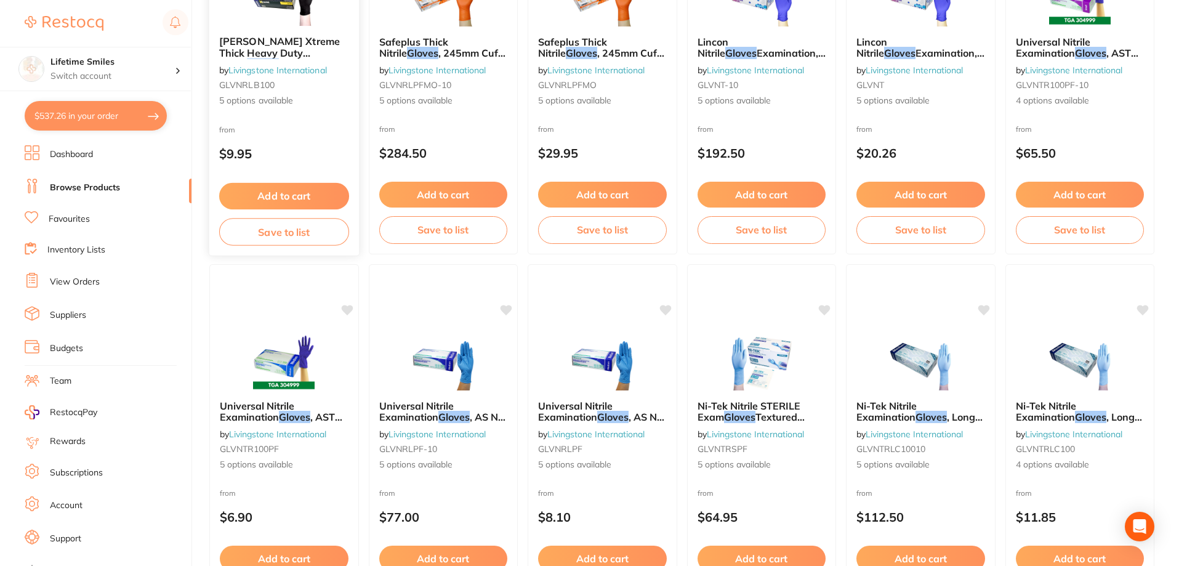
scroll to position [1848, 0]
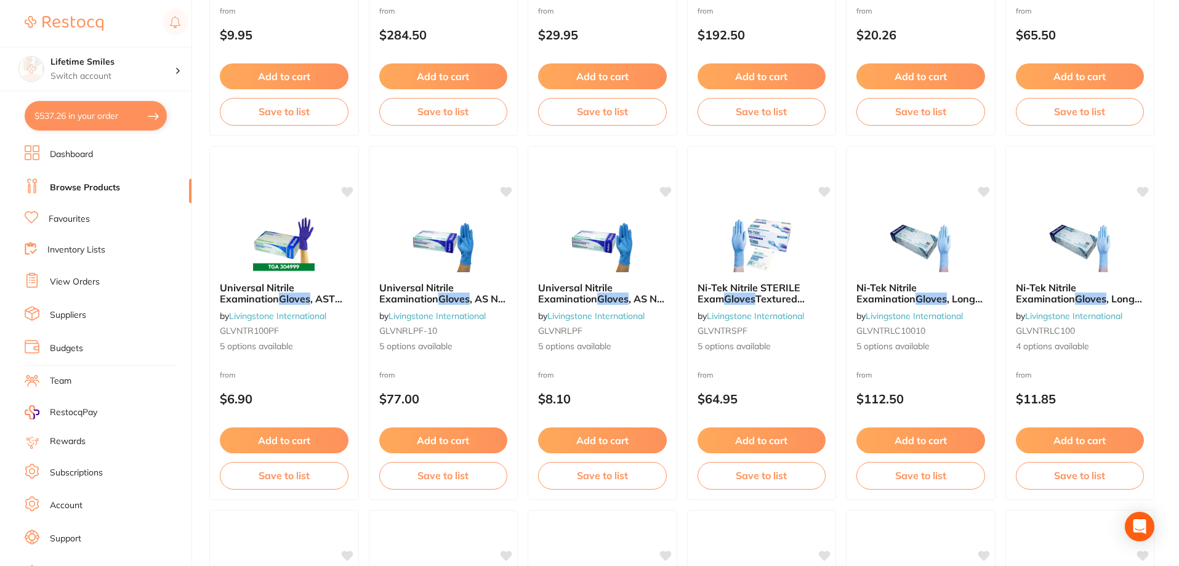
click at [93, 112] on button "$537.26 in your order" at bounding box center [96, 116] width 142 height 30
checkbox input "true"
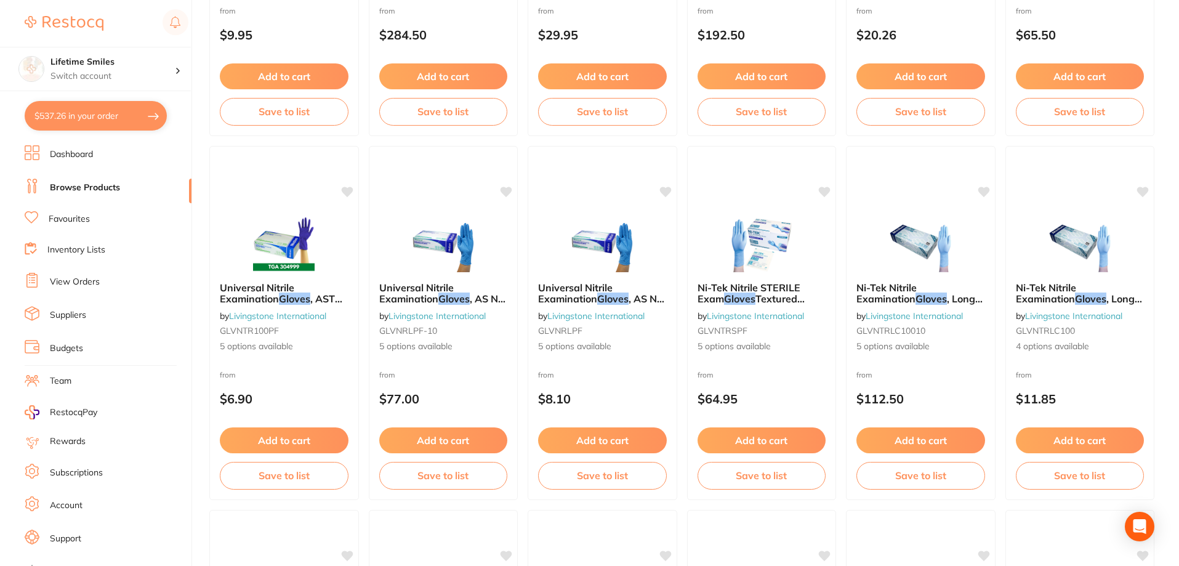
checkbox input "true"
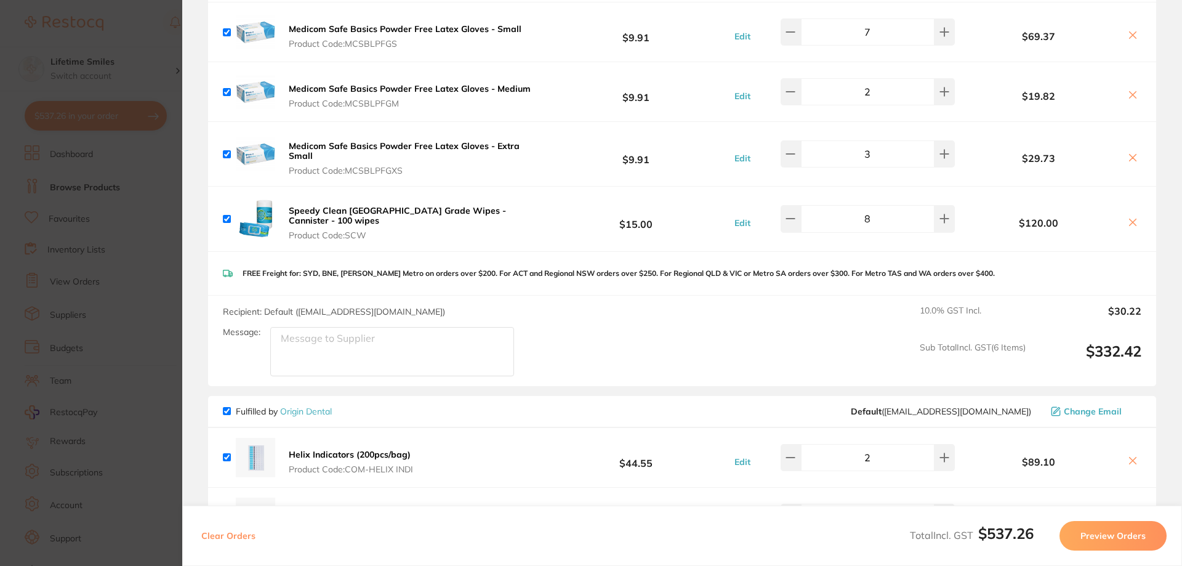
scroll to position [370, 0]
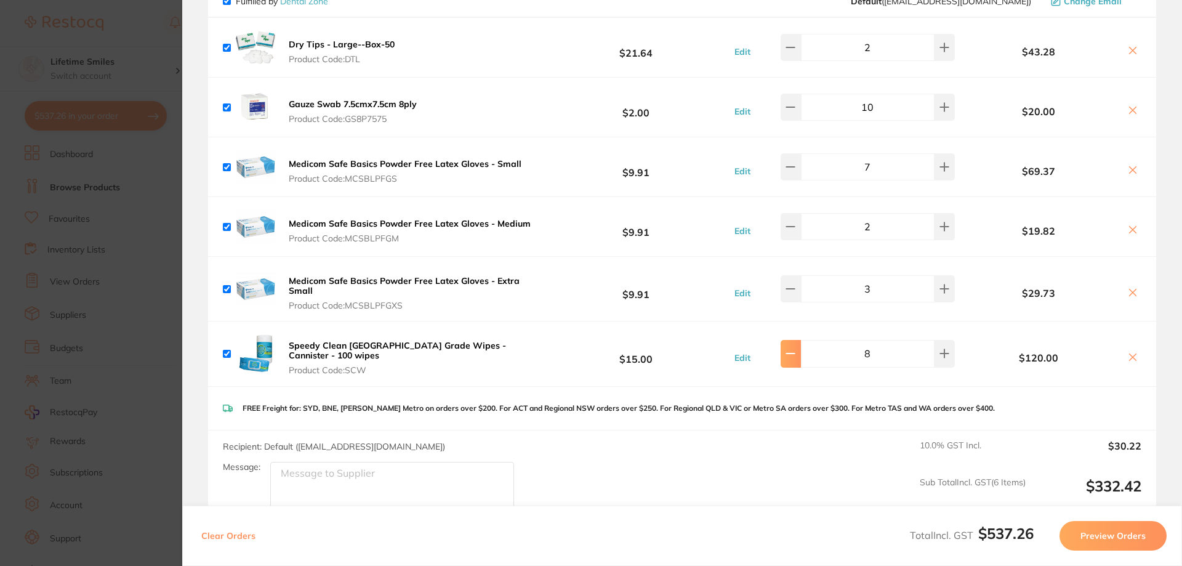
click at [795, 354] on icon at bounding box center [791, 354] width 8 height 0
type input "6"
click at [1163, 392] on section "Review Orders Your orders are being processed and we will notify you once we ha…" at bounding box center [682, 283] width 1000 height 566
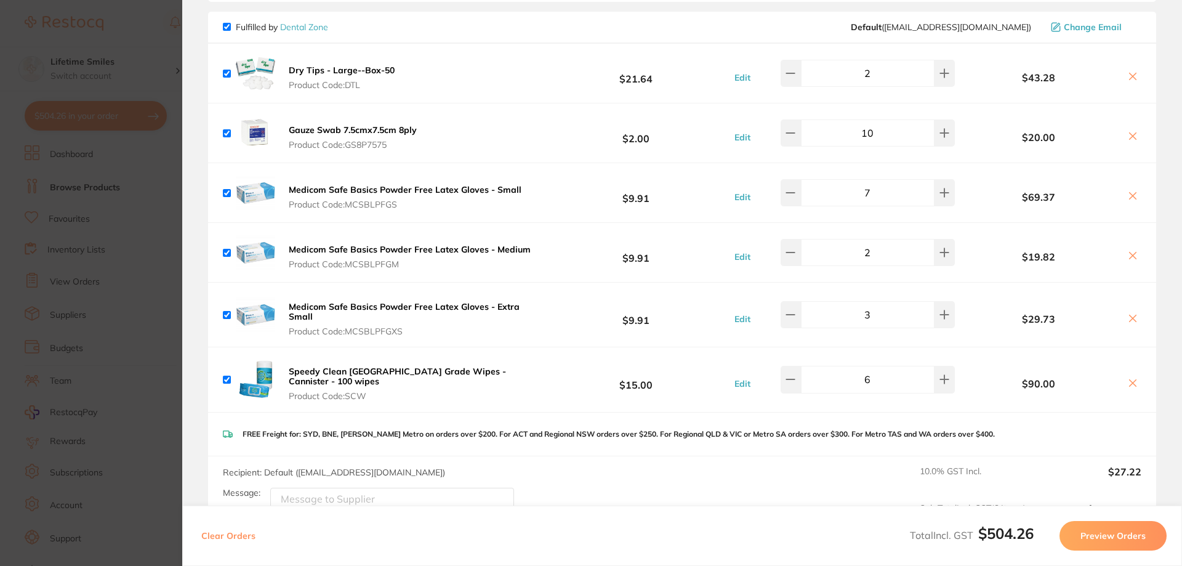
scroll to position [15, 0]
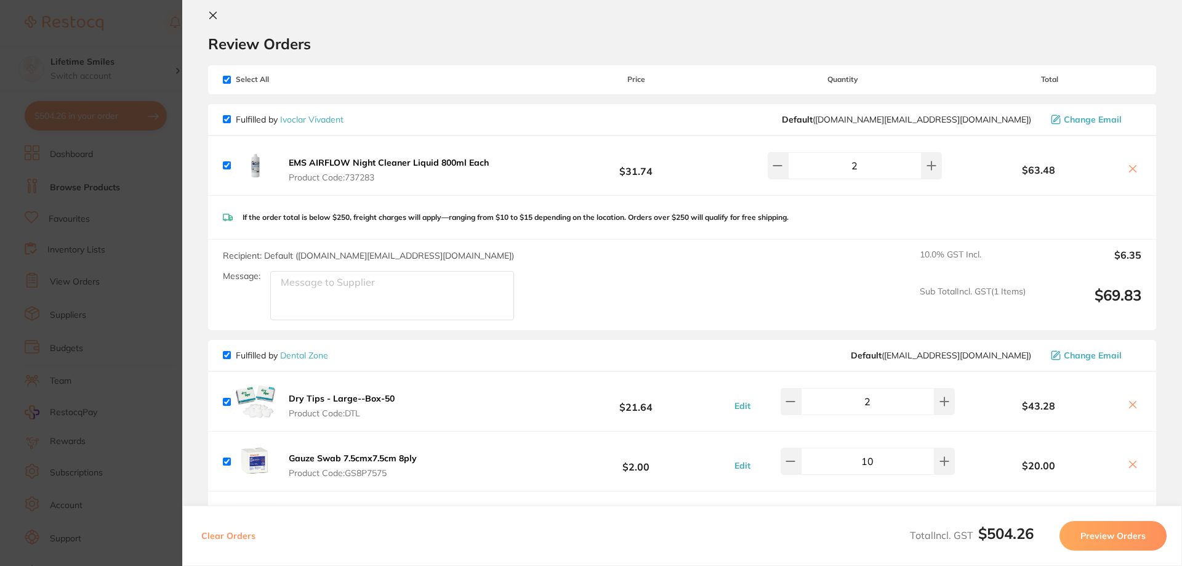
click at [211, 15] on icon at bounding box center [213, 15] width 10 height 10
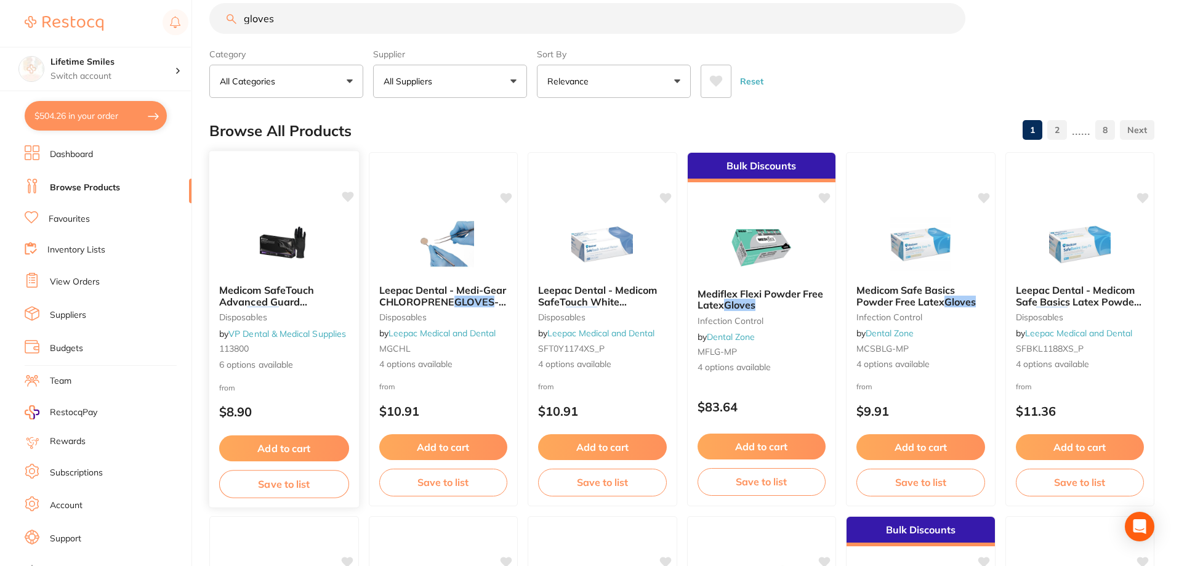
scroll to position [0, 0]
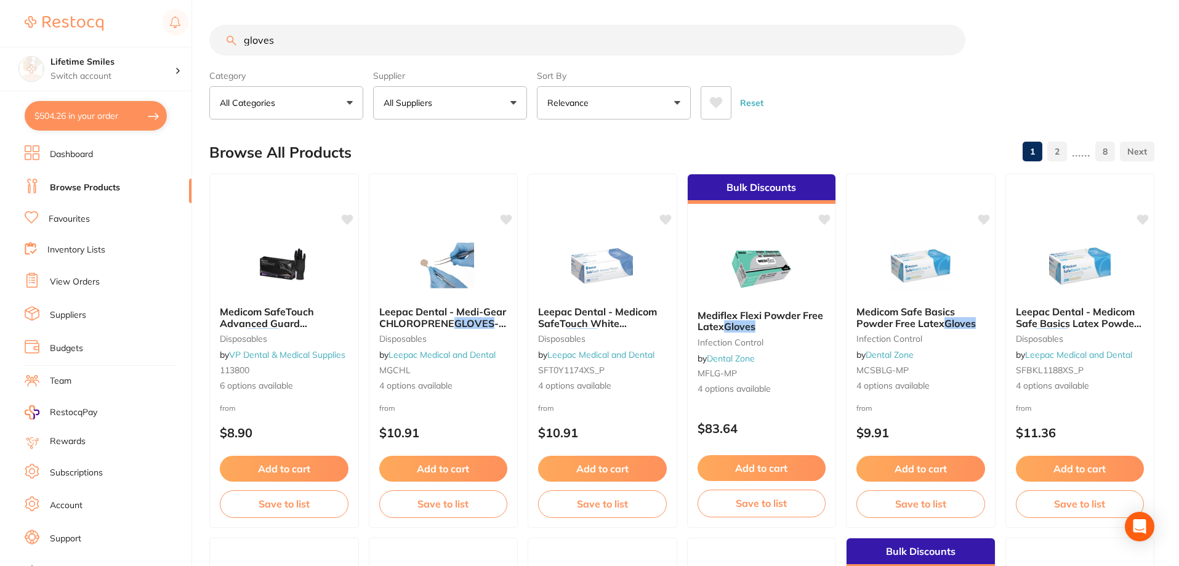
click at [426, 102] on p "All Suppliers" at bounding box center [411, 103] width 54 height 12
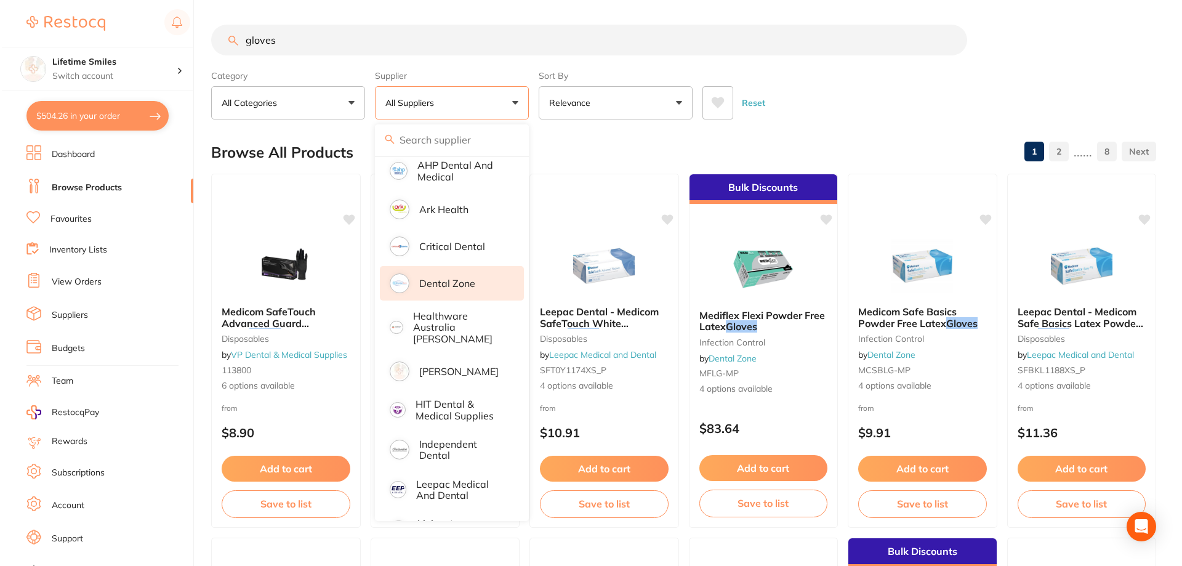
scroll to position [246, 0]
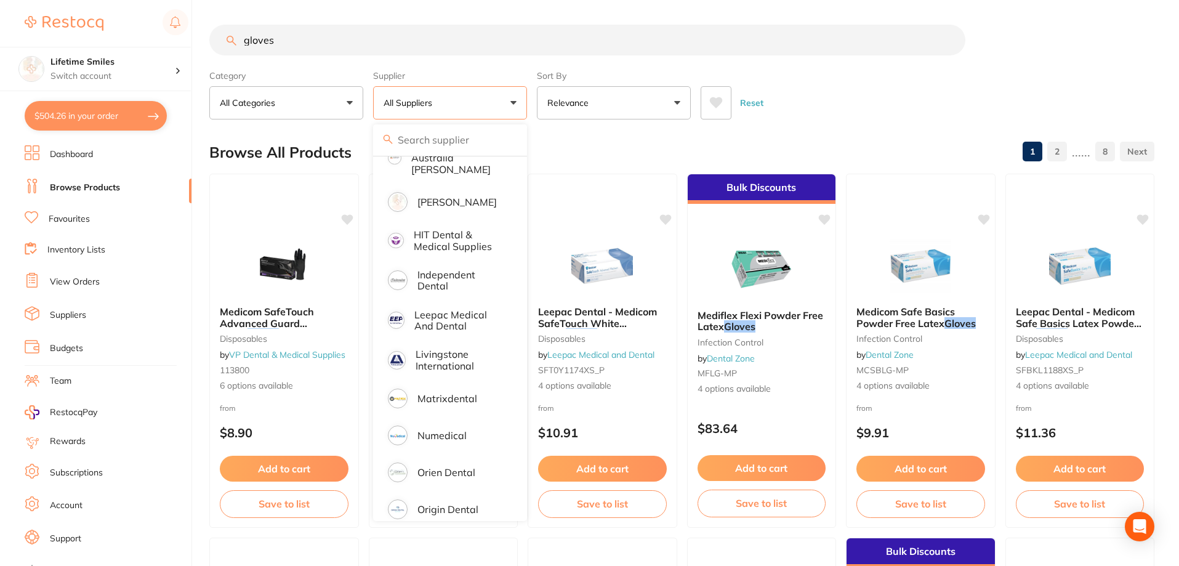
click at [66, 115] on button "$504.26 in your order" at bounding box center [96, 116] width 142 height 30
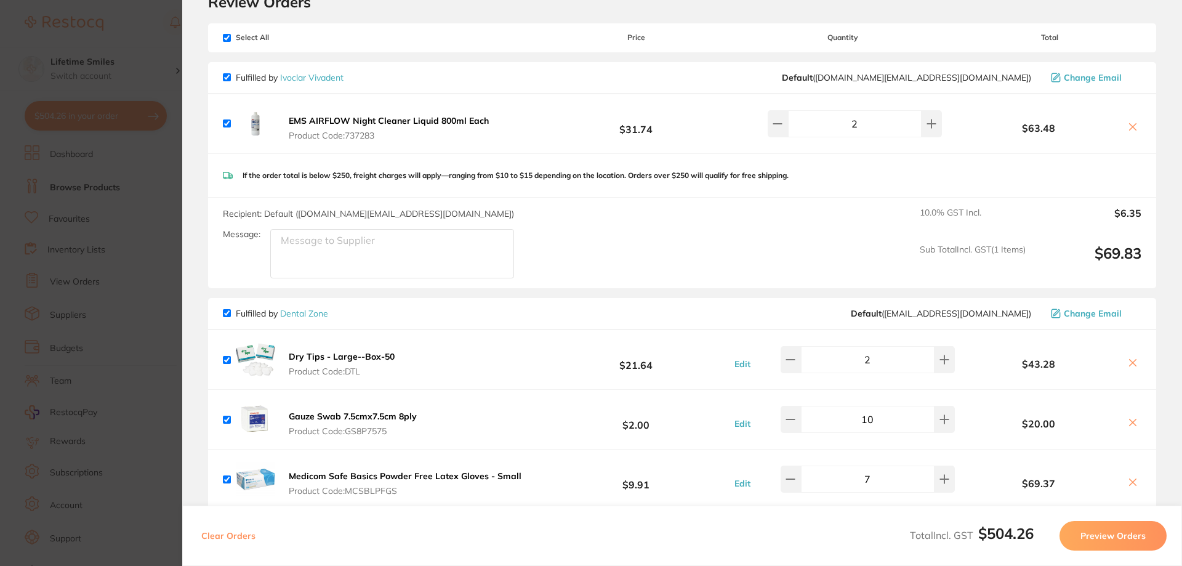
scroll to position [15, 0]
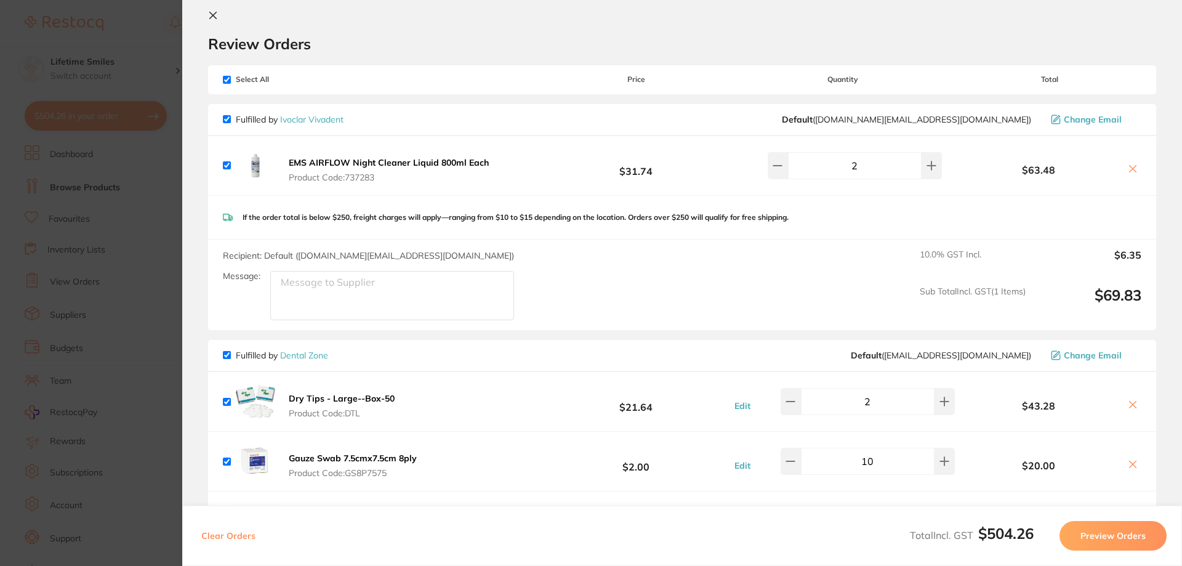
click at [208, 15] on icon at bounding box center [213, 15] width 10 height 10
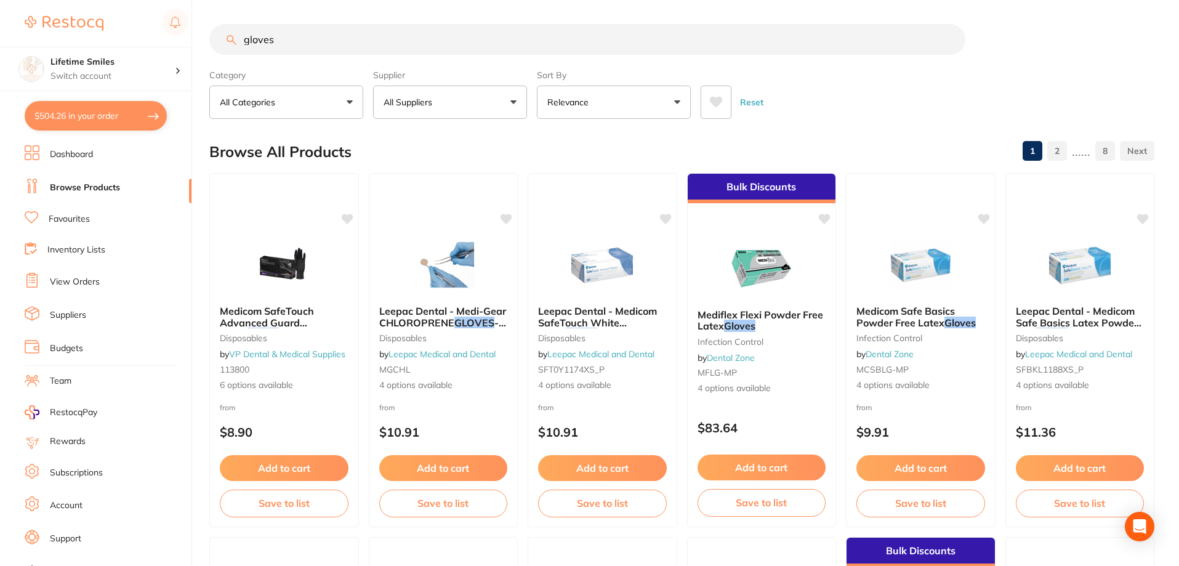
click at [289, 39] on input "gloves" at bounding box center [587, 39] width 756 height 31
click at [413, 104] on p "All Suppliers" at bounding box center [411, 102] width 54 height 12
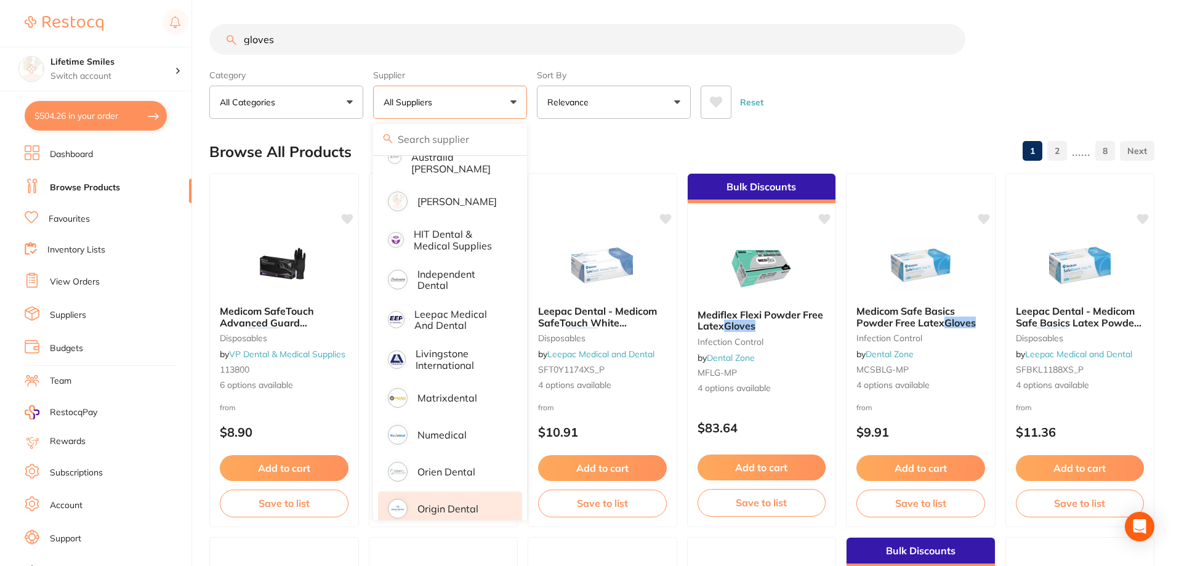
click at [469, 503] on p "Origin Dental" at bounding box center [448, 508] width 61 height 11
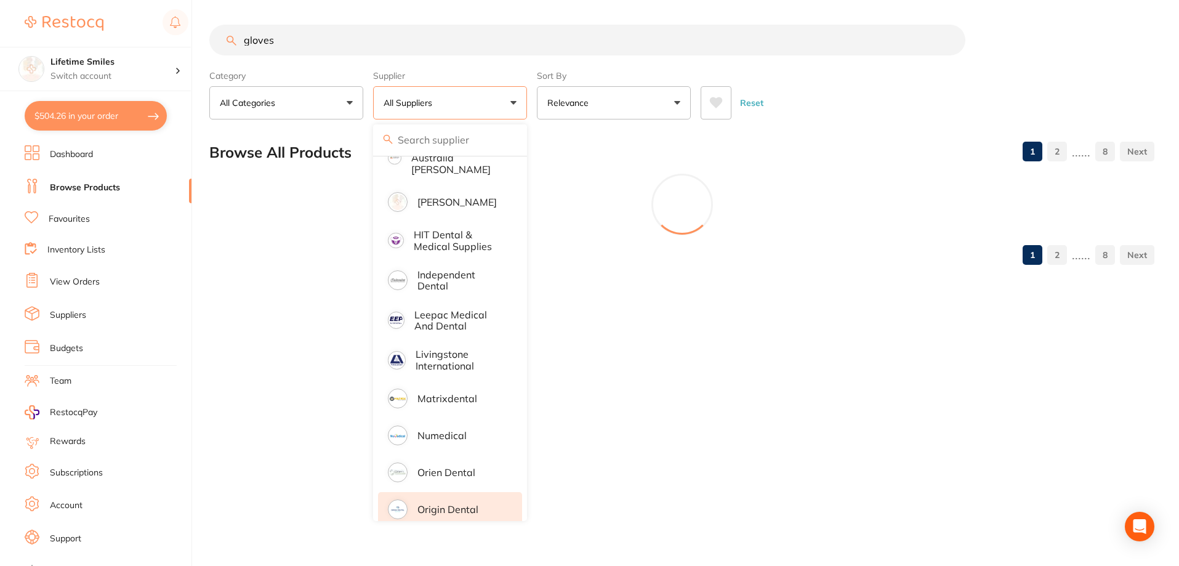
scroll to position [0, 0]
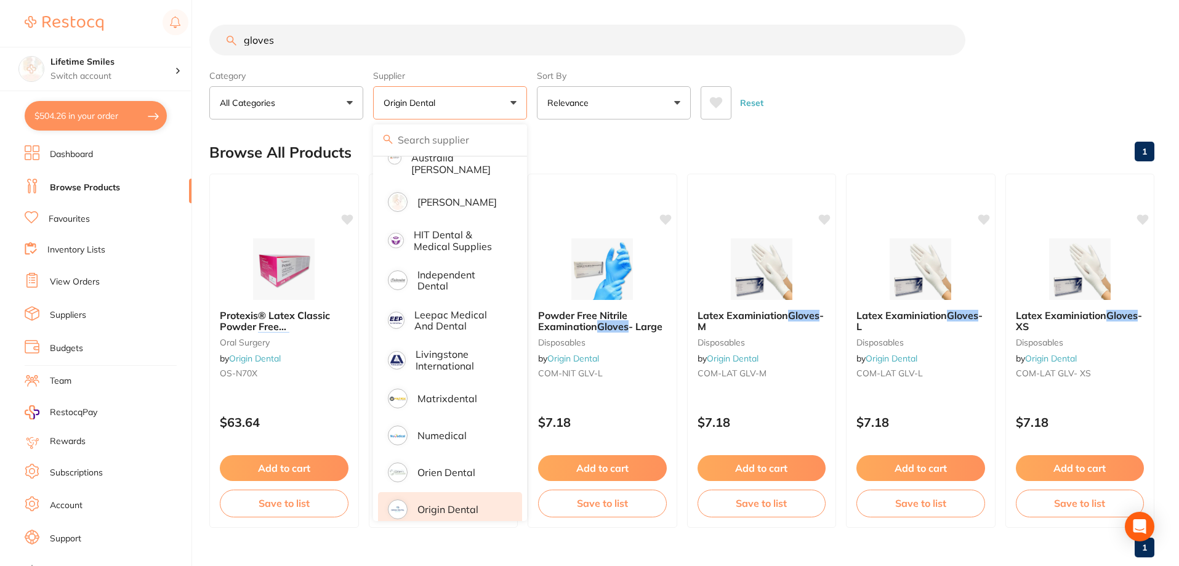
click at [897, 77] on div "Reset" at bounding box center [923, 97] width 444 height 43
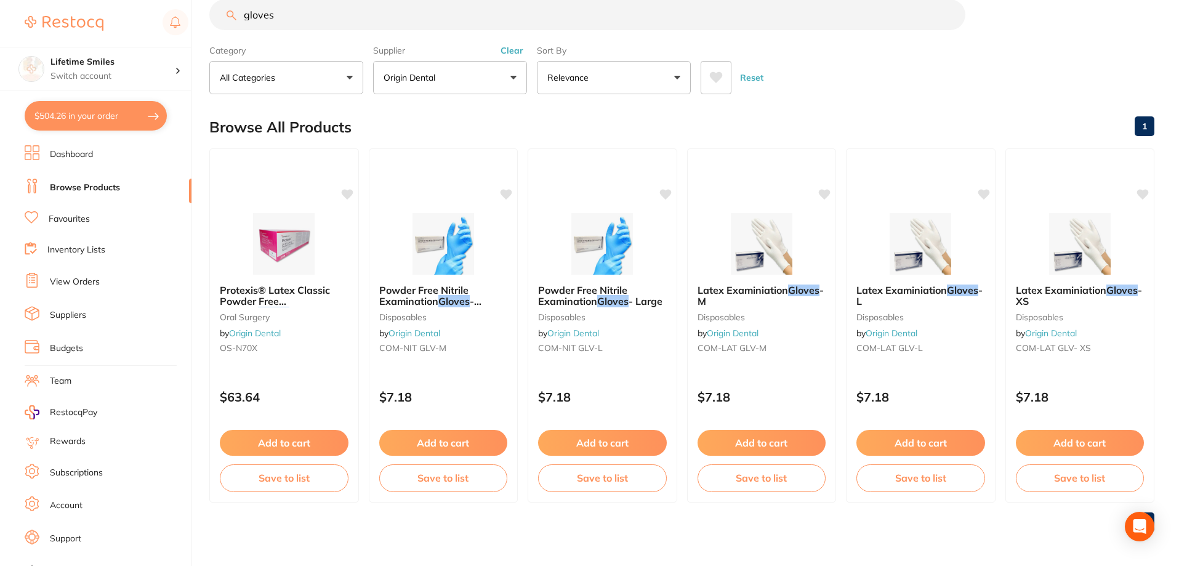
scroll to position [26, 0]
click at [1057, 288] on span "Latex Examiniation" at bounding box center [1060, 289] width 91 height 12
click at [1031, 290] on span "Latex Examiniation" at bounding box center [1060, 289] width 91 height 12
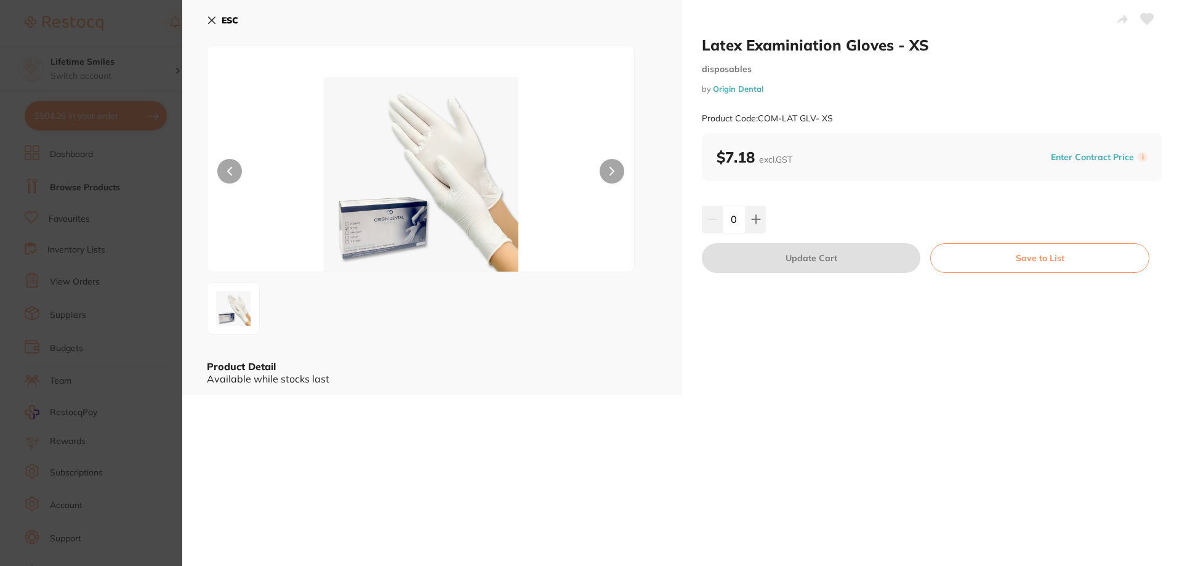
click at [215, 21] on icon at bounding box center [212, 20] width 10 height 10
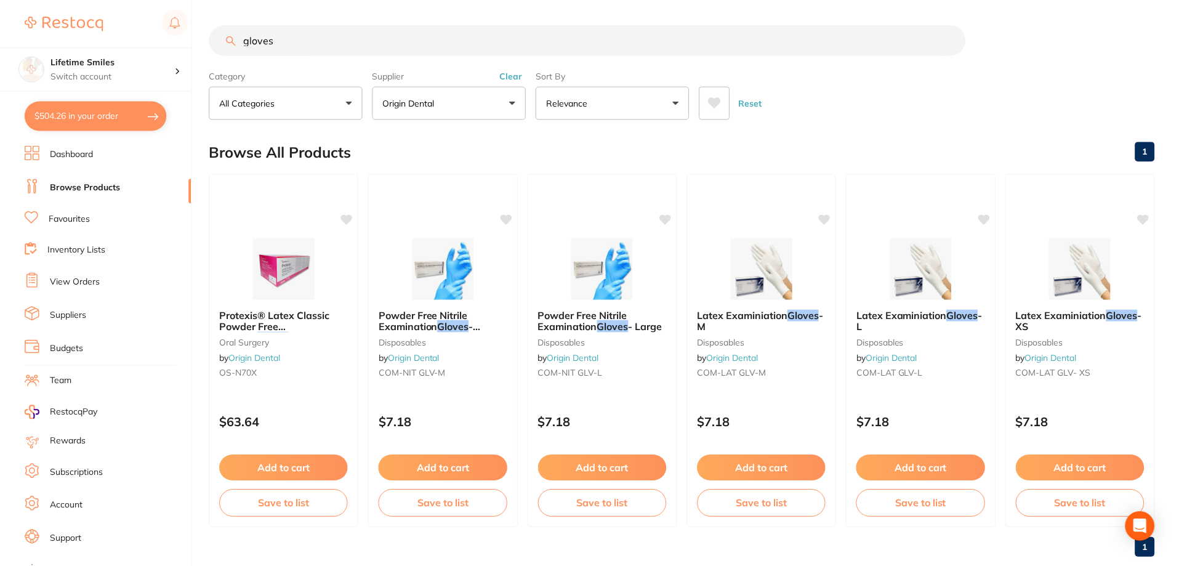
scroll to position [26, 0]
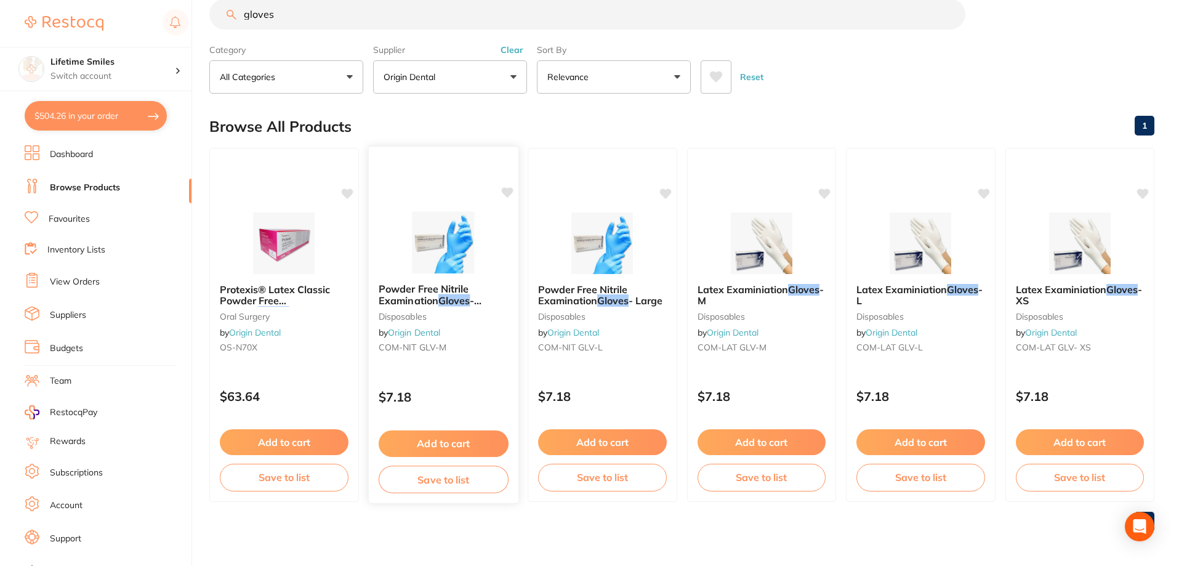
click at [459, 437] on button "Add to cart" at bounding box center [443, 443] width 130 height 26
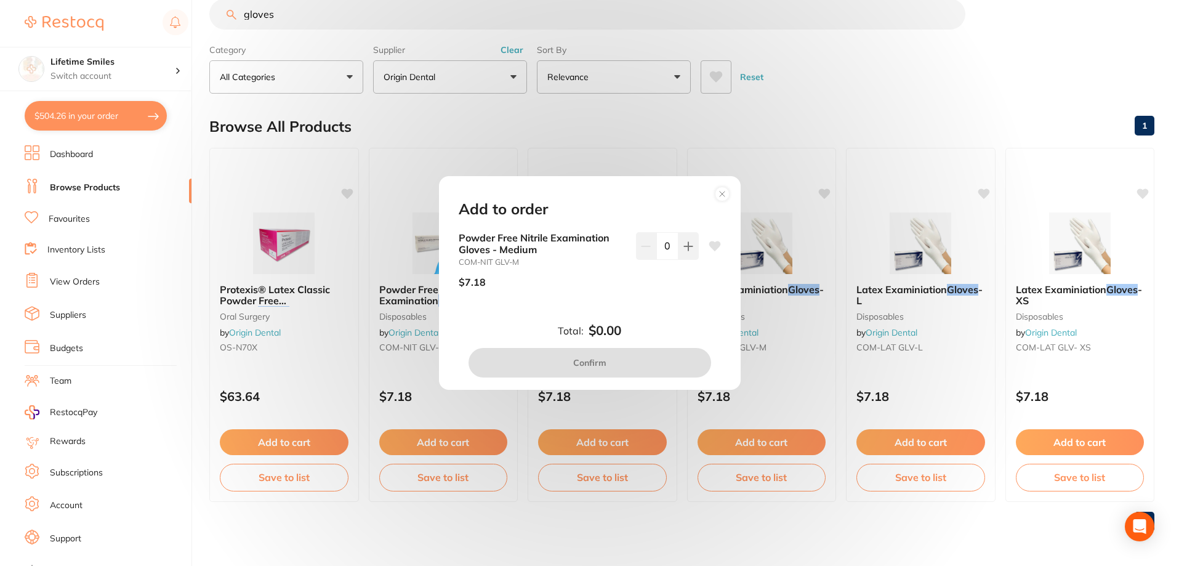
click at [724, 193] on circle at bounding box center [722, 194] width 14 height 14
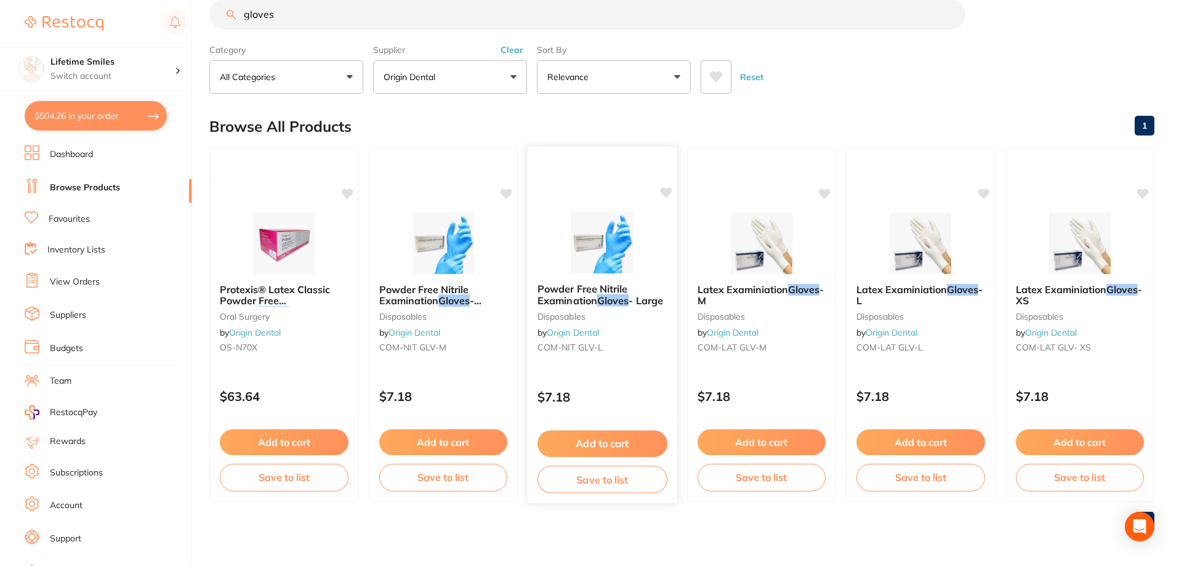
click at [610, 439] on button "Add to cart" at bounding box center [603, 443] width 130 height 26
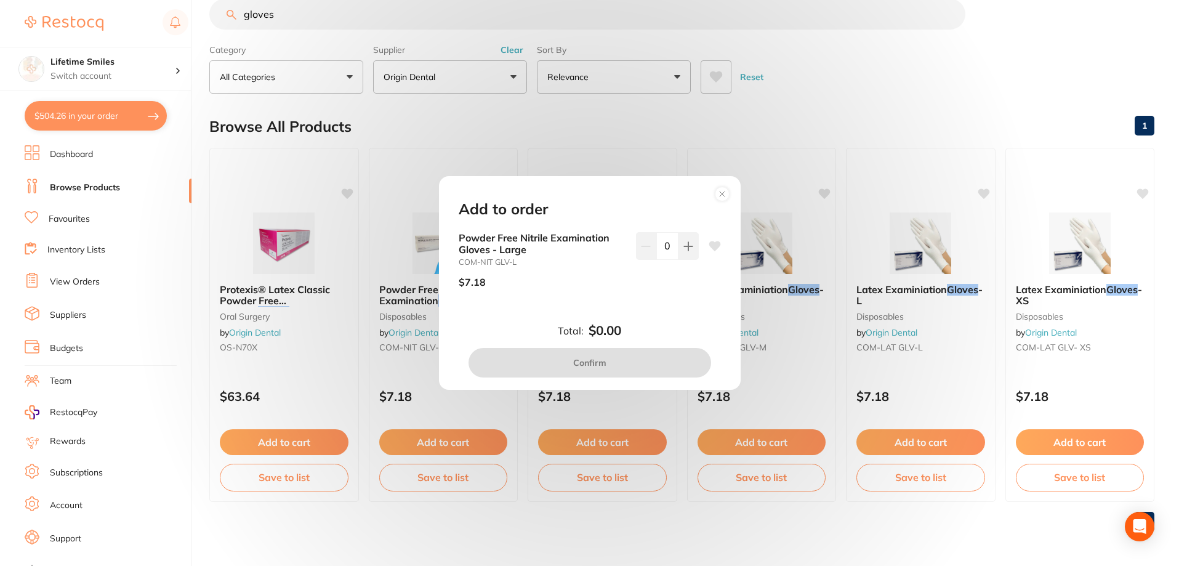
click at [724, 193] on circle at bounding box center [722, 194] width 14 height 14
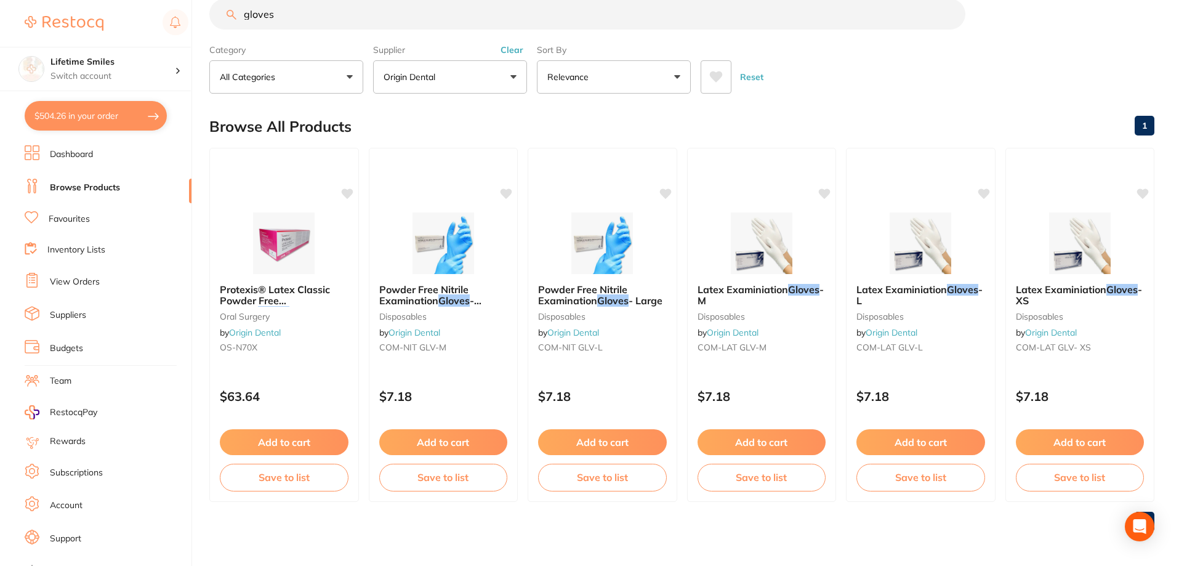
click at [303, 16] on input "gloves" at bounding box center [587, 14] width 756 height 31
type input "gloves small"
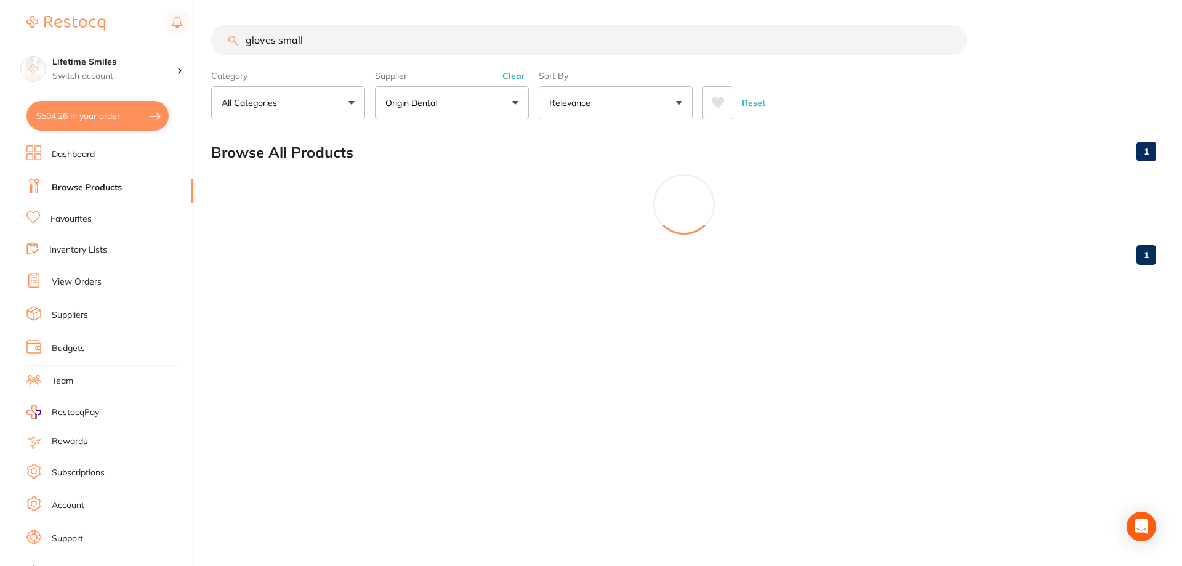
scroll to position [0, 0]
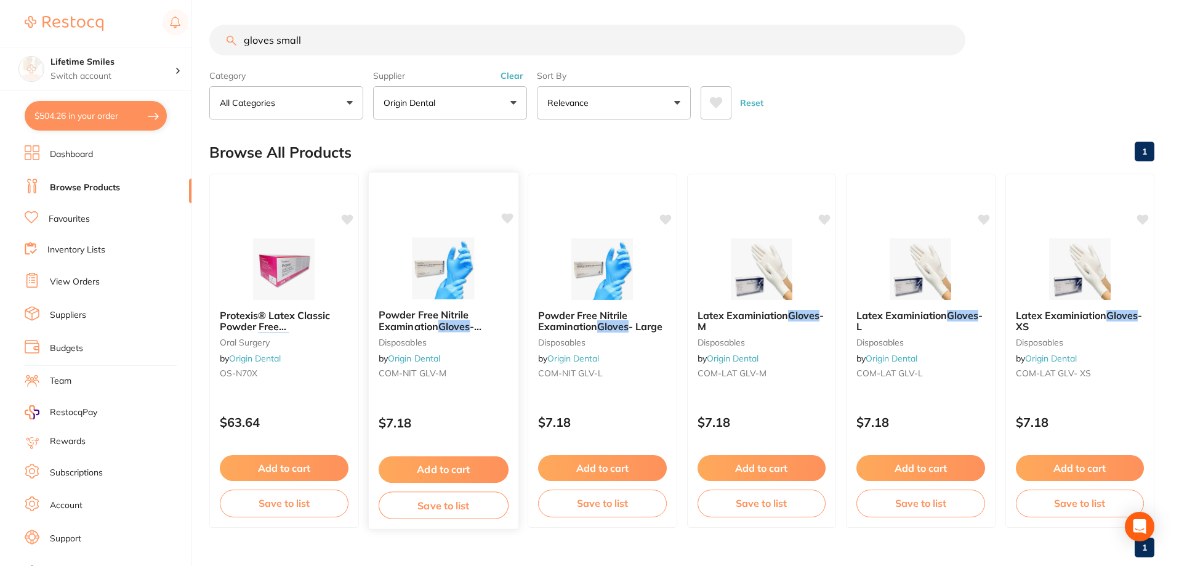
click at [422, 321] on span "Powder Free Nitrile Examination" at bounding box center [423, 321] width 90 height 24
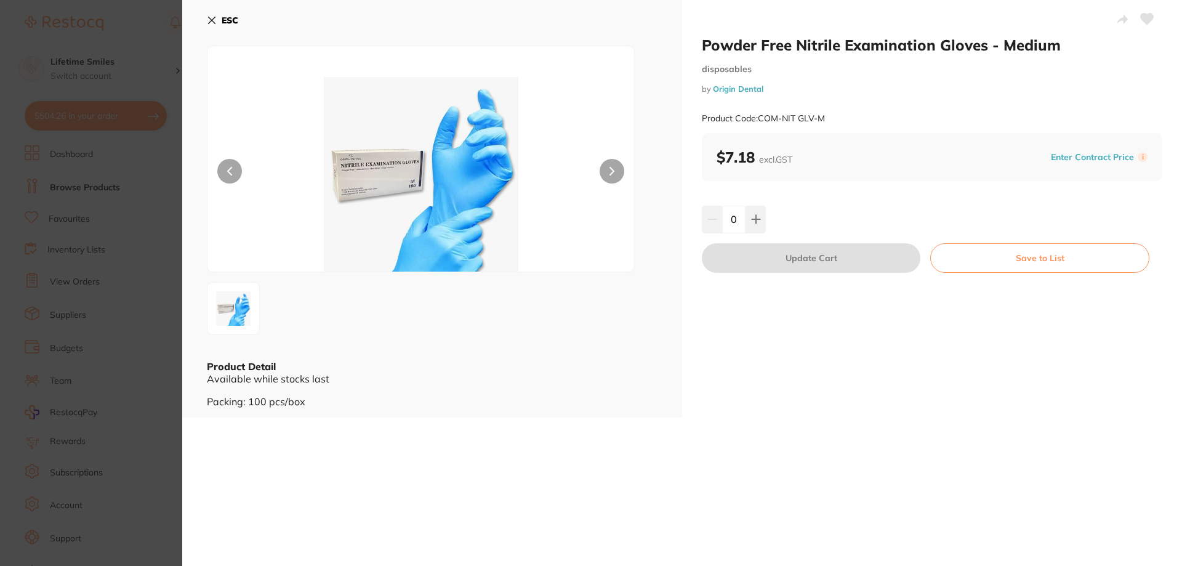
click at [236, 14] on button "ESC" at bounding box center [222, 20] width 31 height 21
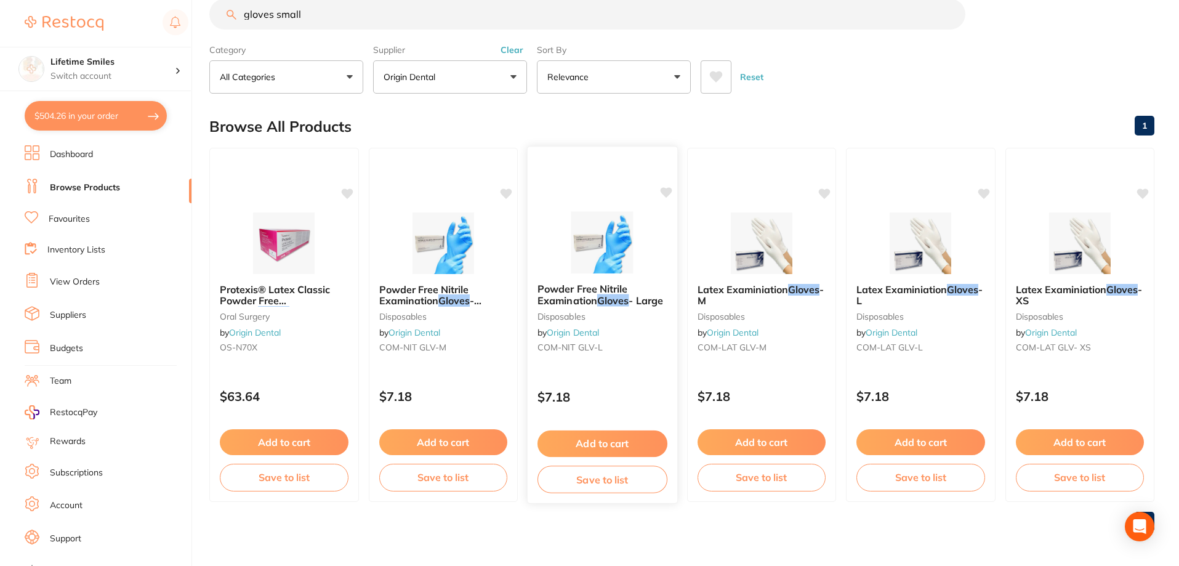
click at [568, 296] on span "Powder Free Nitrile Examination" at bounding box center [583, 295] width 90 height 24
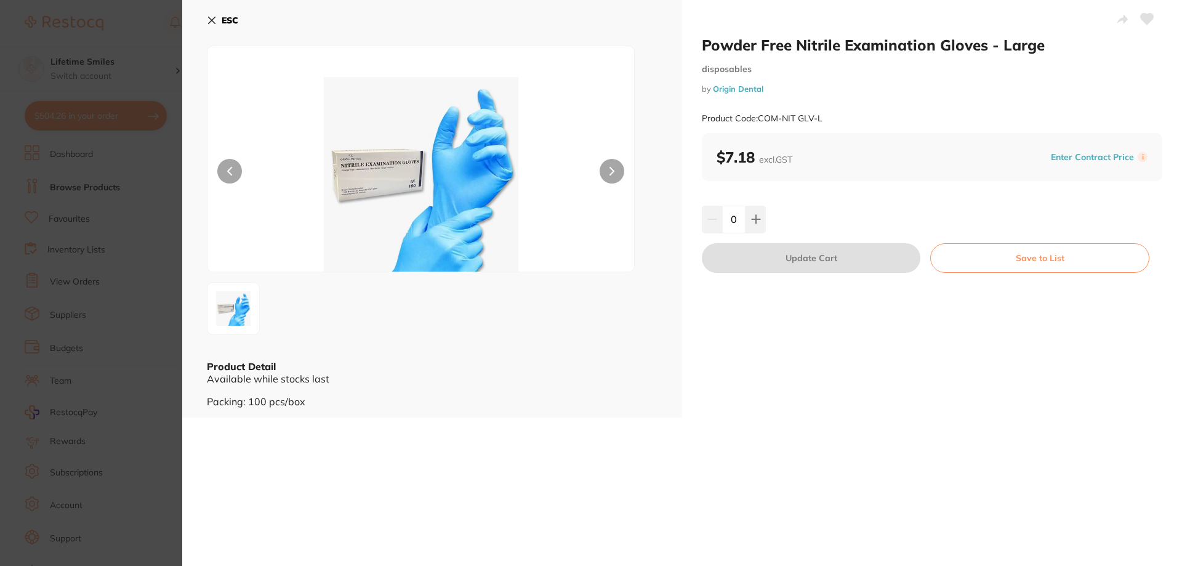
click at [226, 12] on button "ESC" at bounding box center [222, 20] width 31 height 21
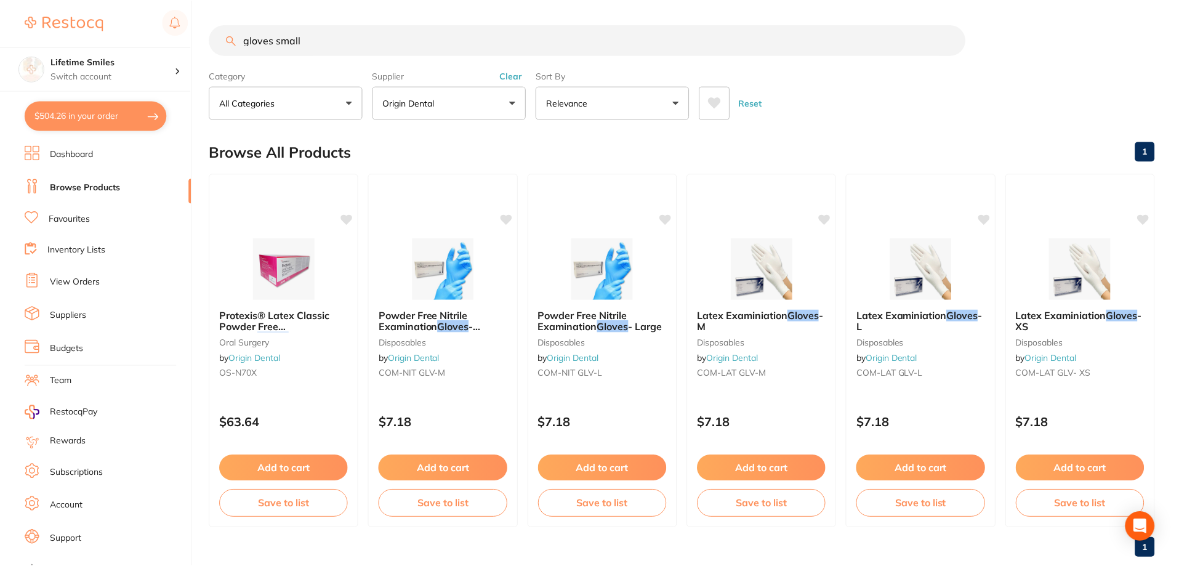
scroll to position [26, 0]
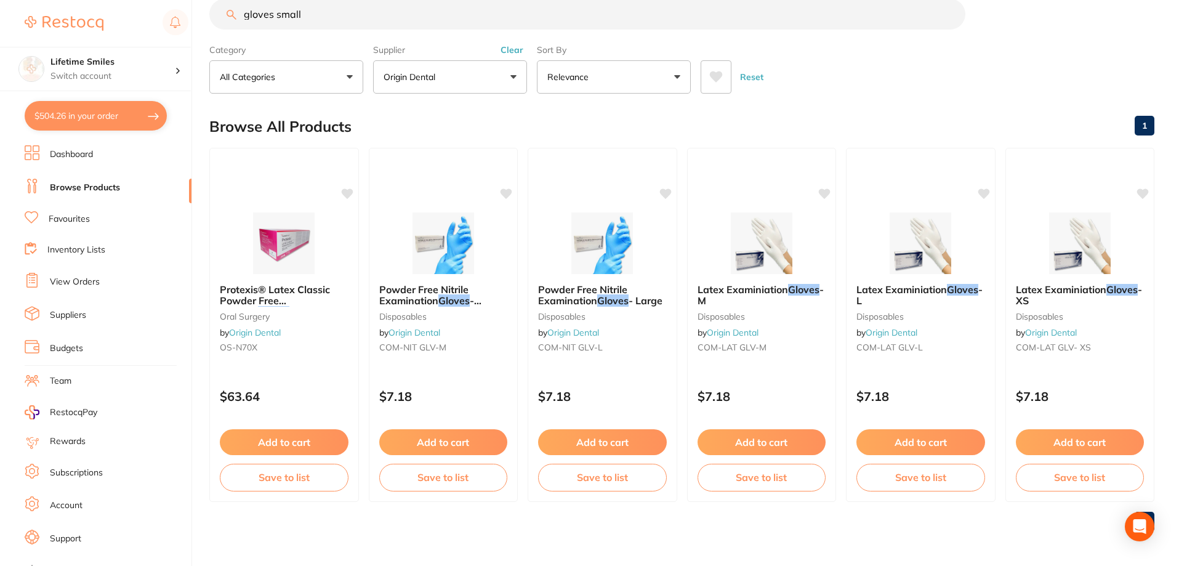
click at [92, 113] on button "$504.26 in your order" at bounding box center [96, 116] width 142 height 30
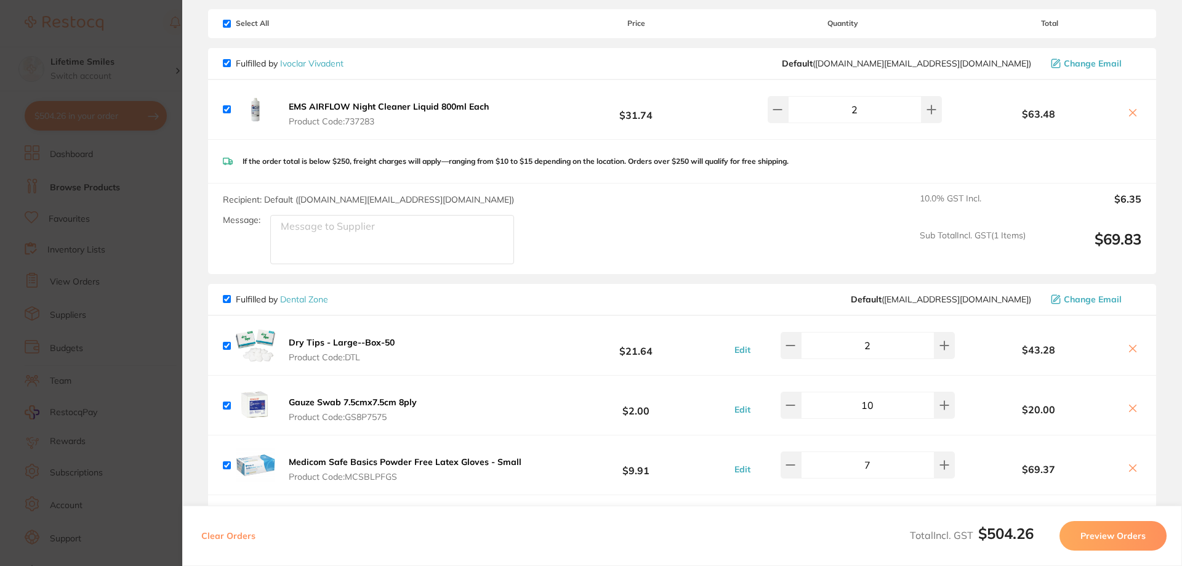
scroll to position [0, 0]
